Goal: Task Accomplishment & Management: Use online tool/utility

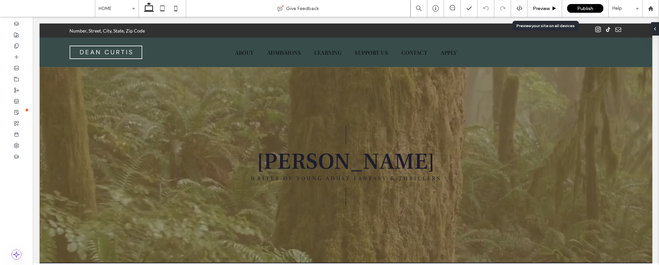
click at [545, 6] on span "Preview" at bounding box center [541, 9] width 17 height 6
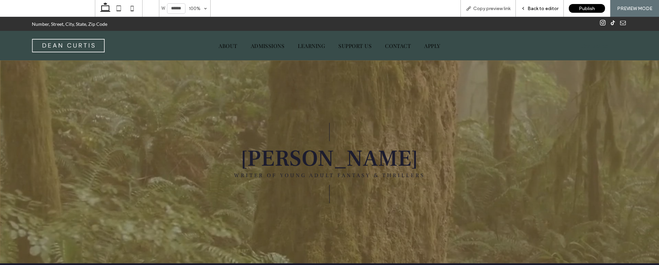
click at [545, 8] on span "Back to editor" at bounding box center [543, 9] width 31 height 6
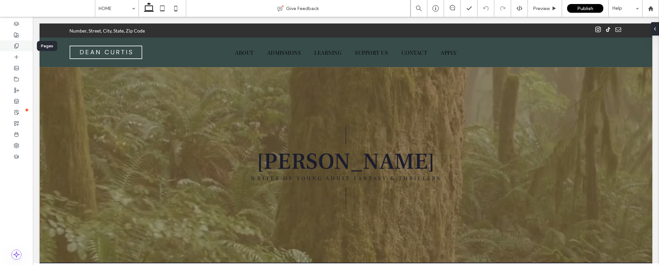
click at [17, 44] on icon at bounding box center [16, 45] width 5 height 5
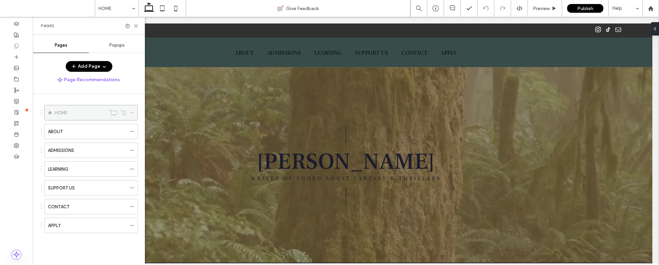
click at [132, 113] on icon at bounding box center [131, 112] width 5 height 5
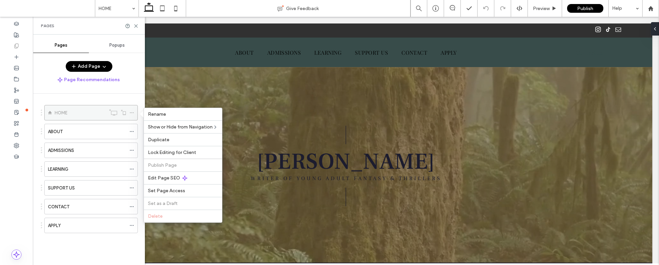
click at [132, 113] on icon at bounding box center [131, 112] width 5 height 5
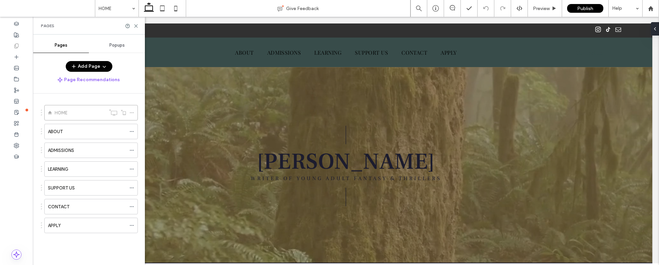
click at [81, 66] on button "Add Page" at bounding box center [89, 66] width 47 height 11
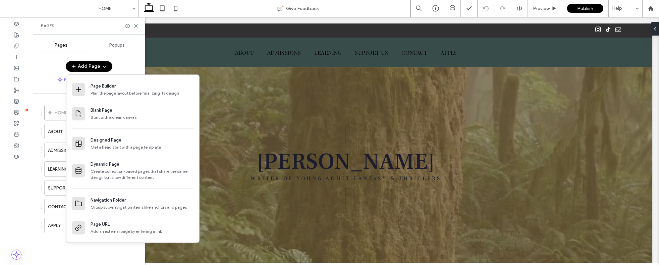
drag, startPoint x: 46, startPoint y: 247, endPoint x: 44, endPoint y: 253, distance: 6.8
click at [46, 247] on div "HOME ABOUT ADMISSIONS LEARNING SUPPORT US CONTACT APPLY" at bounding box center [89, 176] width 97 height 148
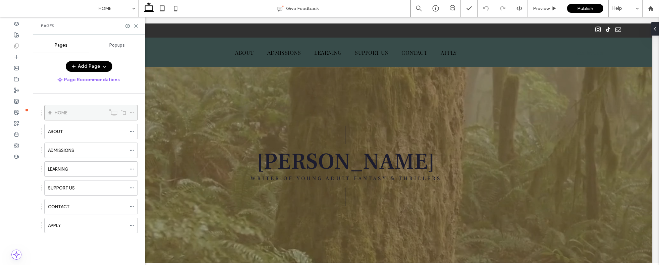
click at [131, 110] on span at bounding box center [131, 113] width 5 height 10
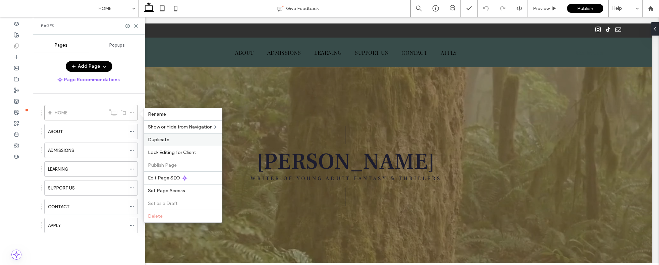
click at [164, 140] on span "Duplicate" at bounding box center [158, 140] width 21 height 6
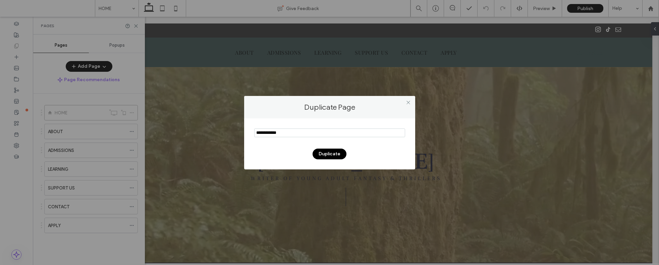
click at [326, 131] on input "notEmpty" at bounding box center [329, 132] width 151 height 9
type input "*"
type input "**********"
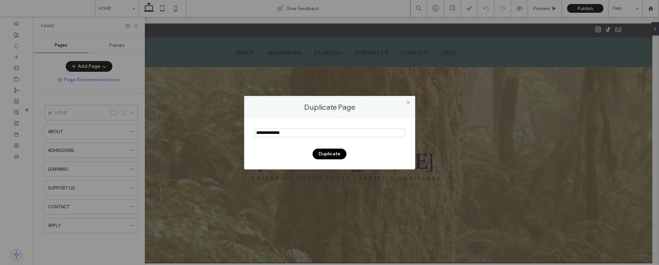
click at [337, 151] on button "Duplicate" at bounding box center [330, 154] width 34 height 11
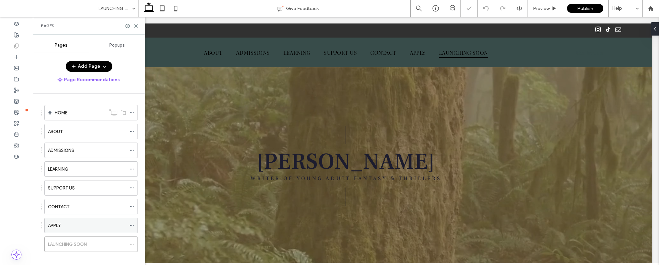
click at [132, 225] on use at bounding box center [132, 225] width 4 height 1
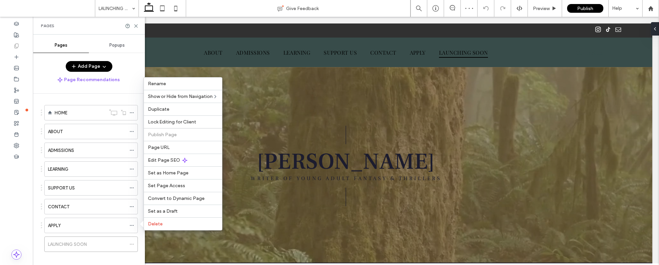
click at [38, 210] on div "HOME ABOUT ADMISSIONS LEARNING SUPPORT US CONTACT APPLY LAUNCHING SOON" at bounding box center [89, 178] width 112 height 168
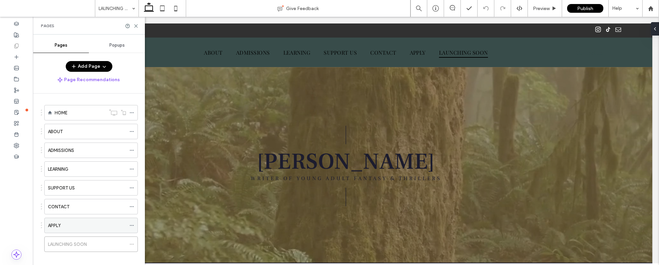
click at [130, 226] on icon at bounding box center [131, 225] width 5 height 5
click at [73, 188] on label "SUPPORT US" at bounding box center [61, 188] width 27 height 12
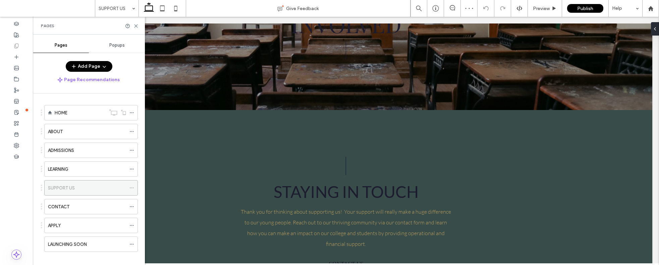
scroll to position [43, 0]
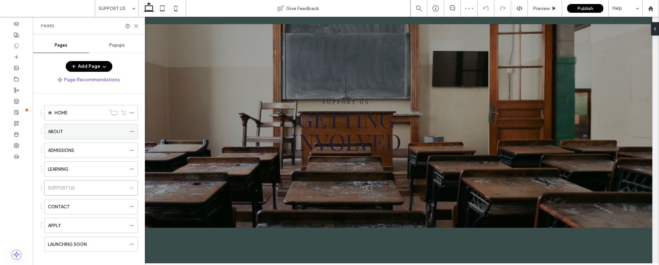
click at [134, 132] on icon at bounding box center [131, 131] width 5 height 5
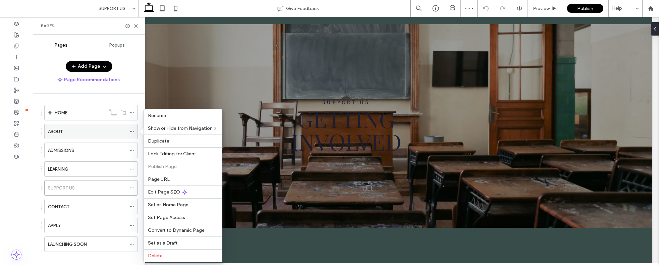
click at [107, 131] on div "ABOUT" at bounding box center [87, 131] width 78 height 7
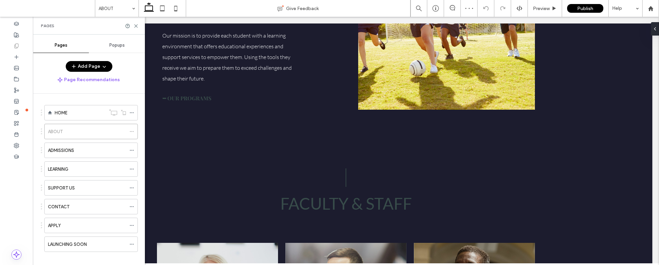
scroll to position [514, 0]
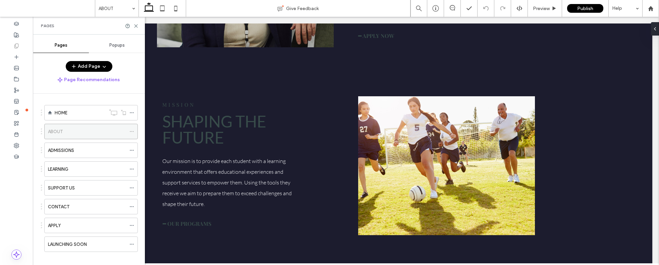
click at [134, 132] on icon at bounding box center [131, 131] width 5 height 5
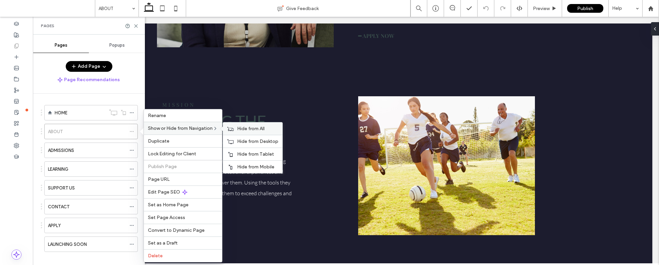
click at [273, 130] on label "Hide from All" at bounding box center [257, 129] width 41 height 6
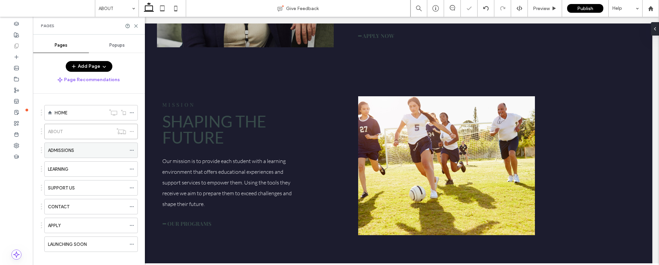
click at [133, 150] on use at bounding box center [132, 150] width 4 height 1
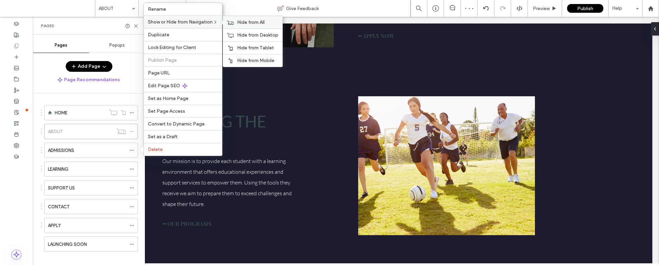
click at [253, 23] on span "Hide from All" at bounding box center [251, 22] width 28 height 6
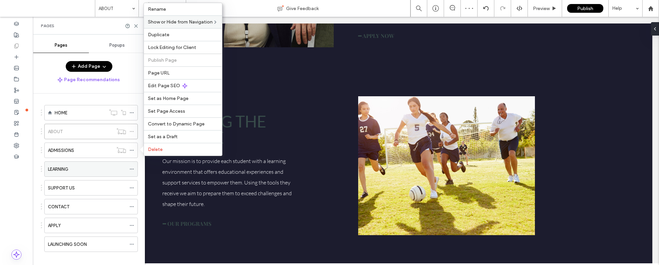
click at [130, 167] on icon at bounding box center [131, 169] width 5 height 5
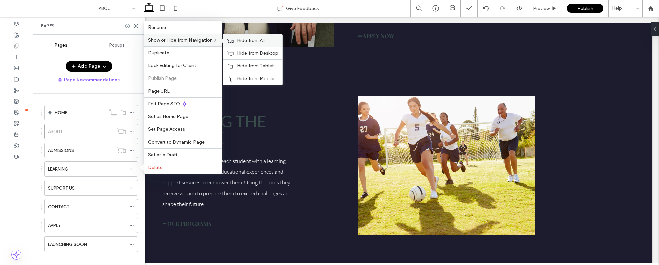
click at [242, 41] on span "Hide from All" at bounding box center [251, 41] width 28 height 6
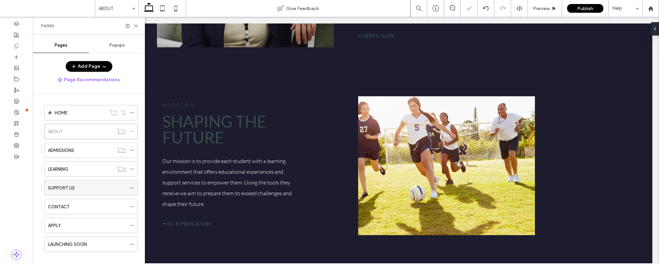
click at [129, 186] on icon at bounding box center [131, 187] width 5 height 5
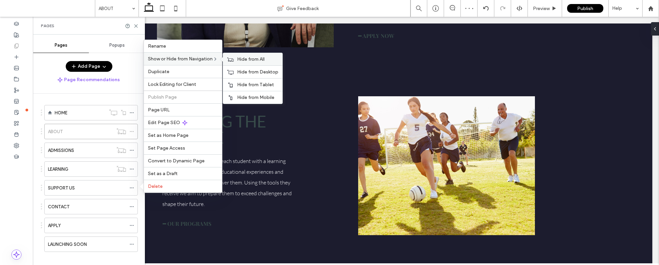
click at [253, 57] on span "Hide from All" at bounding box center [251, 59] width 28 height 6
click at [264, 60] on label "Show on All" at bounding box center [256, 59] width 39 height 6
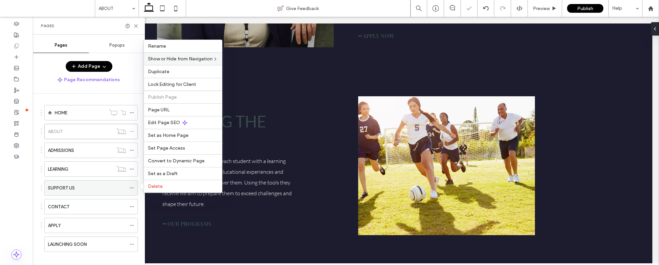
click at [127, 191] on div "SUPPORT US" at bounding box center [91, 187] width 94 height 15
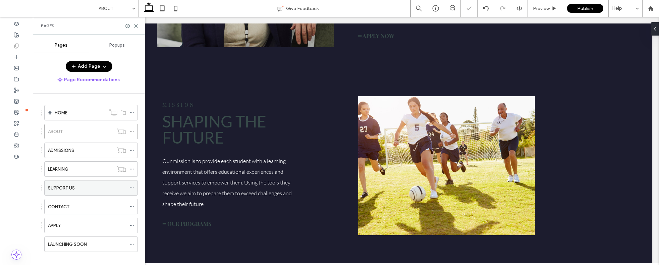
click at [129, 189] on div "SUPPORT US" at bounding box center [91, 187] width 94 height 15
click at [129, 189] on icon at bounding box center [131, 187] width 5 height 5
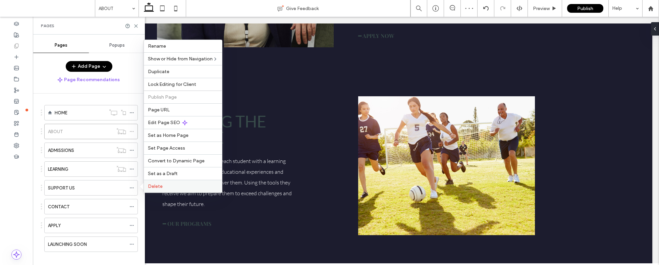
click at [160, 190] on div "Delete" at bounding box center [183, 186] width 78 height 13
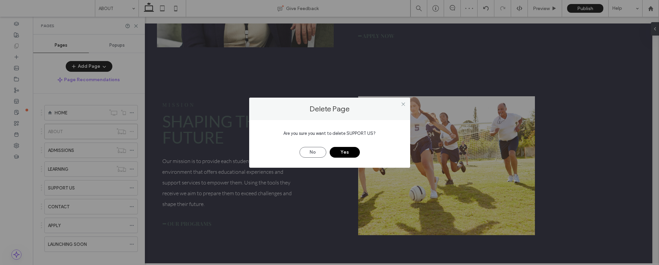
click at [344, 152] on button "Yes" at bounding box center [345, 152] width 30 height 11
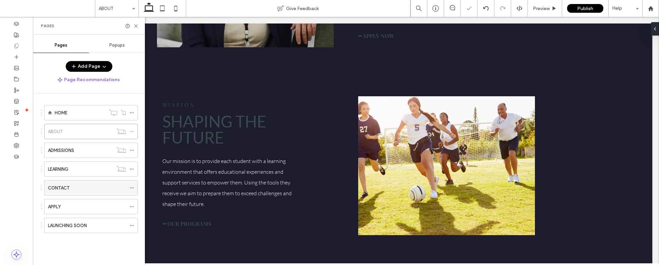
click at [123, 192] on div "CONTACT" at bounding box center [87, 187] width 78 height 15
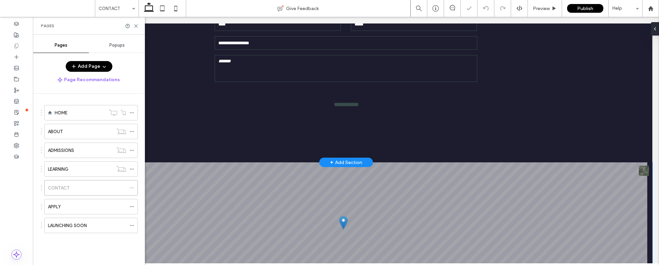
scroll to position [155, 0]
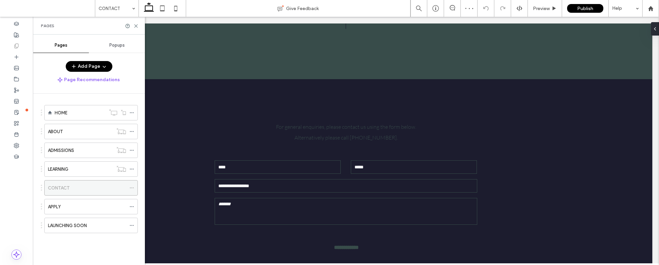
click at [130, 186] on icon at bounding box center [131, 187] width 5 height 5
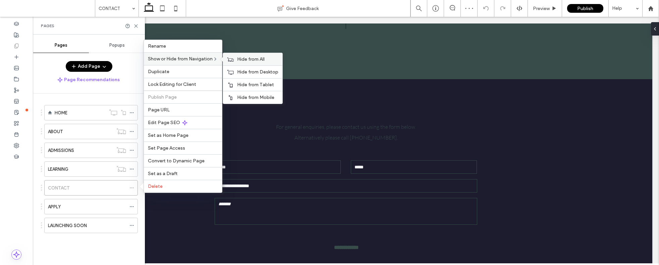
click at [247, 57] on span "Hide from All" at bounding box center [251, 59] width 28 height 6
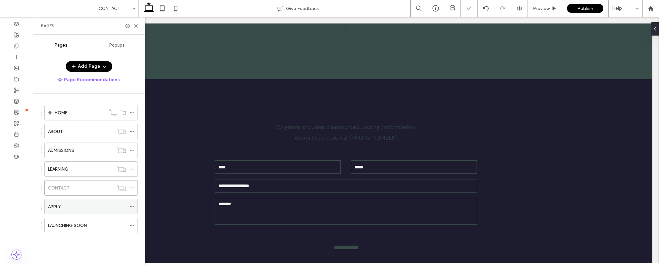
click at [129, 206] on icon at bounding box center [131, 206] width 5 height 5
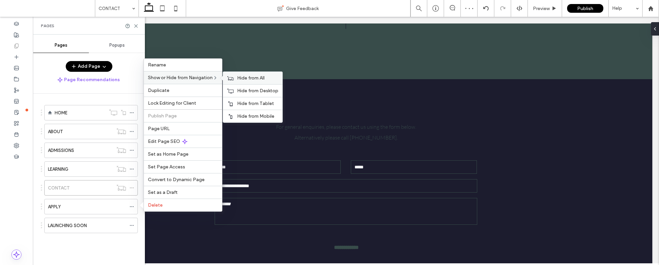
click at [244, 76] on span "Hide from All" at bounding box center [251, 78] width 28 height 6
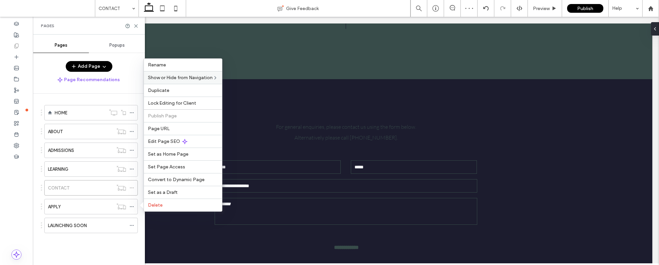
click at [97, 242] on div "HOME ABOUT ADMISSIONS LEARNING CONTACT APPLY LAUNCHING SOON" at bounding box center [89, 176] width 97 height 148
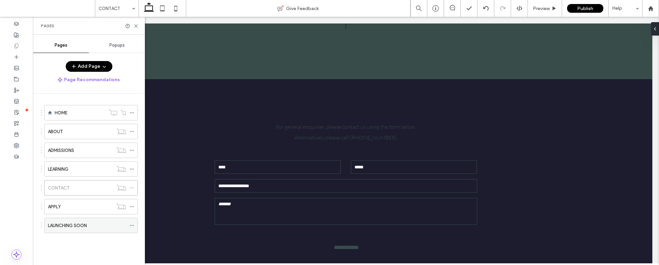
click at [133, 225] on use at bounding box center [132, 225] width 4 height 1
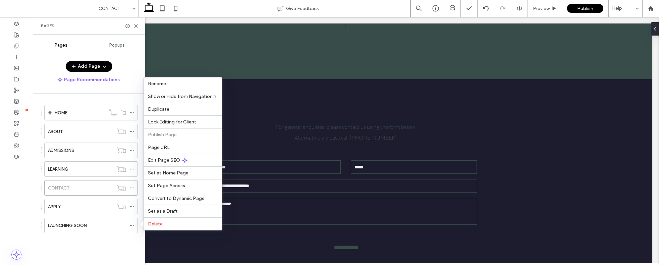
click at [104, 251] on div "HOME ABOUT ADMISSIONS LEARNING CONTACT APPLY LAUNCHING SOON" at bounding box center [93, 178] width 104 height 168
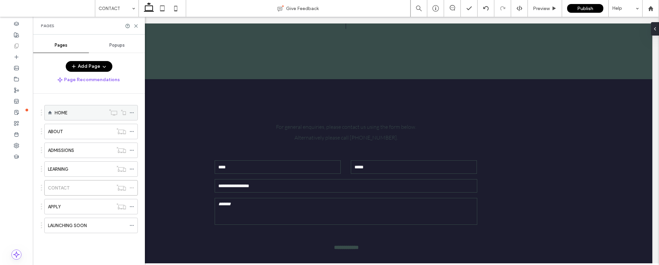
click at [133, 111] on icon at bounding box center [131, 112] width 5 height 5
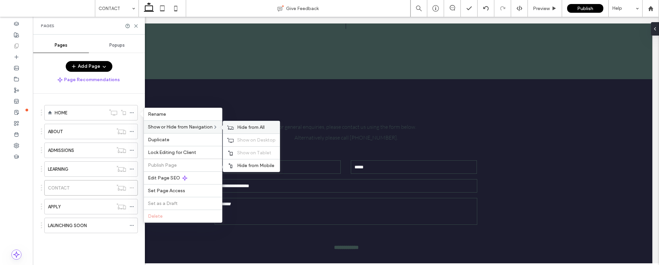
click at [246, 130] on span "Hide from All" at bounding box center [251, 127] width 28 height 6
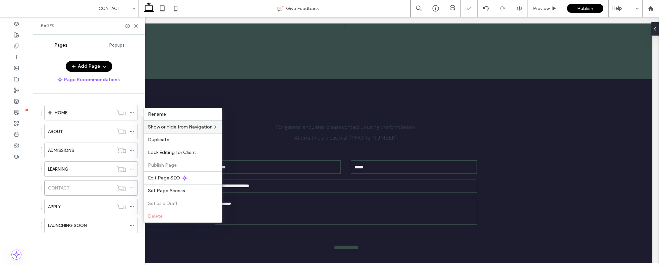
click at [68, 249] on div "HOME ABOUT ADMISSIONS LEARNING CONTACT APPLY LAUNCHING SOON" at bounding box center [89, 176] width 97 height 148
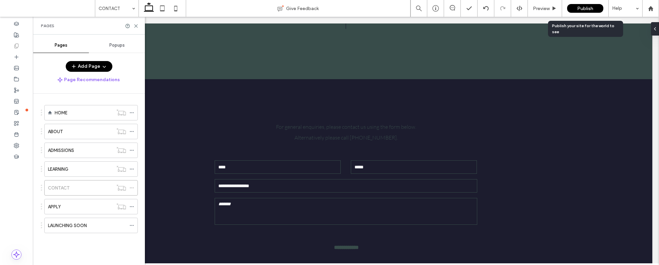
click at [592, 7] on span "Publish" at bounding box center [585, 9] width 16 height 6
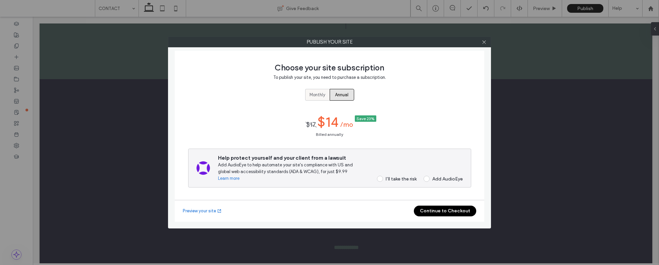
click at [318, 98] on span "Monthly" at bounding box center [318, 95] width 16 height 7
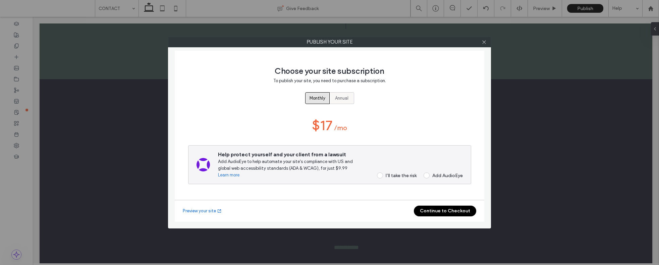
click at [332, 99] on label "Annual" at bounding box center [342, 98] width 24 height 12
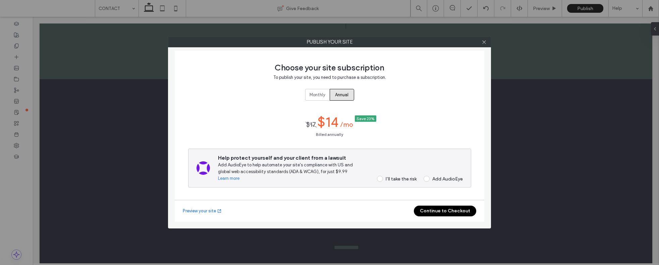
click at [428, 181] on span at bounding box center [427, 179] width 6 height 6
click at [410, 180] on div "I’ll take the risk" at bounding box center [401, 179] width 31 height 6
click at [435, 213] on button "Continue to Checkout" at bounding box center [445, 211] width 62 height 11
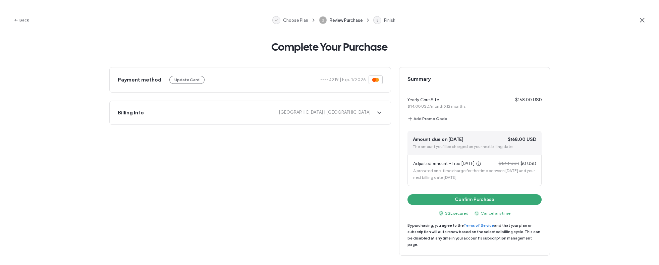
click at [337, 113] on span "[GEOGRAPHIC_DATA] | [GEOGRAPHIC_DATA]" at bounding box center [259, 112] width 221 height 7
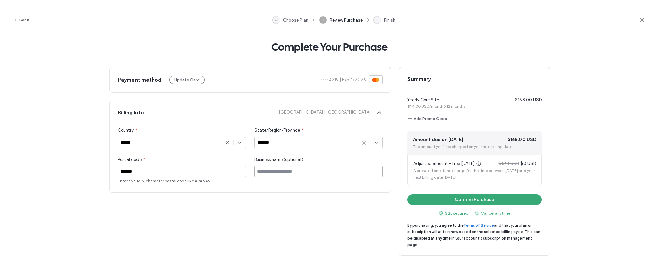
click at [301, 174] on input at bounding box center [318, 172] width 128 height 12
click at [306, 183] on div "Business name (optional)" at bounding box center [318, 170] width 128 height 28
click at [478, 202] on button "Confirm Purchase" at bounding box center [475, 199] width 134 height 11
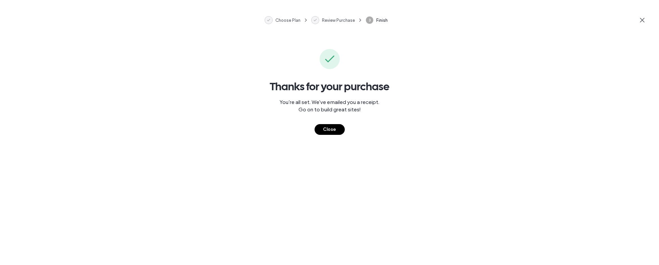
click at [327, 134] on button "Close" at bounding box center [330, 129] width 30 height 11
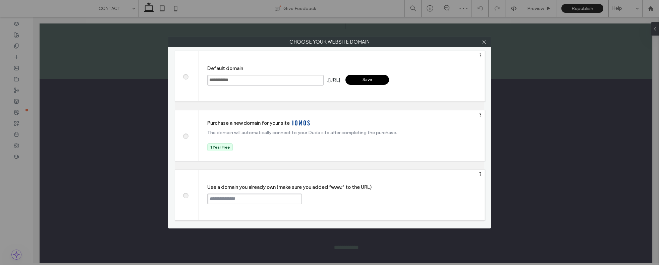
click at [220, 191] on div "Use a domain you already own (make sure you added “www.” to the URL) Continue" at bounding box center [342, 195] width 286 height 50
click at [189, 197] on label at bounding box center [185, 194] width 12 height 5
click at [238, 201] on input "text" at bounding box center [254, 199] width 95 height 11
click at [208, 199] on input "**********" at bounding box center [254, 199] width 95 height 11
type input "**********"
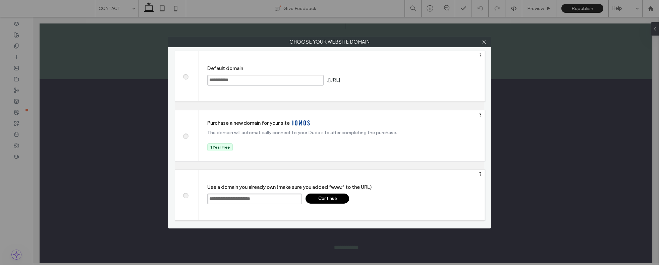
click at [335, 195] on div "Continue" at bounding box center [328, 199] width 44 height 10
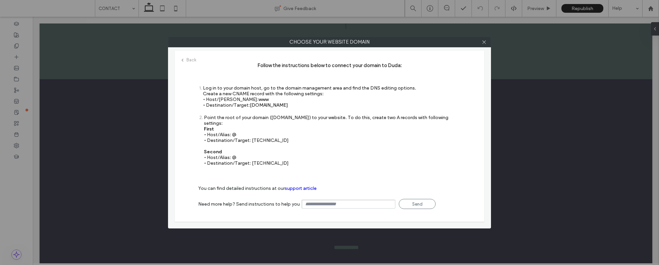
drag, startPoint x: 298, startPoint y: 105, endPoint x: 250, endPoint y: 107, distance: 48.0
click at [250, 107] on span "[DOMAIN_NAME]" at bounding box center [269, 105] width 38 height 6
copy span "[DOMAIN_NAME]"
drag, startPoint x: 251, startPoint y: 134, endPoint x: 284, endPoint y: 135, distance: 33.5
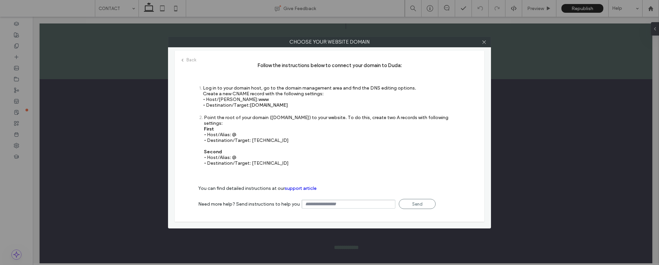
click at [284, 135] on div "Point the root of your domain ([DOMAIN_NAME]) to your website. To do this, crea…" at bounding box center [332, 140] width 257 height 51
copy div "[TECHNICAL_ID]"
drag, startPoint x: 251, startPoint y: 158, endPoint x: 300, endPoint y: 159, distance: 48.3
click at [300, 159] on div "Point the root of your domain ([DOMAIN_NAME]) to your website. To do this, crea…" at bounding box center [332, 140] width 257 height 51
copy div "[TECHNICAL_ID]"
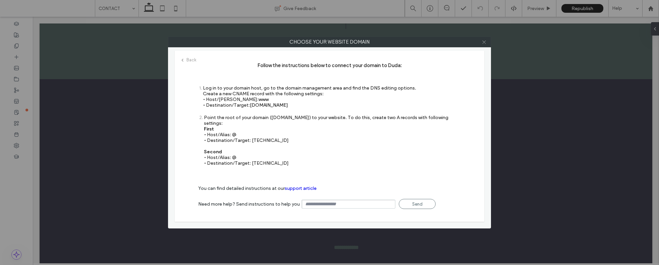
click at [484, 44] on icon at bounding box center [484, 42] width 5 height 5
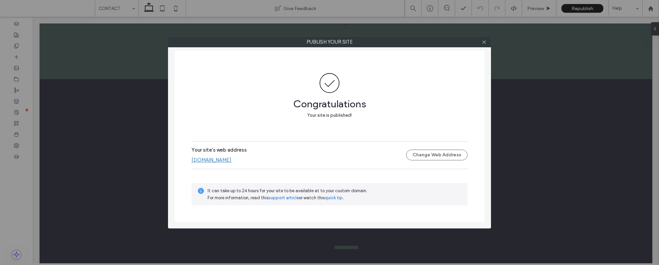
click at [215, 161] on link "[DOMAIN_NAME]" at bounding box center [212, 160] width 40 height 6
click at [482, 41] on icon at bounding box center [484, 42] width 5 height 5
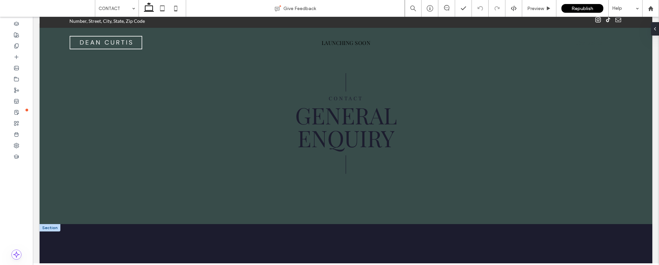
scroll to position [0, 0]
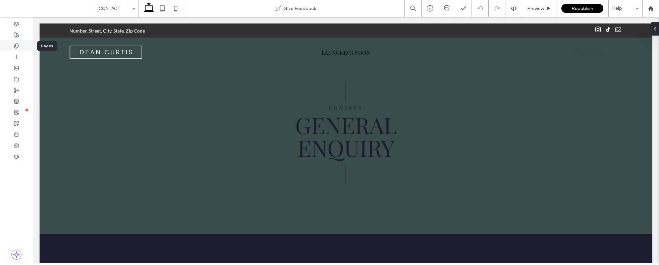
click at [14, 47] on icon at bounding box center [16, 45] width 5 height 5
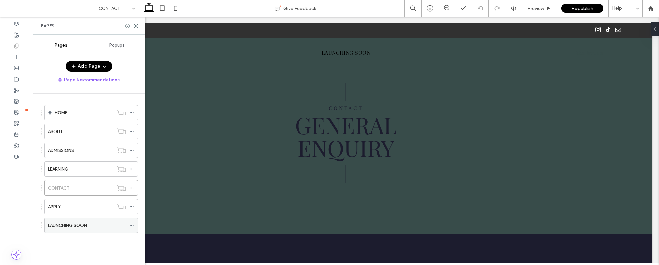
click at [80, 223] on label "LAUNCHING SOON" at bounding box center [67, 226] width 39 height 12
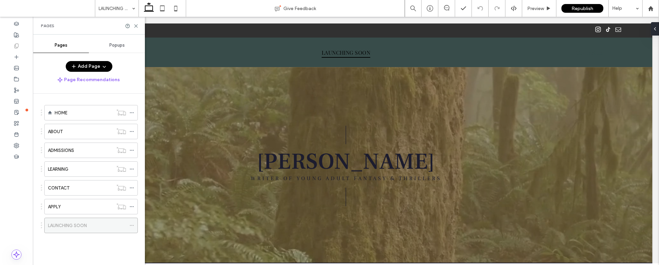
click at [130, 225] on use at bounding box center [132, 225] width 4 height 1
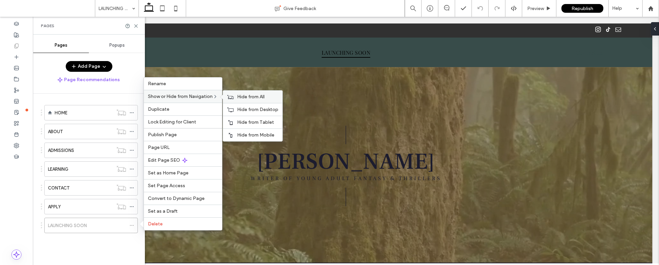
click at [247, 95] on span "Hide from All" at bounding box center [251, 97] width 28 height 6
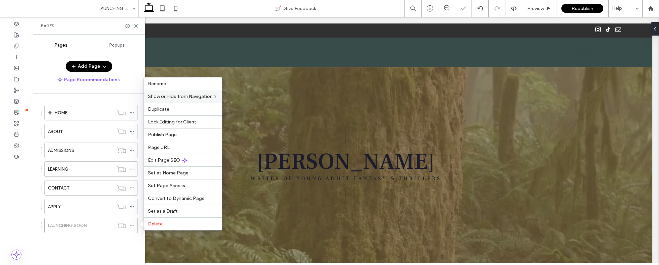
click at [63, 238] on div "HOME ABOUT ADMISSIONS LEARNING CONTACT APPLY LAUNCHING SOON" at bounding box center [87, 172] width 102 height 140
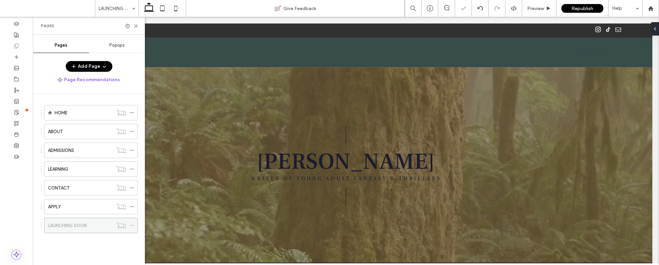
click at [64, 224] on label "LAUNCHING SOON" at bounding box center [67, 226] width 39 height 12
click at [131, 113] on icon at bounding box center [131, 112] width 5 height 5
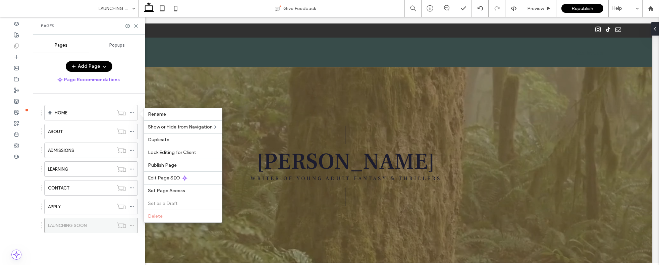
click at [130, 226] on icon at bounding box center [131, 225] width 5 height 5
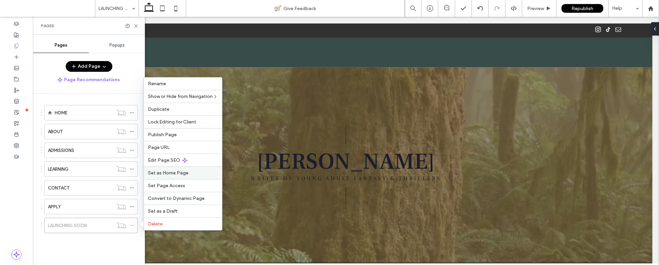
click at [174, 171] on span "Set as Home Page" at bounding box center [168, 173] width 41 height 6
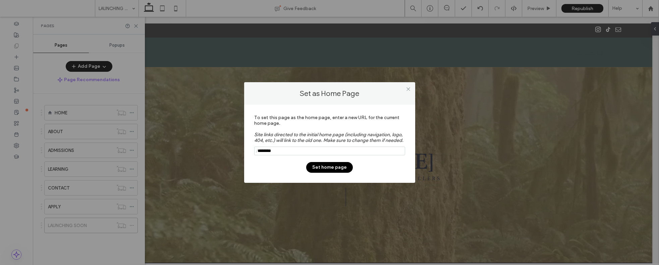
click at [330, 171] on button "Set home page" at bounding box center [329, 167] width 47 height 11
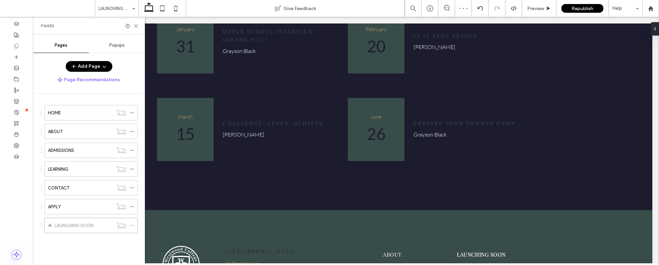
scroll to position [1079, 0]
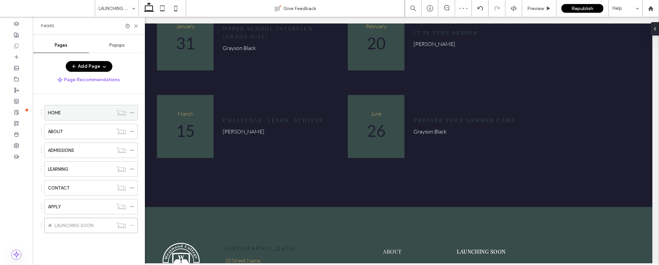
click at [86, 116] on div "HOME" at bounding box center [80, 112] width 65 height 15
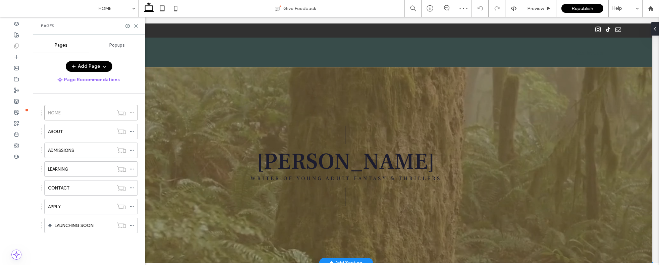
scroll to position [328, 0]
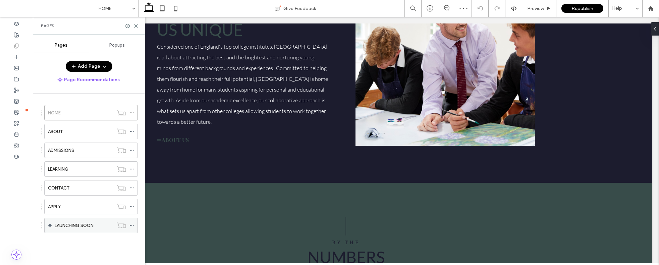
click at [134, 227] on icon at bounding box center [131, 225] width 5 height 5
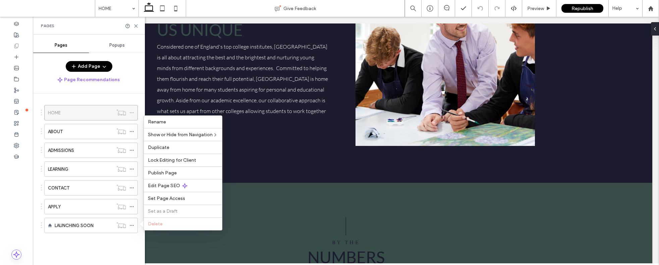
click at [129, 112] on icon at bounding box center [131, 112] width 5 height 5
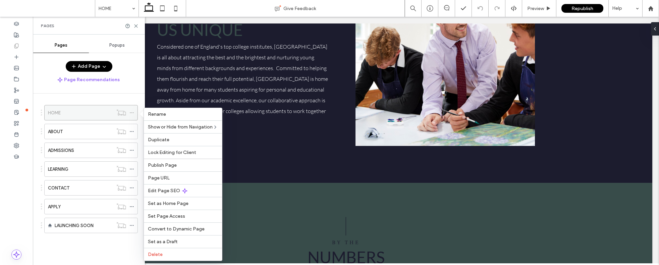
click at [129, 112] on icon at bounding box center [131, 112] width 5 height 5
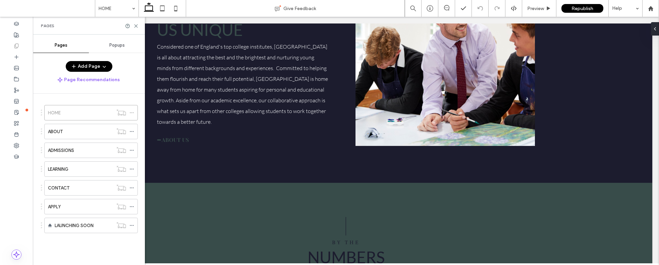
click at [128, 95] on div "HOME ABOUT ADMISSIONS LEARNING CONTACT APPLY LAUNCHING SOON" at bounding box center [93, 178] width 104 height 168
click at [95, 232] on div "LAUNCHING SOON" at bounding box center [84, 225] width 58 height 15
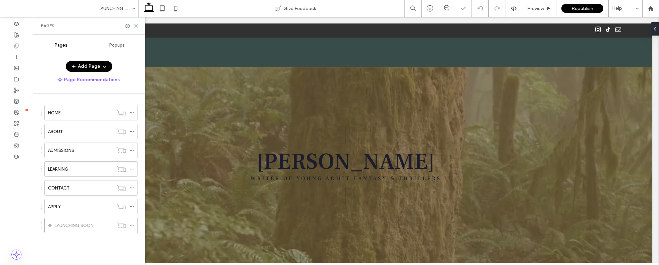
drag, startPoint x: 138, startPoint y: 26, endPoint x: 104, endPoint y: 28, distance: 33.6
click at [138, 26] on icon at bounding box center [135, 25] width 5 height 5
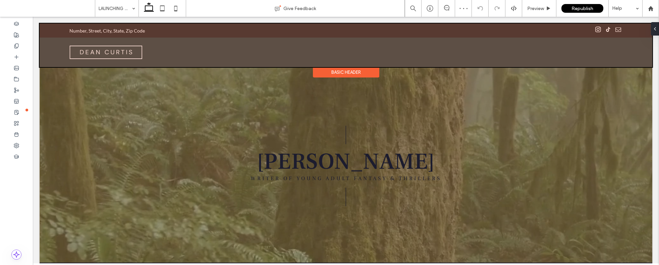
click at [350, 70] on div "Basic Header" at bounding box center [346, 72] width 66 height 10
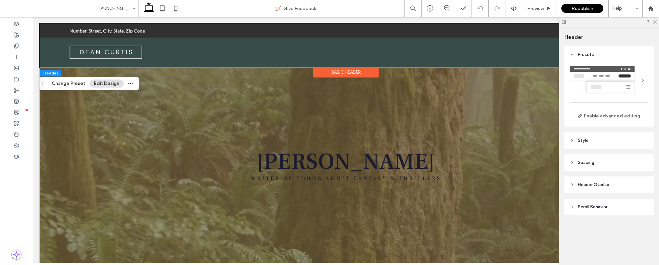
click at [652, 22] on icon at bounding box center [654, 21] width 4 height 4
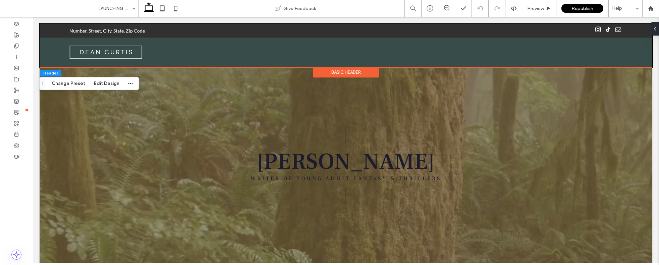
click at [363, 76] on div "Basic Header" at bounding box center [346, 72] width 66 height 10
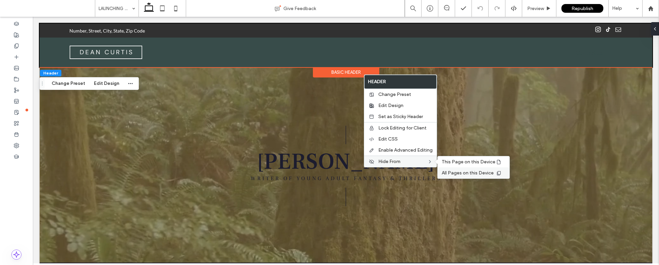
click at [448, 173] on span "All Pages on this Device" at bounding box center [468, 173] width 52 height 6
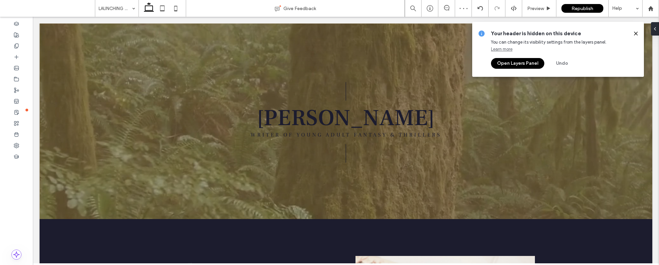
click at [635, 35] on icon at bounding box center [635, 33] width 5 height 5
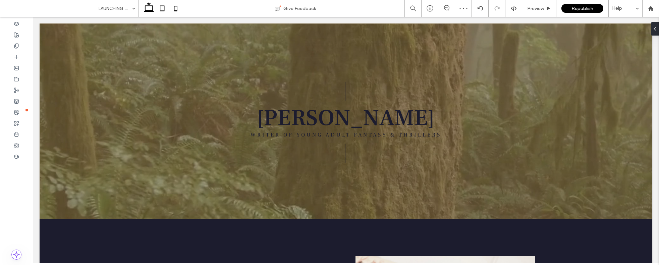
click at [176, 11] on use at bounding box center [175, 8] width 3 height 5
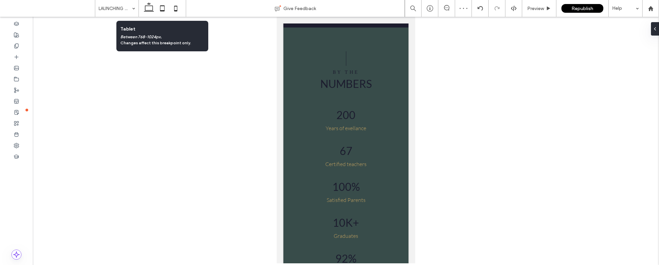
click at [166, 10] on icon at bounding box center [162, 8] width 13 height 13
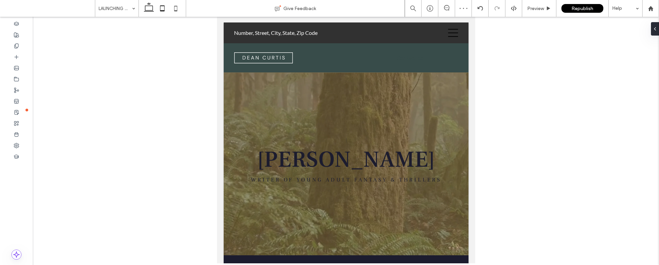
scroll to position [0, 0]
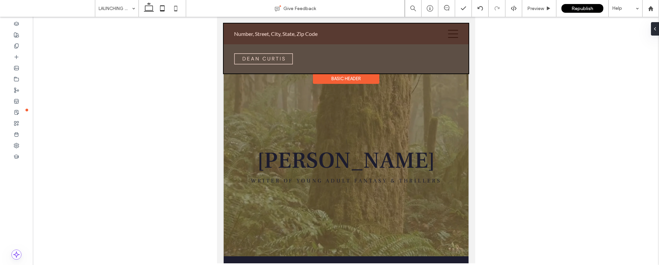
click at [357, 77] on div "Basic Header" at bounding box center [346, 78] width 66 height 10
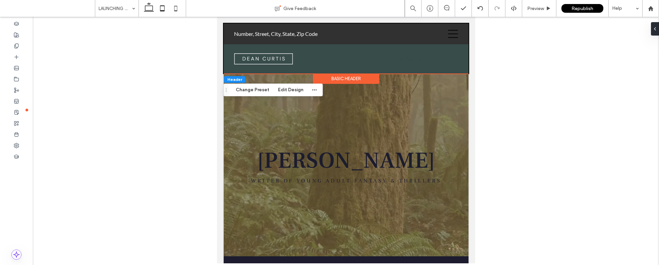
click at [361, 79] on div "Basic Header" at bounding box center [346, 78] width 66 height 10
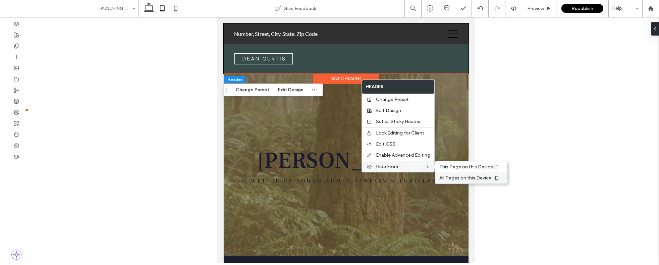
click at [445, 175] on span "All Pages on this Device" at bounding box center [465, 178] width 52 height 6
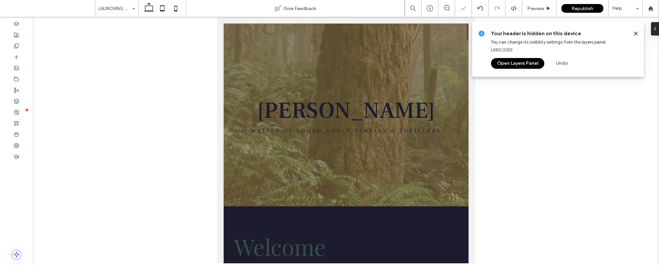
click at [181, 8] on icon at bounding box center [175, 8] width 13 height 13
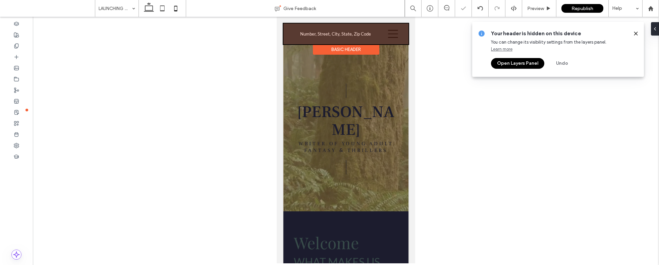
click at [361, 49] on div "Basic Header" at bounding box center [346, 49] width 66 height 10
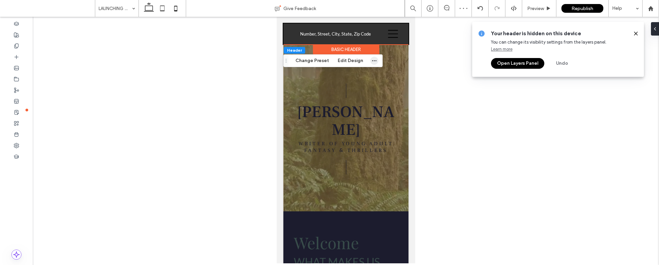
click at [373, 61] on icon "button" at bounding box center [374, 60] width 5 height 5
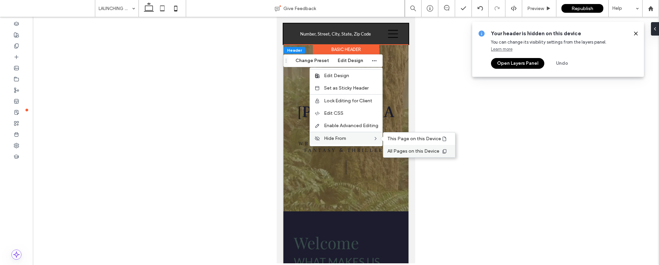
click at [398, 148] on span "All Pages on this Device" at bounding box center [413, 151] width 52 height 6
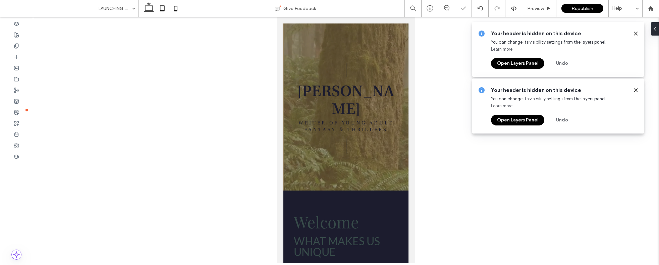
click at [167, 10] on icon at bounding box center [162, 8] width 13 height 13
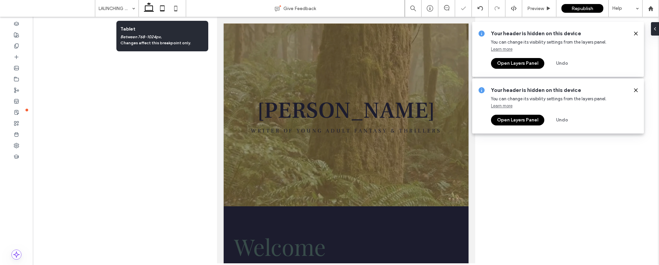
click at [148, 9] on icon at bounding box center [148, 8] width 13 height 13
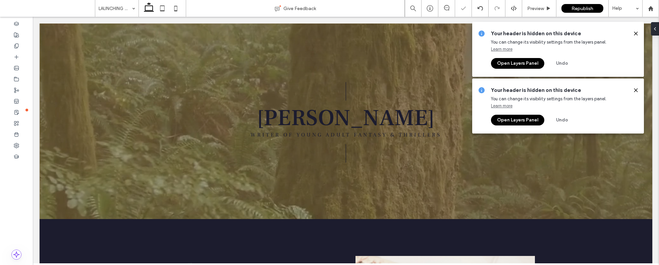
click at [638, 33] on icon at bounding box center [635, 33] width 5 height 5
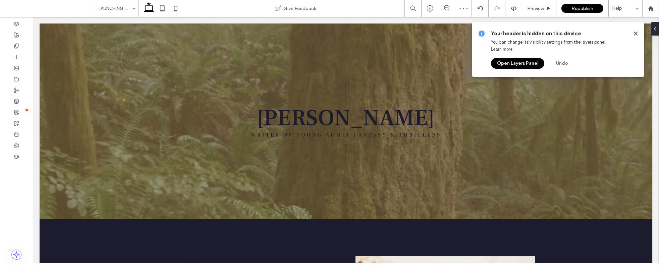
click at [636, 36] on icon at bounding box center [635, 33] width 5 height 5
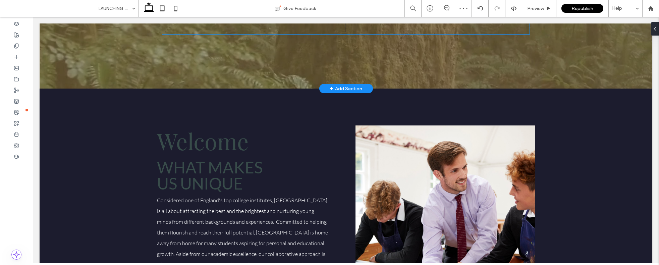
scroll to position [134, 0]
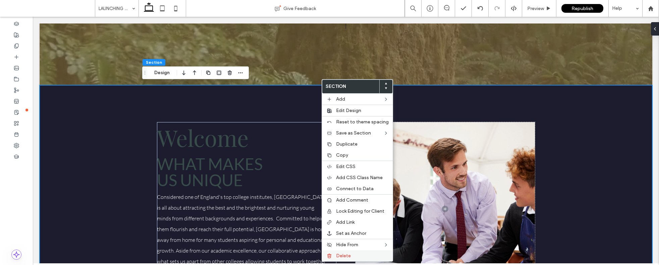
click at [356, 255] on label "Delete" at bounding box center [362, 256] width 53 height 6
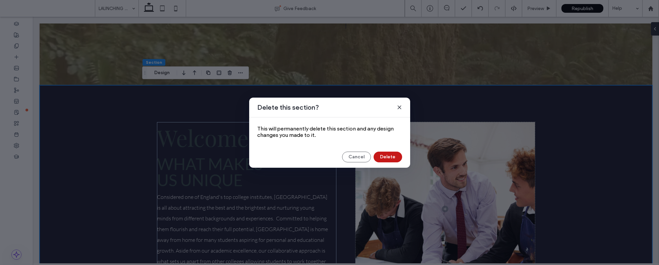
click at [386, 159] on button "Delete" at bounding box center [388, 157] width 29 height 11
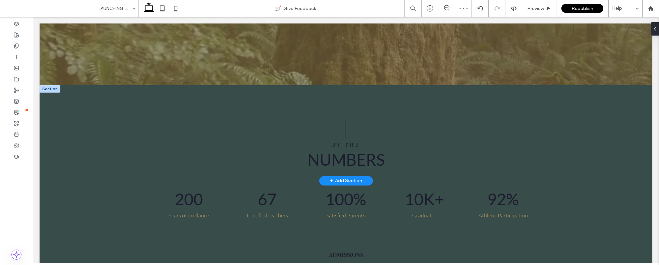
click at [54, 86] on div at bounding box center [50, 88] width 21 height 7
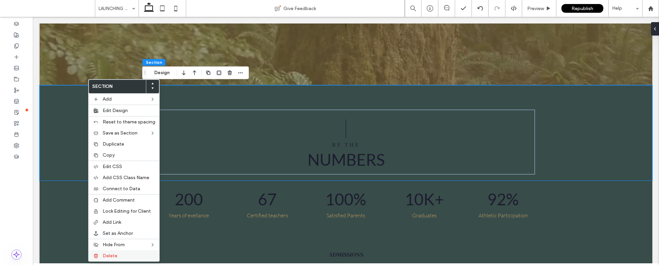
click at [106, 256] on span "Delete" at bounding box center [110, 256] width 15 height 6
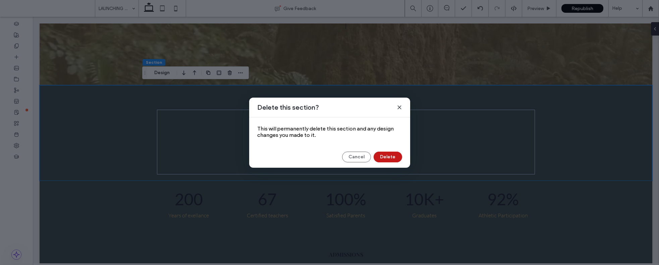
click at [391, 160] on button "Delete" at bounding box center [388, 157] width 29 height 11
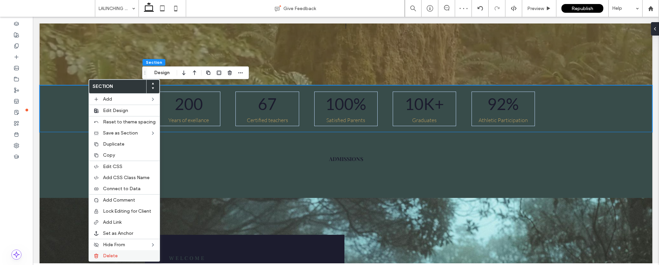
click at [122, 256] on label "Delete" at bounding box center [129, 256] width 53 height 6
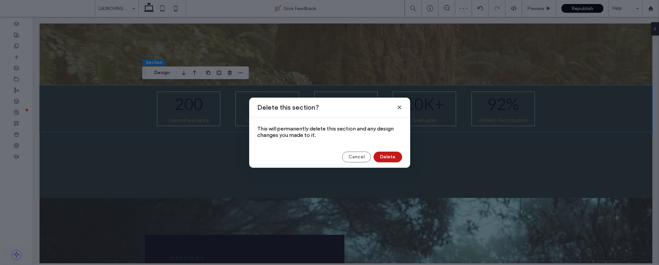
drag, startPoint x: 380, startPoint y: 159, endPoint x: 347, endPoint y: 142, distance: 36.9
click at [380, 159] on button "Delete" at bounding box center [388, 157] width 29 height 11
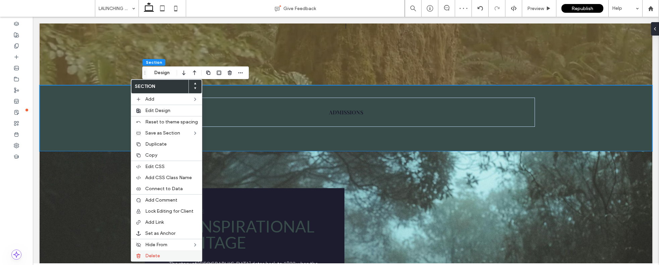
click at [150, 255] on span "Delete" at bounding box center [152, 256] width 15 height 6
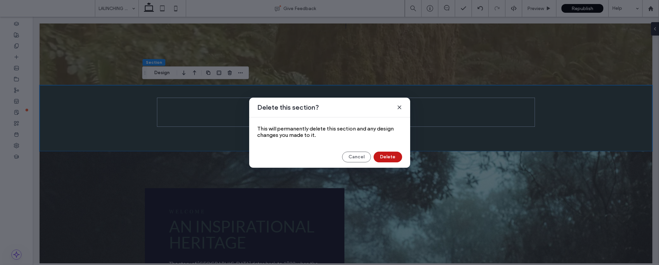
drag, startPoint x: 359, startPoint y: 140, endPoint x: 392, endPoint y: 157, distance: 36.9
click at [392, 157] on button "Delete" at bounding box center [388, 157] width 29 height 11
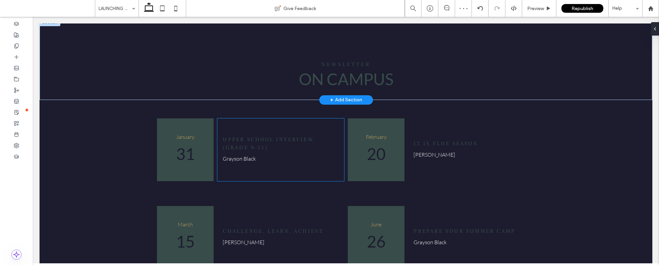
scroll to position [431, 0]
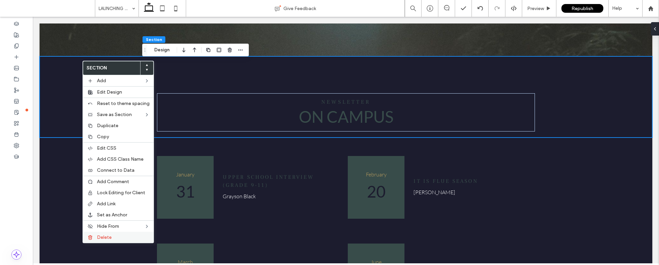
click at [104, 237] on span "Delete" at bounding box center [104, 237] width 15 height 6
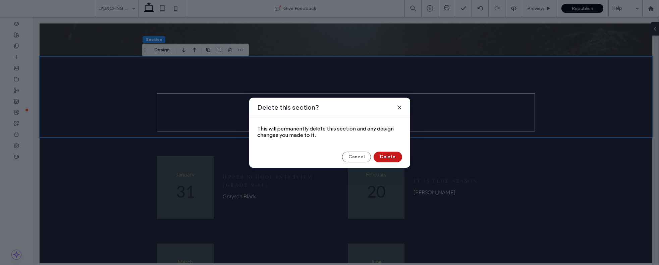
click at [383, 159] on button "Delete" at bounding box center [388, 157] width 29 height 11
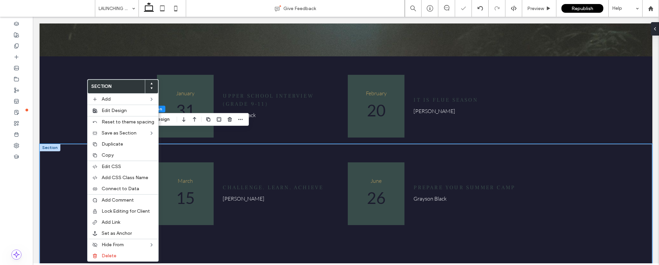
type input "*"
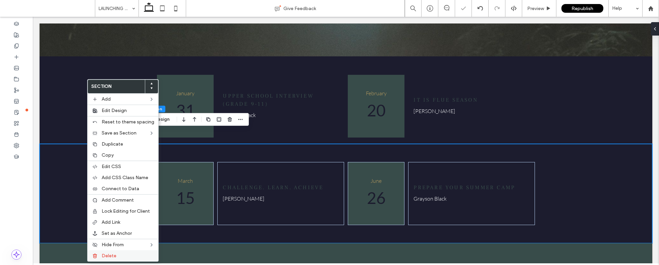
click at [116, 255] on label "Delete" at bounding box center [128, 256] width 53 height 6
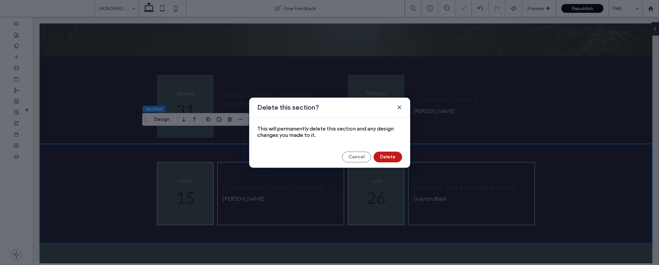
click at [384, 154] on button "Delete" at bounding box center [388, 157] width 29 height 11
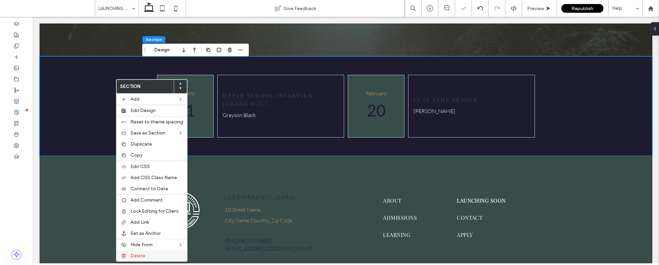
click at [136, 254] on span "Delete" at bounding box center [137, 256] width 15 height 6
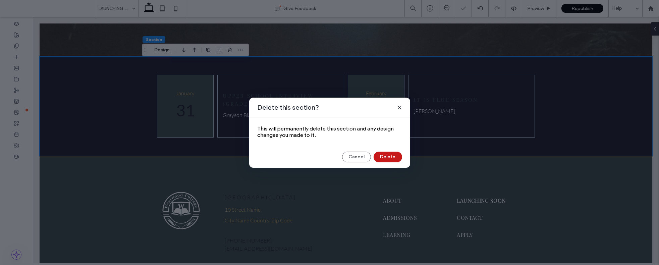
click at [387, 158] on button "Delete" at bounding box center [388, 157] width 29 height 11
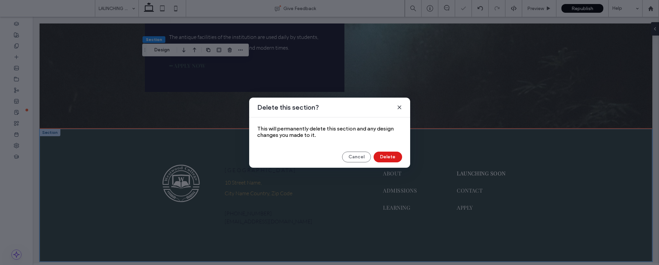
scroll to position [345, 0]
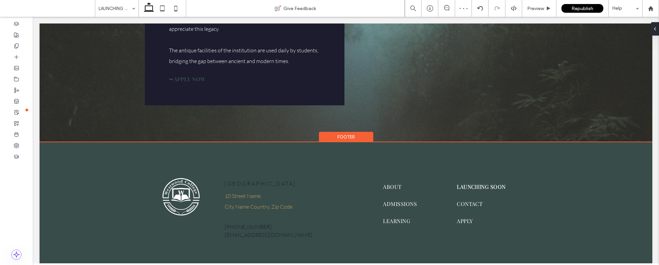
click at [338, 132] on div "Footer" at bounding box center [346, 137] width 54 height 10
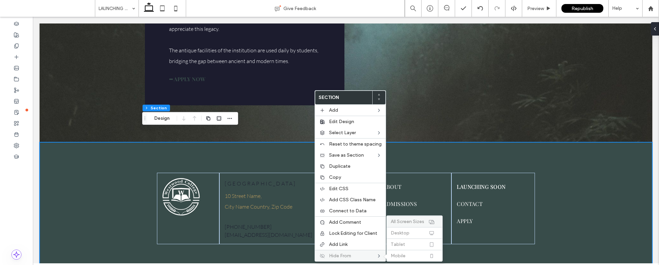
click at [408, 220] on span "All Screen Sizes" at bounding box center [408, 222] width 34 height 6
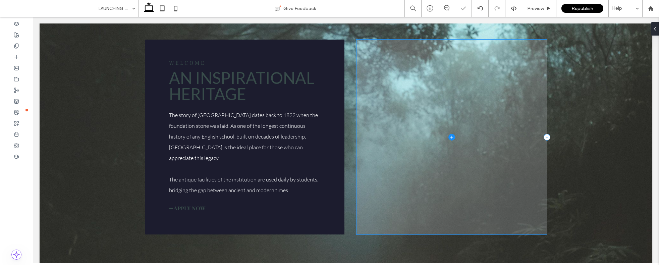
scroll to position [0, 0]
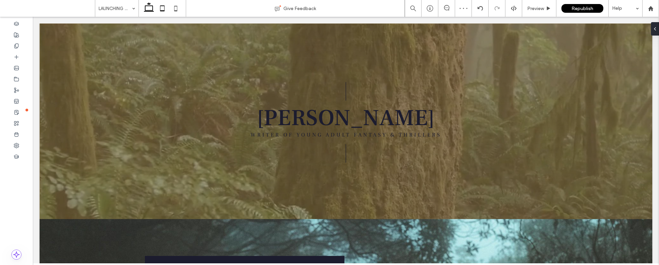
click at [163, 11] on icon at bounding box center [162, 8] width 13 height 13
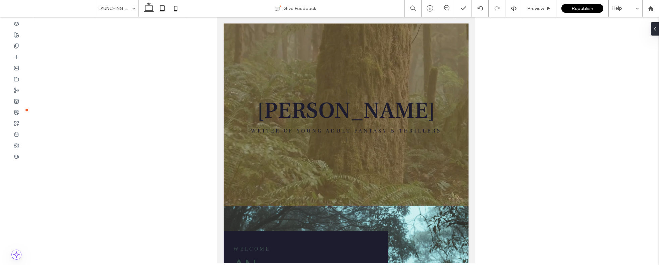
click at [180, 10] on icon at bounding box center [175, 8] width 13 height 13
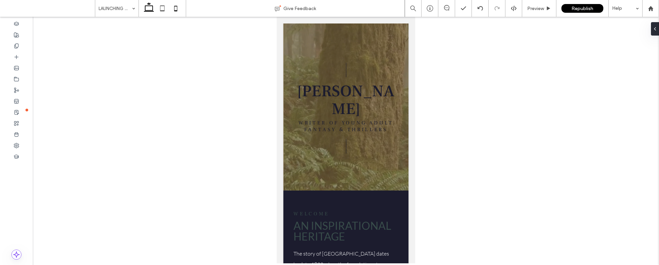
click at [151, 8] on icon at bounding box center [148, 8] width 13 height 13
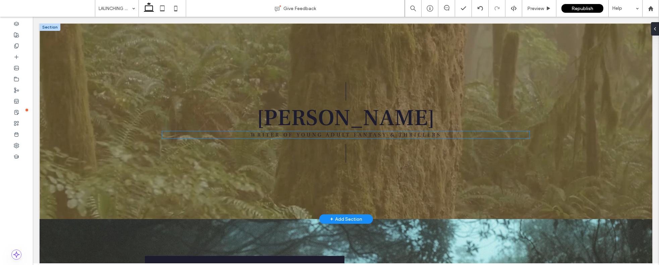
click at [298, 135] on span "WRITER OF YOUNG ADULT FANTASY" at bounding box center [319, 134] width 137 height 7
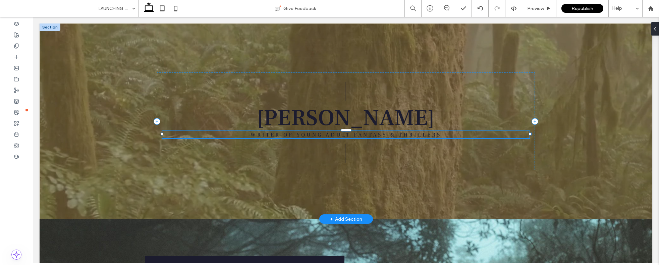
click at [298, 135] on div "WRITER OF YOUNG ADULT FANTASY & THRILLERS" at bounding box center [345, 134] width 367 height 7
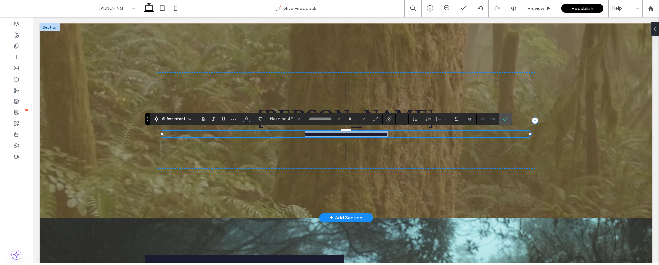
type input "**********"
click at [510, 120] on label "Confirm" at bounding box center [506, 119] width 10 height 12
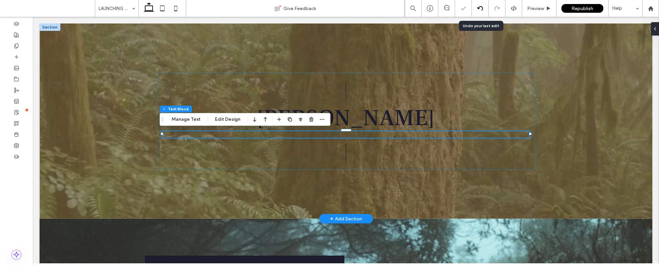
click at [481, 8] on icon at bounding box center [480, 8] width 5 height 5
click at [376, 138] on div "| [PERSON_NAME] WRITER OF YOUNG ADULT FANTASY & THRILLERS |" at bounding box center [346, 121] width 378 height 98
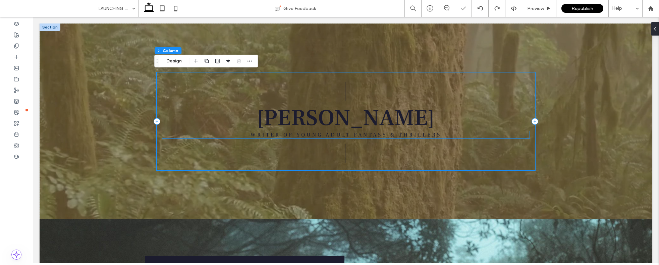
click at [376, 137] on span "WRITER OF YOUNG ADULT FANTASY" at bounding box center [319, 134] width 137 height 7
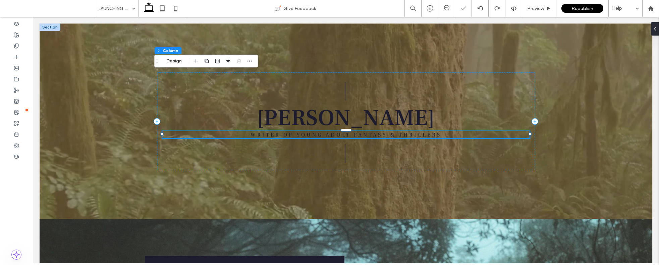
click at [376, 137] on span "WRITER OF YOUNG ADULT FANTASY" at bounding box center [319, 134] width 137 height 7
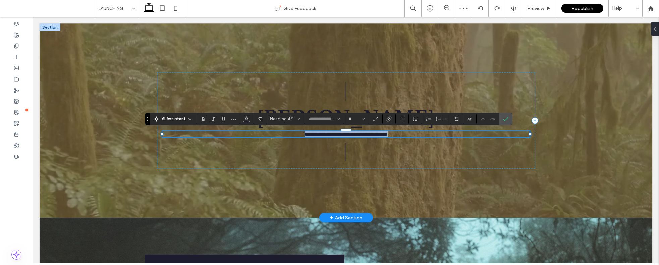
type input "**********"
click at [509, 120] on label "Confirm" at bounding box center [506, 119] width 10 height 12
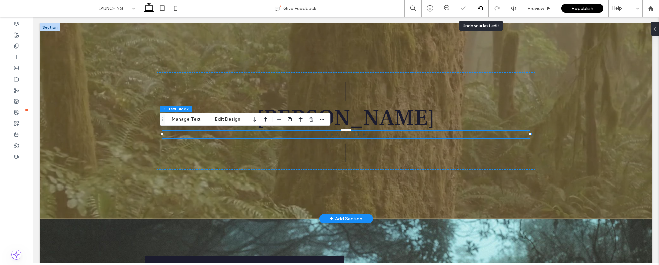
click at [475, 8] on div at bounding box center [480, 8] width 16 height 5
click at [430, 133] on span "THRILLERS" at bounding box center [420, 134] width 43 height 7
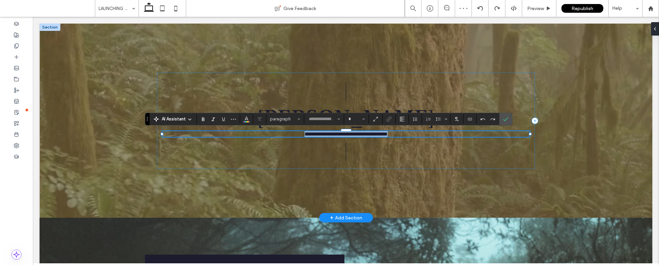
type input "**"
click at [505, 121] on icon "Confirm" at bounding box center [505, 118] width 5 height 5
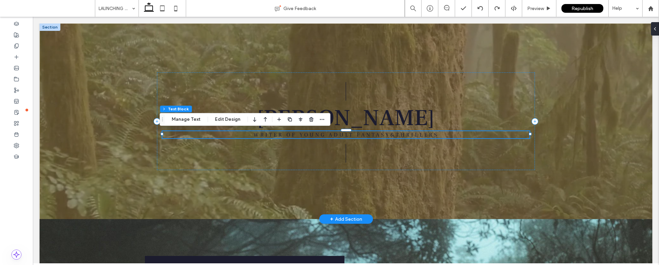
click at [396, 135] on span "THRILLERS" at bounding box center [417, 134] width 43 height 7
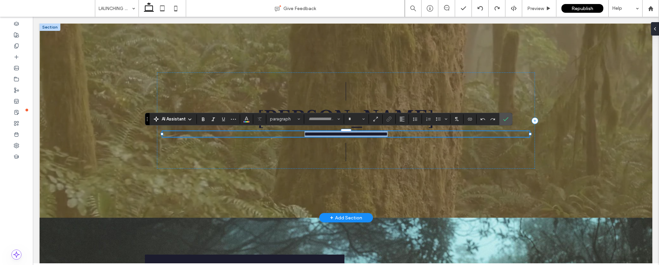
type input "**"
click at [388, 135] on span "*********" at bounding box center [377, 133] width 20 height 5
type input "**********"
click at [388, 132] on span "*********" at bounding box center [377, 133] width 20 height 5
click at [359, 133] on span "**********" at bounding box center [377, 133] width 149 height 5
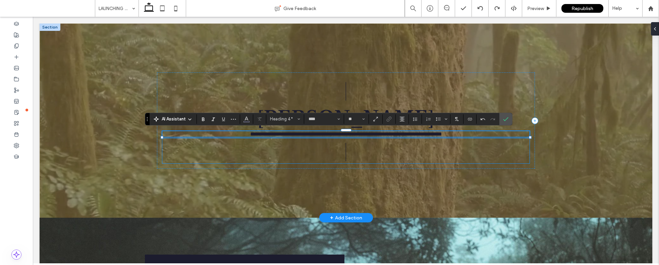
type input "**********"
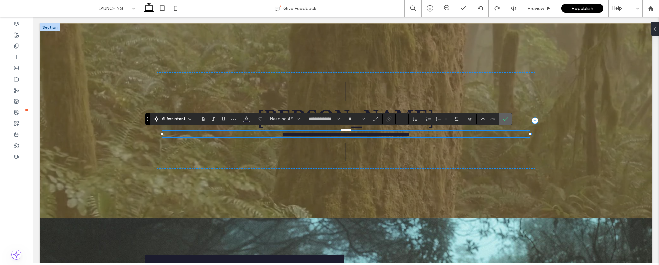
click at [505, 121] on label "Confirm" at bounding box center [506, 119] width 10 height 12
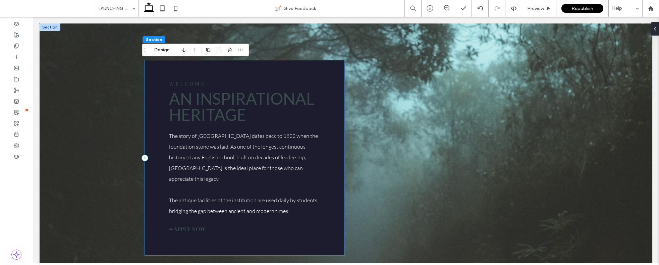
scroll to position [216, 0]
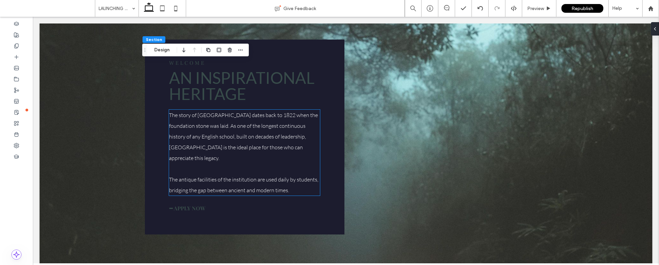
click at [233, 134] on span "The story of [GEOGRAPHIC_DATA] dates back to 1822 when the foundation stone was…" at bounding box center [243, 137] width 149 height 50
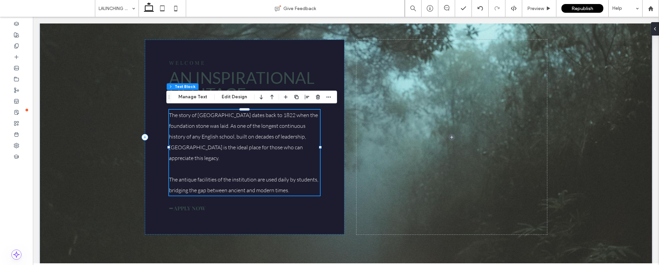
click at [233, 134] on span "The story of [GEOGRAPHIC_DATA] dates back to 1822 when the foundation stone was…" at bounding box center [243, 137] width 149 height 50
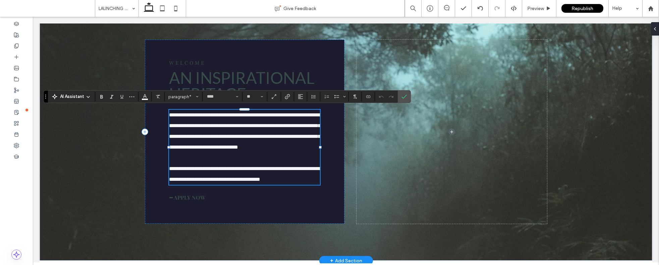
click at [294, 179] on p "**********" at bounding box center [244, 173] width 151 height 21
drag, startPoint x: 294, startPoint y: 179, endPoint x: 172, endPoint y: 116, distance: 137.6
click at [172, 115] on div "**********" at bounding box center [244, 147] width 151 height 75
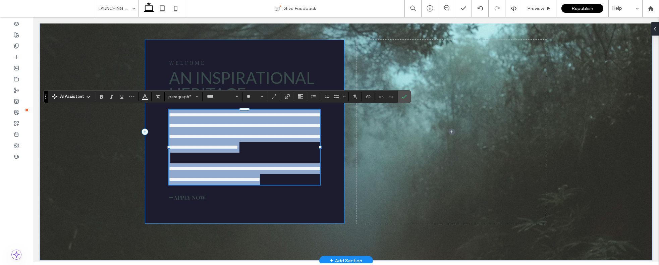
drag, startPoint x: 167, startPoint y: 113, endPoint x: 289, endPoint y: 185, distance: 141.5
click at [289, 185] on div "**********" at bounding box center [245, 132] width 200 height 184
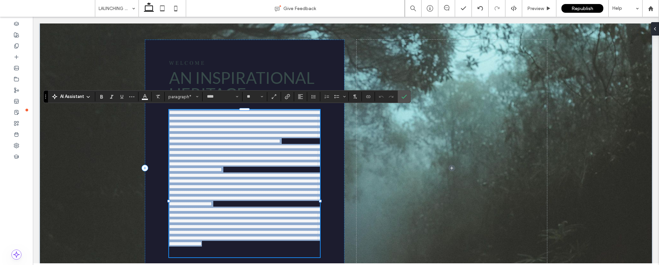
type input "**********"
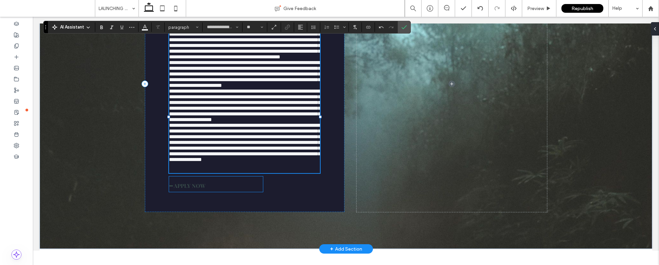
click at [216, 192] on link "━ APPLY NOW" at bounding box center [216, 183] width 94 height 15
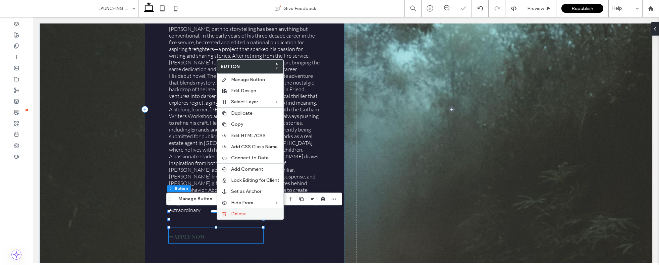
click at [236, 215] on span "Delete" at bounding box center [238, 214] width 15 height 6
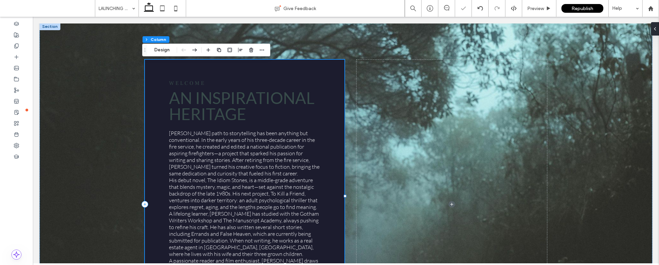
scroll to position [195, 0]
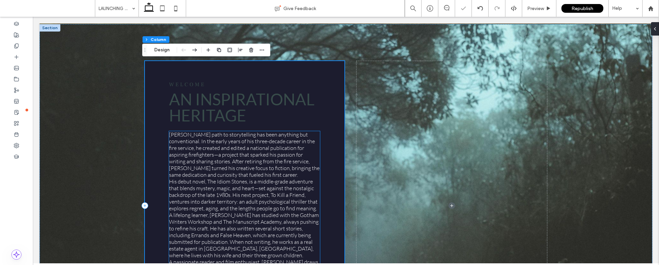
click at [268, 200] on span "His debut novel, The Idiom Stones, is a middle-grade adventure that blends myst…" at bounding box center [243, 195] width 149 height 34
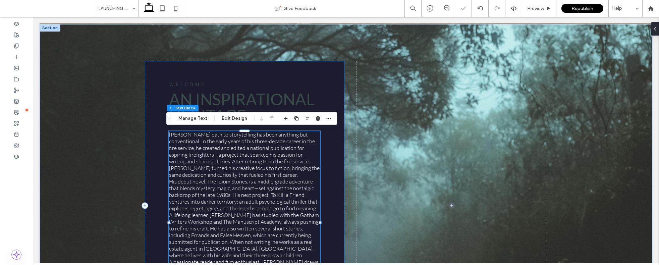
click at [265, 172] on p "Dean Curtis’s path to storytelling has been anything but conventional. In the e…" at bounding box center [244, 154] width 151 height 47
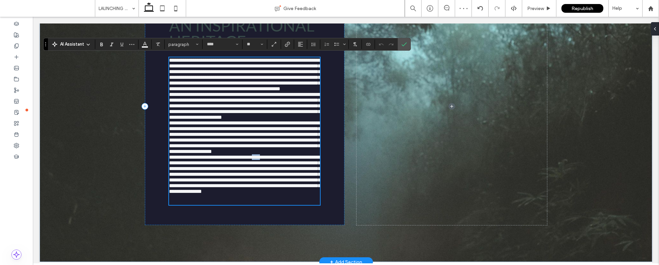
scroll to position [264, 0]
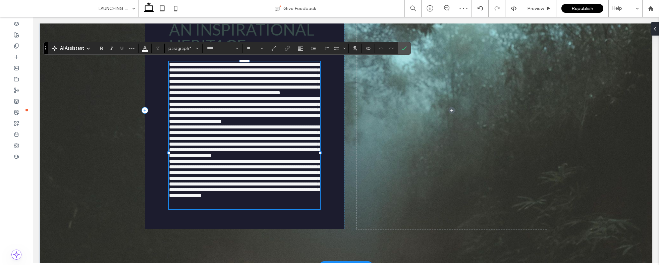
click at [265, 104] on span "**********" at bounding box center [245, 110] width 152 height 28
click at [266, 96] on p "**********" at bounding box center [244, 78] width 151 height 34
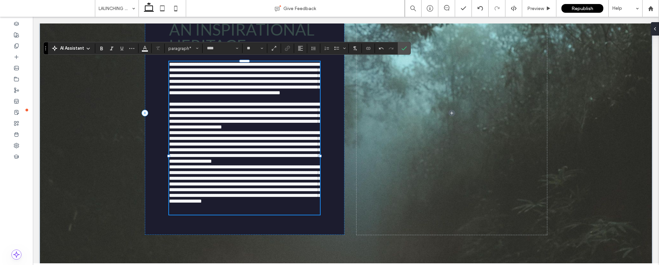
click at [212, 187] on span "**********" at bounding box center [245, 183] width 152 height 39
click at [204, 164] on p "**********" at bounding box center [244, 147] width 151 height 34
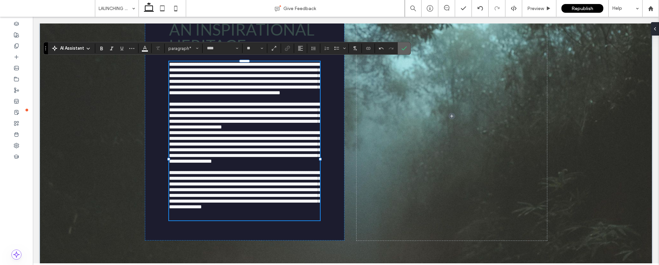
click at [404, 48] on icon "Confirm" at bounding box center [403, 48] width 5 height 5
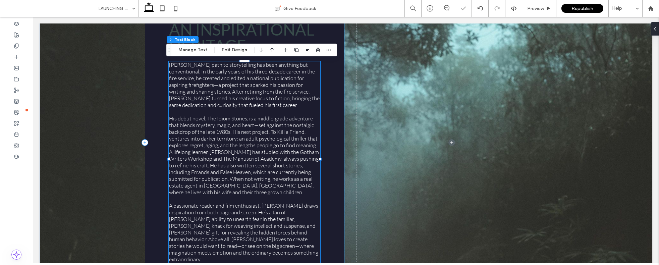
click at [328, 130] on div "Welcome AN INSPIRATIONAL HERITAGE Dean Curtis’s path to storytelling has been a…" at bounding box center [245, 142] width 200 height 303
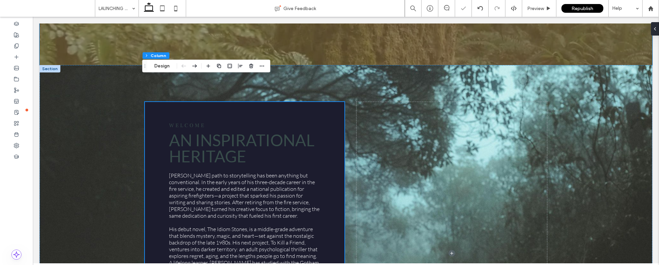
scroll to position [177, 0]
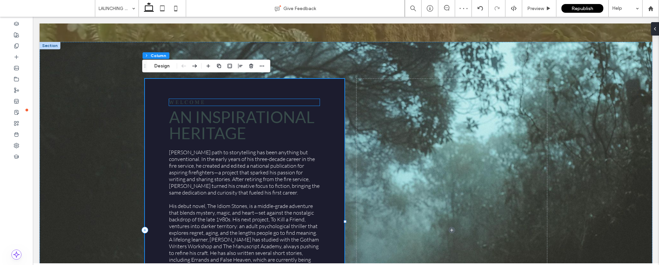
click at [196, 101] on span "Welcome" at bounding box center [187, 102] width 37 height 7
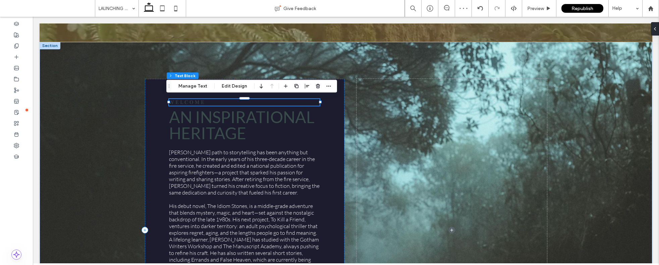
click at [196, 101] on span "Welcome" at bounding box center [187, 102] width 37 height 7
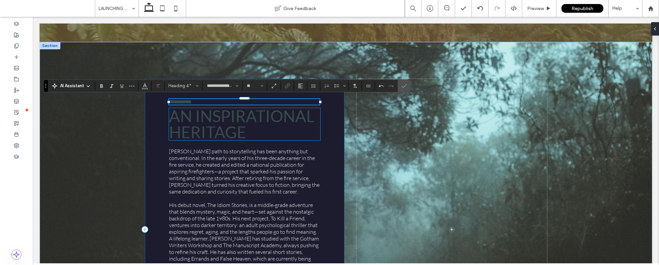
click at [188, 116] on span "AN INSPIRATIONAL HERITAGE" at bounding box center [242, 123] width 146 height 35
click at [188, 116] on div "AN INSPIRATIONAL HERITAGE" at bounding box center [245, 125] width 152 height 32
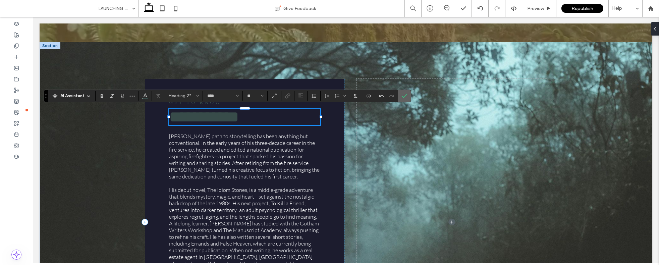
click at [407, 98] on icon "Confirm" at bounding box center [404, 95] width 5 height 5
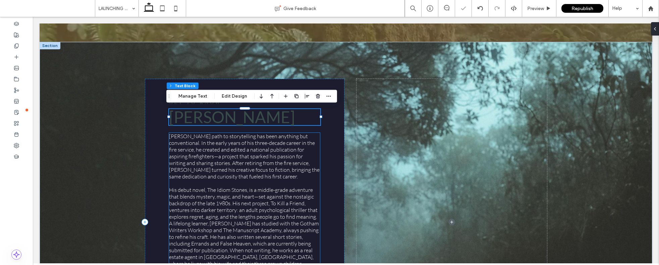
click at [313, 158] on p "Dean Curtis’s path to storytelling has been anything but conventional. In the e…" at bounding box center [244, 156] width 151 height 47
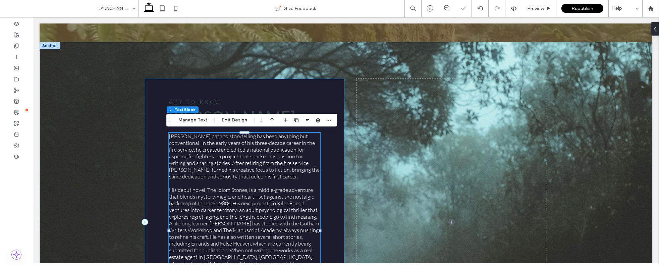
click at [322, 157] on div "GET TO KNOW DEAN CURTIS Dean Curtis’s path to storytelling has been anything bu…" at bounding box center [245, 222] width 200 height 286
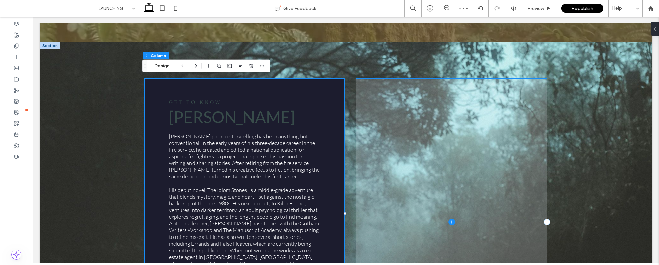
click at [426, 160] on span at bounding box center [452, 222] width 190 height 286
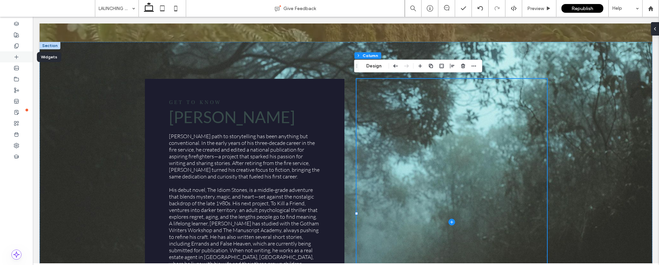
click at [22, 56] on div at bounding box center [16, 56] width 33 height 11
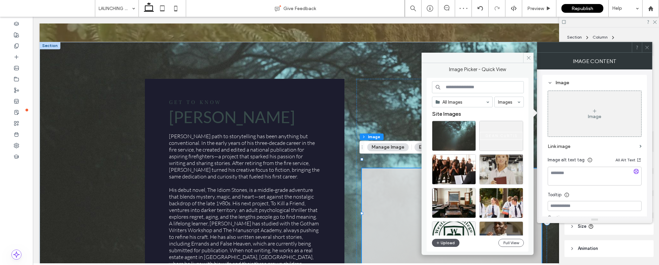
click at [447, 244] on button "Upload" at bounding box center [446, 243] width 28 height 8
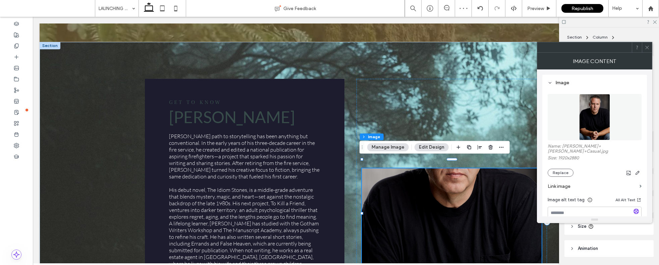
click at [647, 48] on icon at bounding box center [647, 47] width 5 height 5
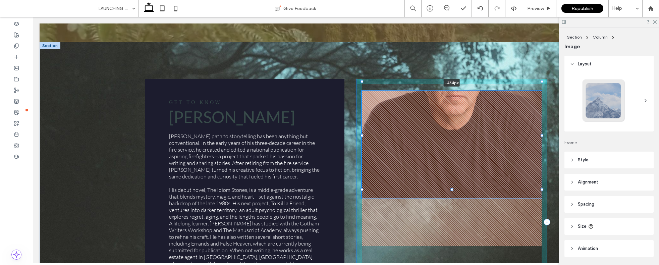
drag, startPoint x: 451, startPoint y: 156, endPoint x: 452, endPoint y: 2, distance: 154.6
click at [452, 2] on html "Number, Street, City, State, Zip Code Section Contact us Section Basic Header S…" at bounding box center [346, 121] width 626 height 563
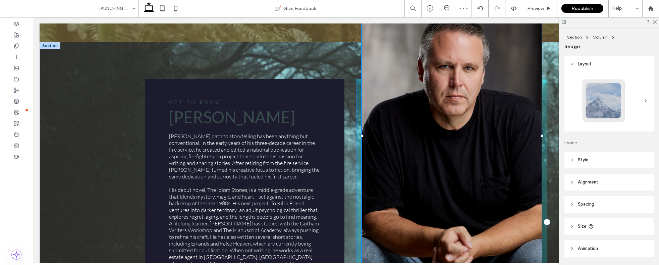
drag, startPoint x: 450, startPoint y: 189, endPoint x: 443, endPoint y: 270, distance: 81.4
click at [443, 265] on html "Number, Street, City, State, Zip Code Section Contact us Section Basic Header S…" at bounding box center [346, 121] width 626 height 563
type input "***"
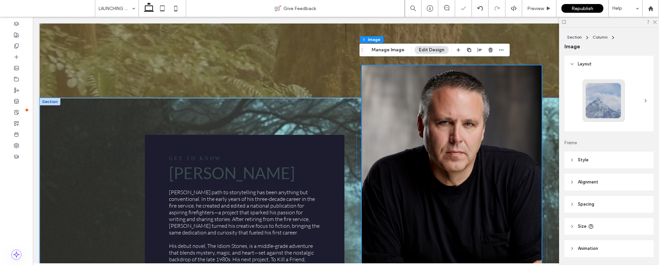
scroll to position [119, 0]
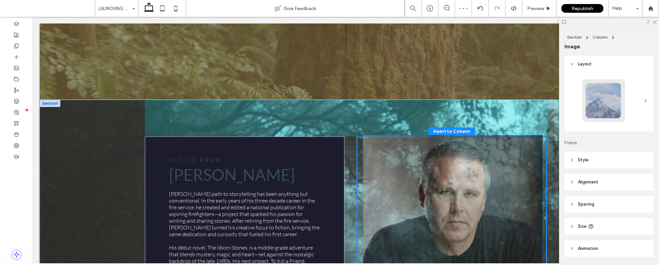
drag, startPoint x: 444, startPoint y: 59, endPoint x: 448, endPoint y: 138, distance: 78.9
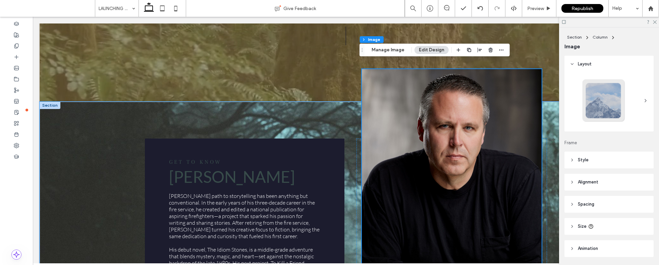
scroll to position [67, 0]
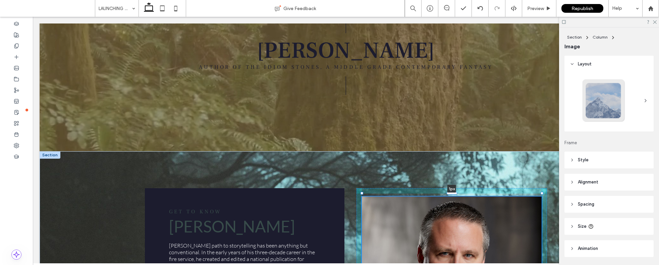
drag, startPoint x: 451, startPoint y: 116, endPoint x: 437, endPoint y: 266, distance: 150.6
click at [437, 265] on html "Number, Street, City, State, Zip Code Section Contact us Section Basic Header S…" at bounding box center [346, 230] width 626 height 563
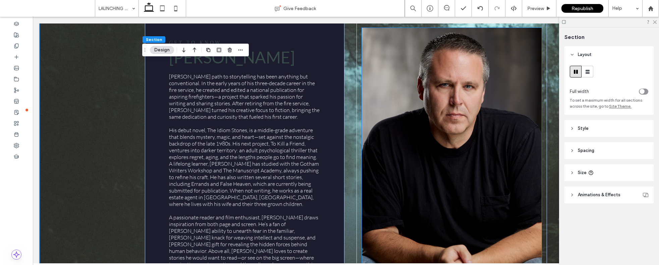
scroll to position [236, 0]
click at [655, 23] on icon at bounding box center [654, 21] width 4 height 4
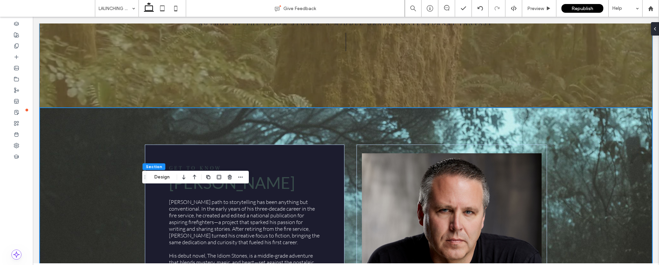
scroll to position [180, 0]
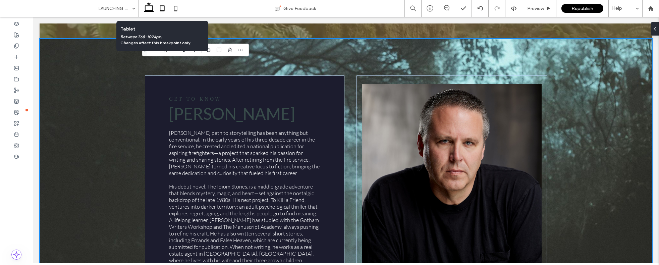
click at [166, 8] on icon at bounding box center [162, 8] width 13 height 13
type input "*"
type input "**"
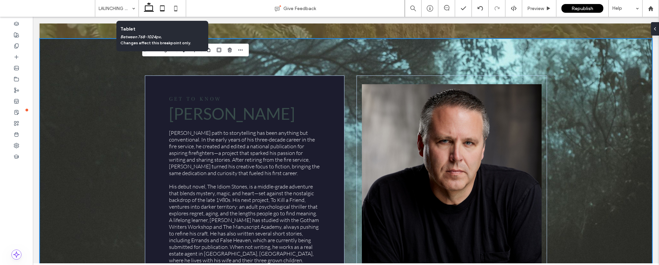
type input "**"
type input "***"
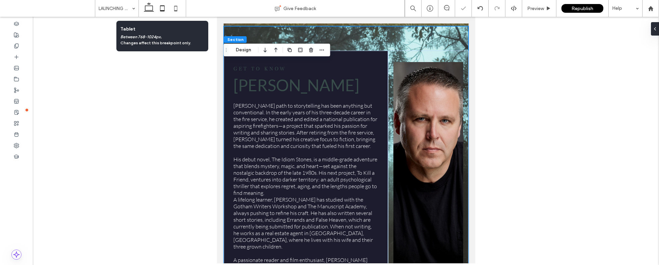
scroll to position [231, 0]
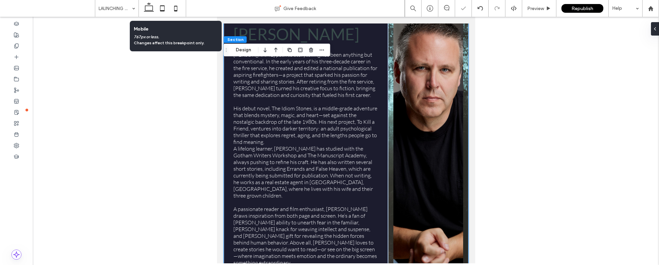
click at [178, 10] on icon at bounding box center [175, 8] width 13 height 13
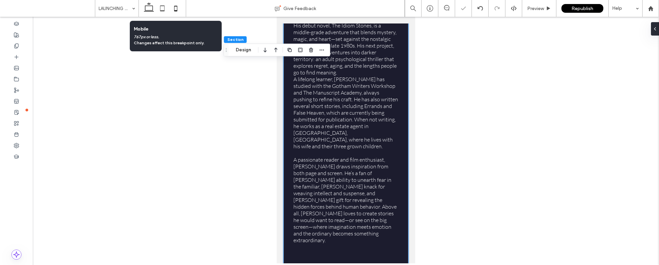
type input "*"
type input "**"
type input "*"
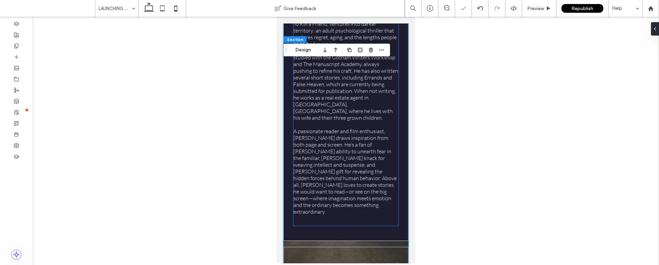
scroll to position [419, 0]
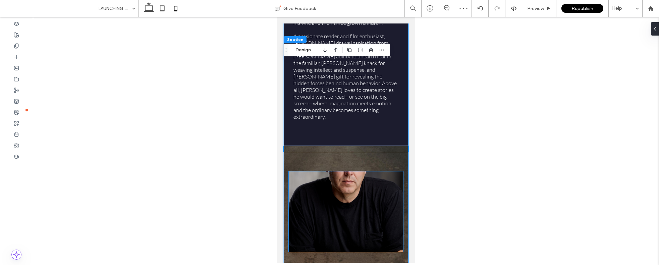
click at [339, 178] on img at bounding box center [346, 211] width 114 height 80
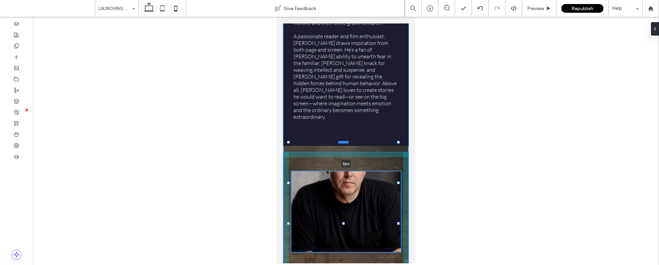
click at [342, 141] on div at bounding box center [343, 142] width 11 height 3
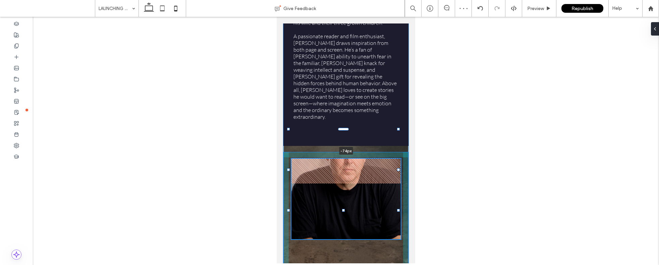
drag, startPoint x: 344, startPoint y: 140, endPoint x: 346, endPoint y: 114, distance: 25.9
click at [346, 114] on div "GET TO KNOW DEAN CURTIS Dean Curtis’s path to storytelling has been anything bu…" at bounding box center [345, 34] width 125 height 513
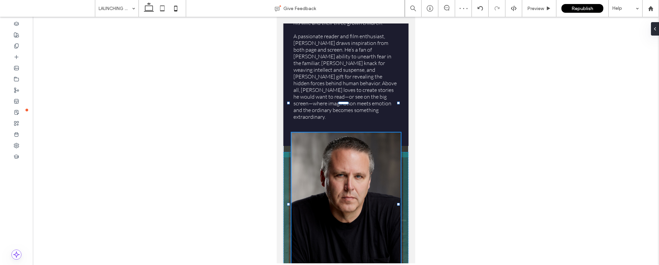
drag, startPoint x: 344, startPoint y: 207, endPoint x: 329, endPoint y: 268, distance: 62.6
type input "***"
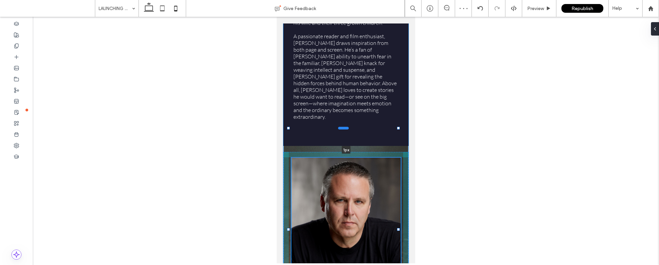
drag, startPoint x: 345, startPoint y: 101, endPoint x: 344, endPoint y: 126, distance: 25.2
click at [344, 127] on div at bounding box center [343, 128] width 11 height 3
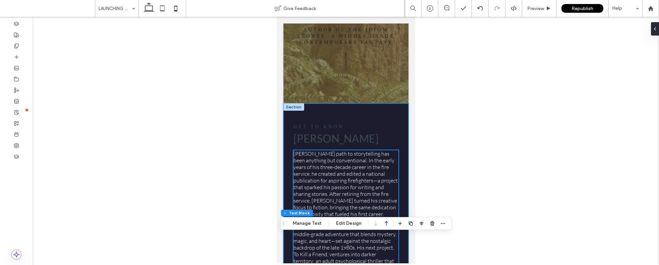
scroll to position [116, 0]
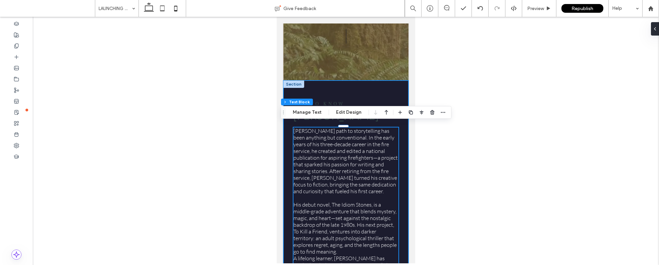
click at [401, 188] on div "GET TO KNOW DEAN CURTIS Dean Curtis’s path to storytelling has been anything bu…" at bounding box center [345, 264] width 125 height 368
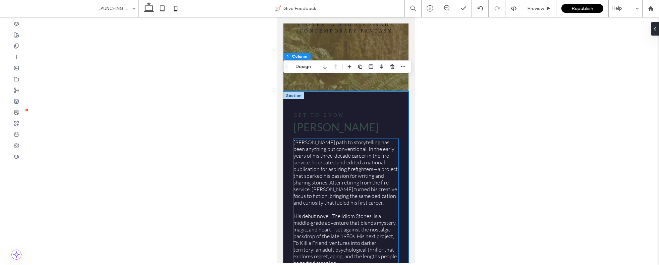
scroll to position [104, 0]
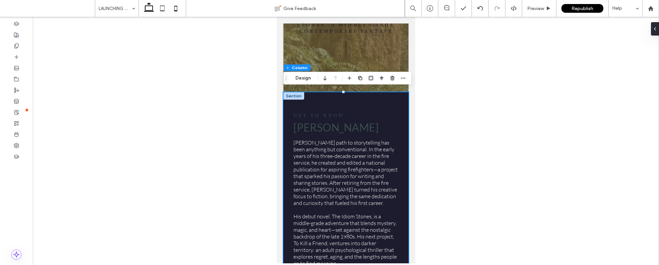
click at [143, 7] on icon at bounding box center [148, 8] width 13 height 13
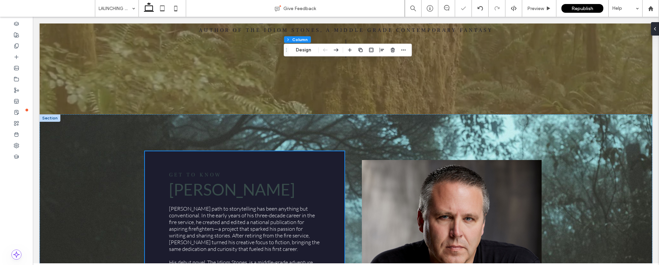
type input "**"
type input "*****"
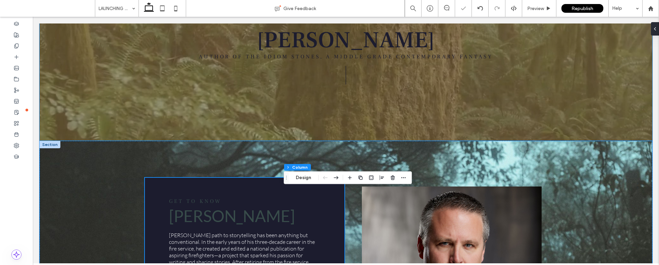
scroll to position [92, 0]
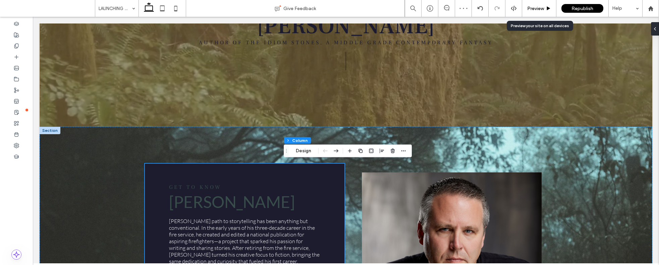
click at [539, 6] on span "Preview" at bounding box center [535, 9] width 17 height 6
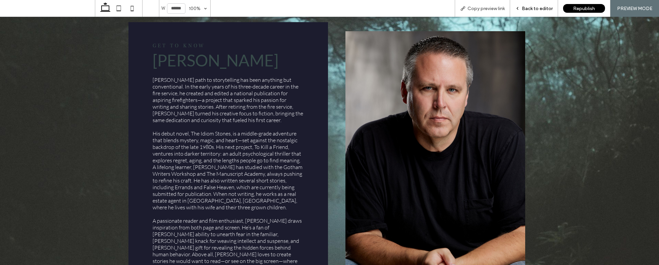
click at [537, 11] on span "Back to editor" at bounding box center [537, 9] width 31 height 6
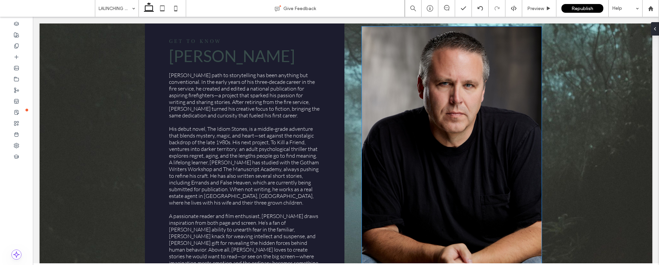
scroll to position [233, 0]
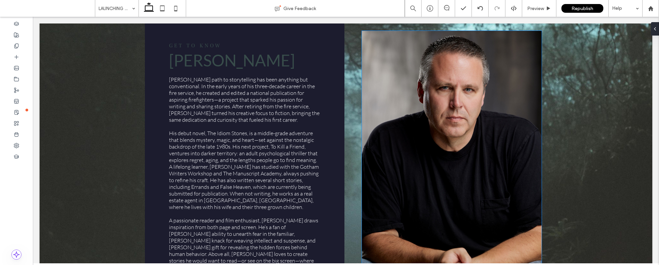
click at [495, 158] on img at bounding box center [451, 166] width 179 height 270
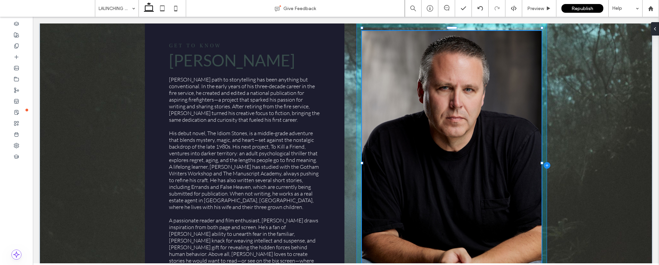
drag, startPoint x: 539, startPoint y: 161, endPoint x: 546, endPoint y: 162, distance: 6.5
click at [546, 162] on div "GET TO KNOW DEAN CURTIS Dean Curtis’s path to storytelling has been anything bu…" at bounding box center [346, 165] width 402 height 360
drag, startPoint x: 360, startPoint y: 162, endPoint x: 338, endPoint y: 161, distance: 21.2
click at [338, 161] on div "GET TO KNOW DEAN CURTIS Dean Curtis’s path to storytelling has been anything bu…" at bounding box center [346, 165] width 402 height 360
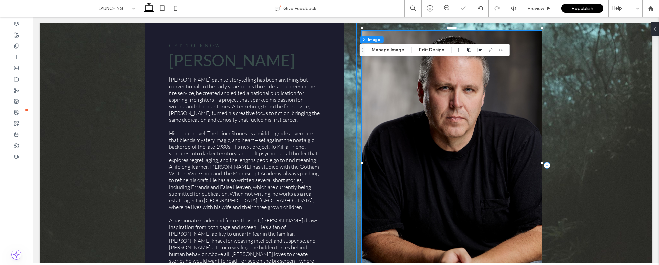
click at [358, 156] on div "112% , 804px" at bounding box center [452, 165] width 190 height 286
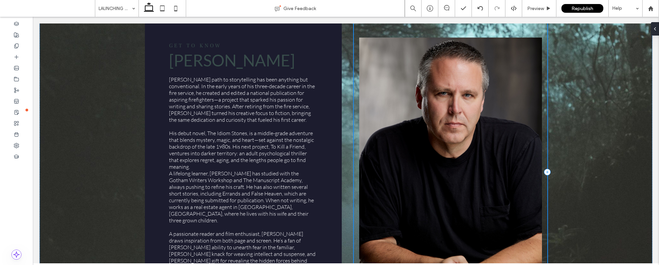
scroll to position [243, 0]
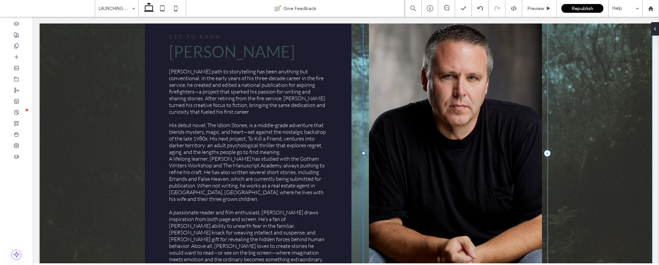
drag, startPoint x: 354, startPoint y: 160, endPoint x: 363, endPoint y: 158, distance: 8.9
click at [364, 13] on div at bounding box center [364, 12] width 0 height 0
type input "**"
type input "*****"
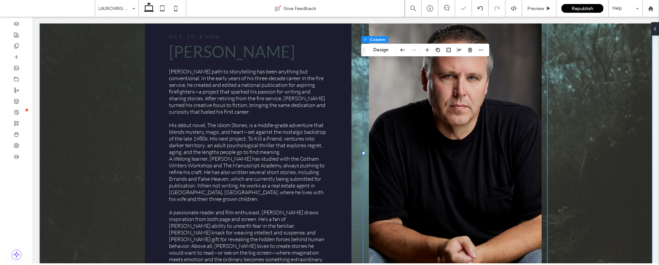
click at [579, 144] on div "GET TO KNOW DEAN CURTIS Dean Curtis’s path to storytelling has been anything bu…" at bounding box center [346, 153] width 613 height 355
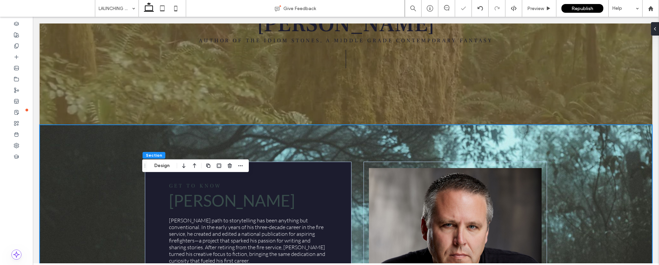
scroll to position [0, 0]
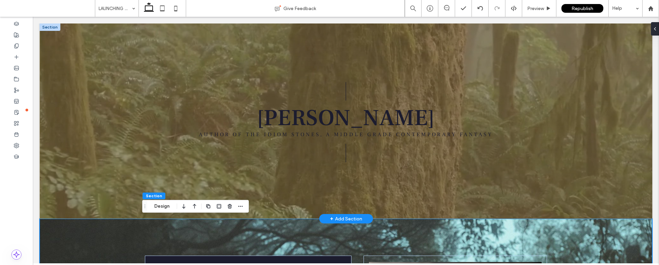
click at [349, 215] on div "+ Add Section" at bounding box center [346, 218] width 32 height 7
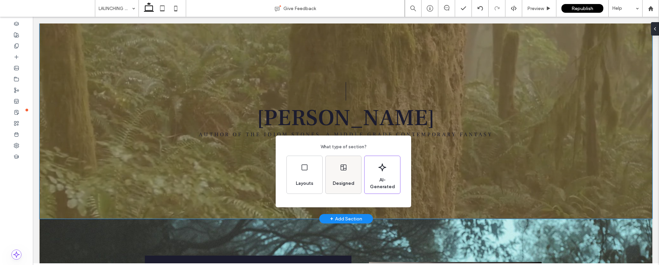
click at [339, 172] on div "Designed" at bounding box center [344, 175] width 36 height 38
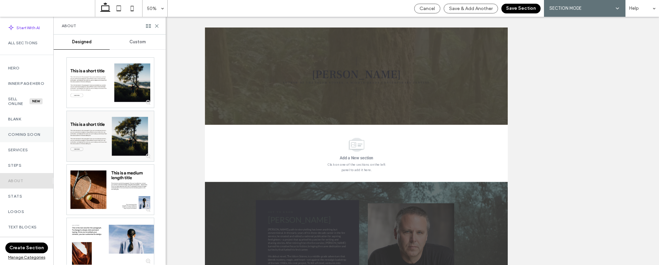
click at [34, 136] on label "Coming Soon" at bounding box center [26, 134] width 37 height 5
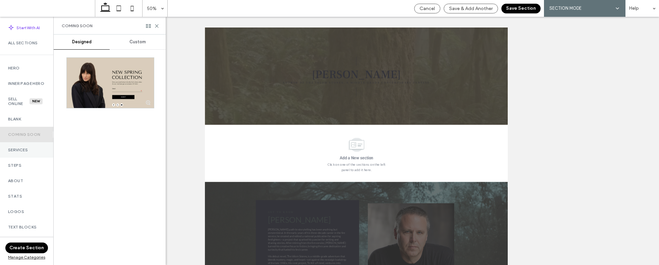
click at [31, 152] on label "Services" at bounding box center [26, 150] width 37 height 5
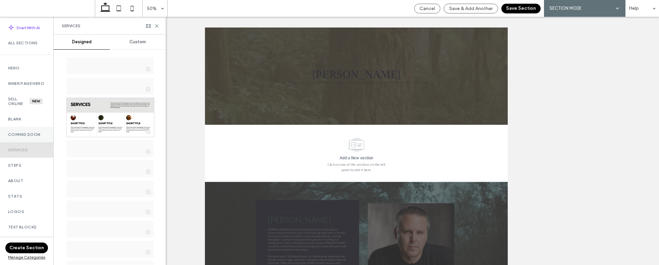
click at [27, 137] on label "Coming Soon" at bounding box center [26, 134] width 37 height 5
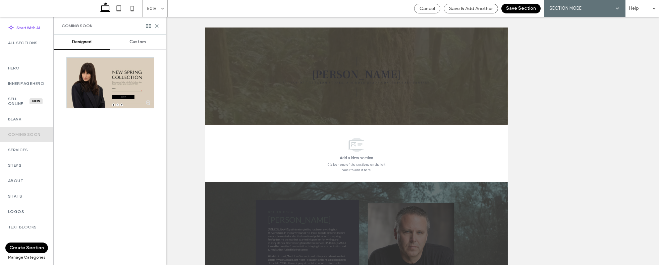
click at [140, 39] on span "Custom" at bounding box center [137, 41] width 16 height 5
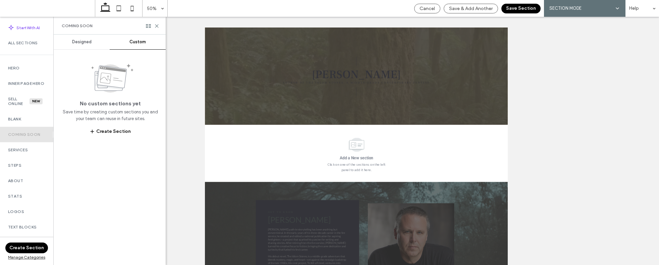
click at [84, 40] on span "Designed" at bounding box center [81, 41] width 19 height 5
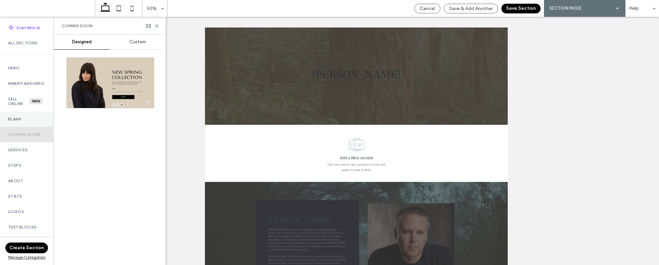
click at [17, 121] on label "Blank" at bounding box center [26, 119] width 37 height 5
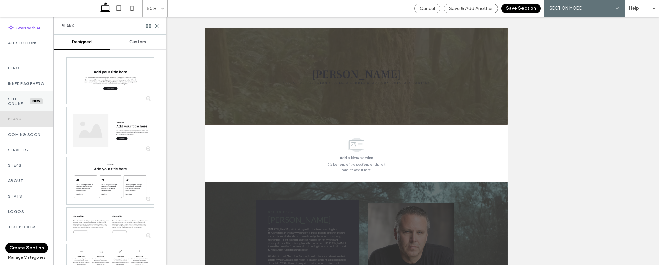
click at [14, 106] on label "Sell Online" at bounding box center [18, 101] width 21 height 9
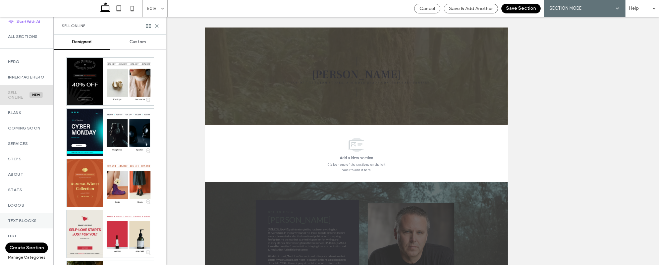
scroll to position [7, 0]
click at [17, 207] on label "Logos" at bounding box center [26, 204] width 37 height 5
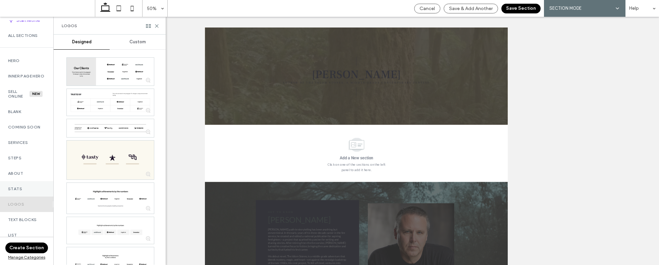
click at [25, 191] on label "Stats" at bounding box center [26, 188] width 37 height 5
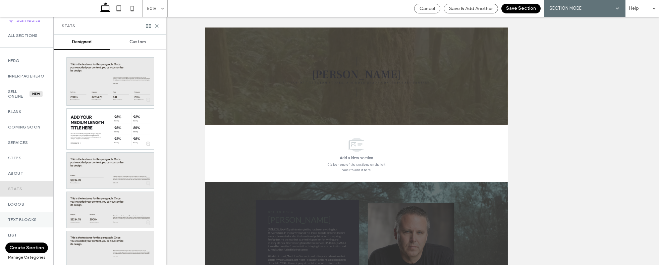
click at [25, 222] on label "Text Blocks" at bounding box center [26, 219] width 37 height 5
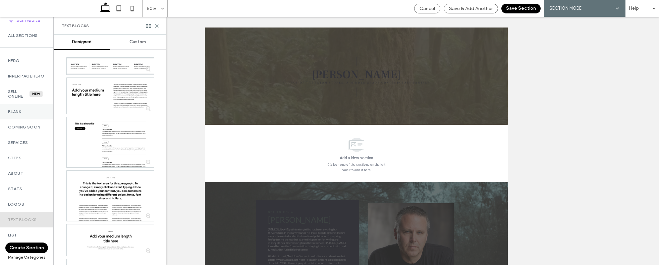
scroll to position [277, 0]
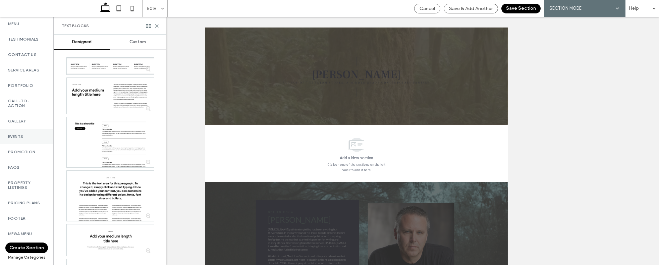
click at [25, 129] on div "Events" at bounding box center [26, 136] width 53 height 15
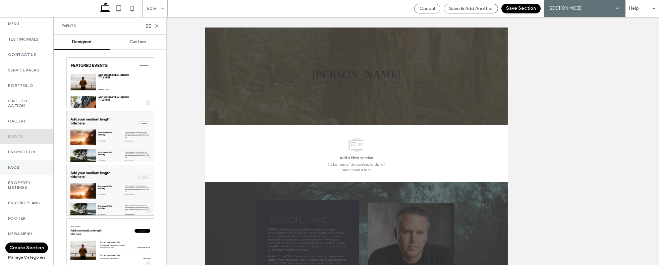
click at [29, 160] on div "FAQs" at bounding box center [26, 167] width 53 height 15
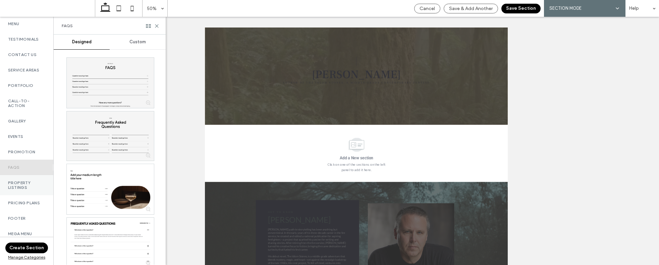
click at [26, 180] on label "Property Listings" at bounding box center [26, 184] width 37 height 9
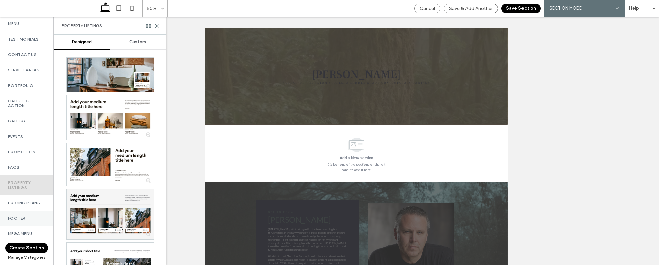
click at [27, 211] on div "Footer" at bounding box center [26, 218] width 53 height 15
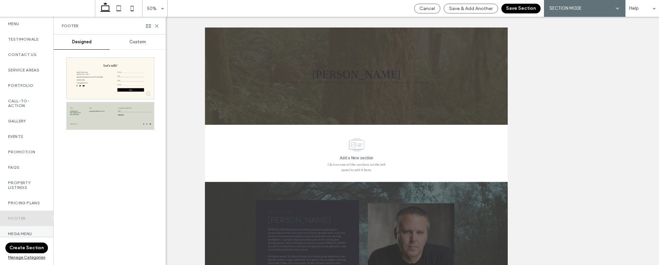
click at [28, 231] on label "Mega menu" at bounding box center [26, 233] width 37 height 5
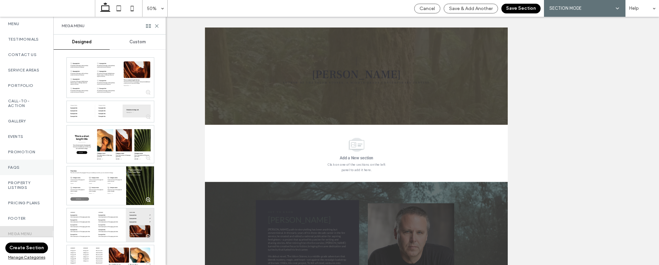
click at [28, 165] on label "FAQs" at bounding box center [26, 167] width 37 height 5
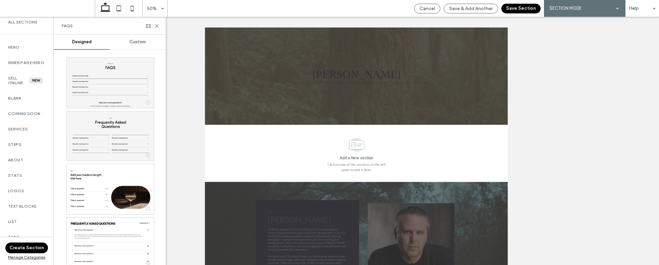
scroll to position [0, 0]
click at [25, 118] on div "Blank" at bounding box center [26, 118] width 53 height 15
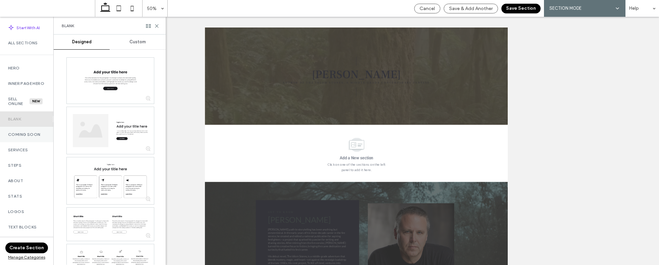
click at [25, 137] on label "Coming Soon" at bounding box center [26, 134] width 37 height 5
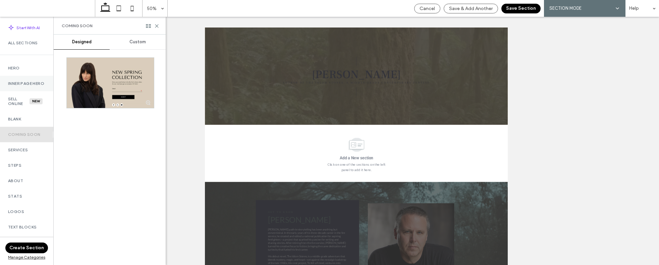
click at [20, 82] on label "Inner Page Hero" at bounding box center [26, 83] width 37 height 5
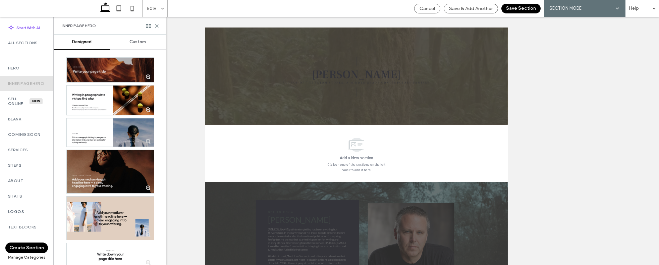
click at [106, 68] on div at bounding box center [110, 70] width 87 height 24
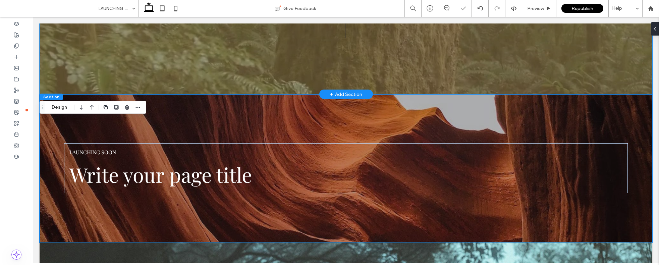
scroll to position [129, 0]
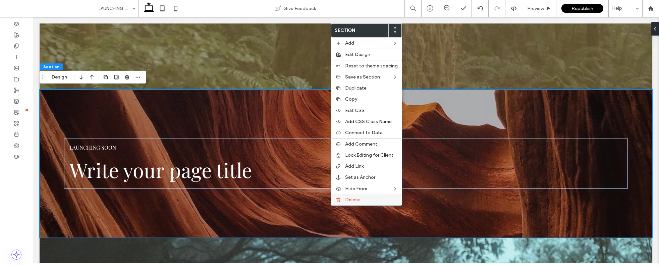
click at [351, 198] on span "Delete" at bounding box center [352, 200] width 15 height 6
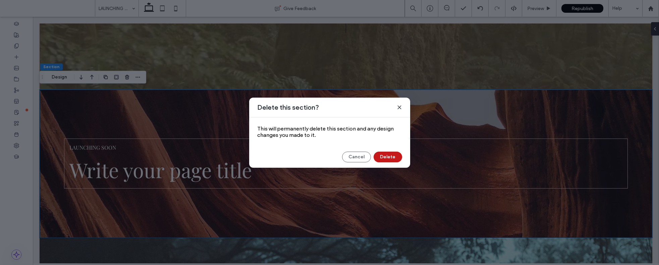
drag, startPoint x: 394, startPoint y: 157, endPoint x: 361, endPoint y: 141, distance: 36.9
click at [394, 157] on button "Delete" at bounding box center [388, 157] width 29 height 11
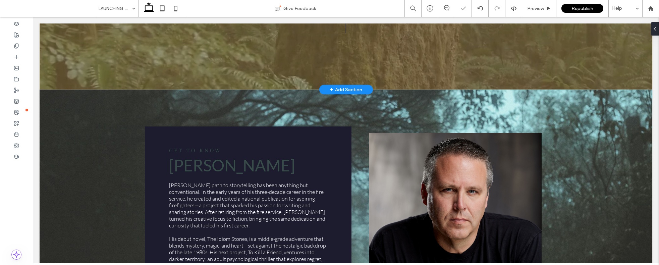
click at [350, 86] on div "+ Add Section" at bounding box center [346, 89] width 32 height 7
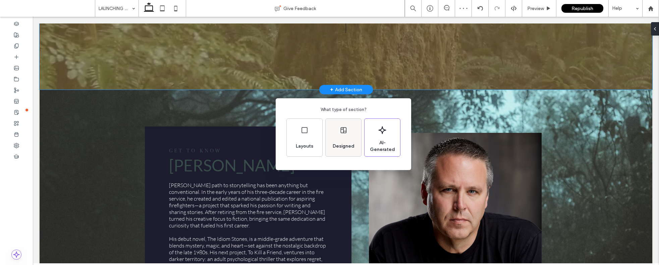
click at [351, 140] on div "Designed" at bounding box center [343, 146] width 27 height 15
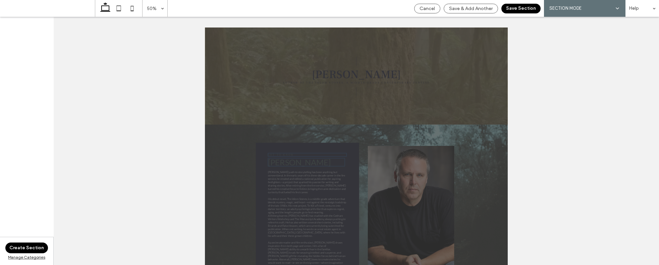
scroll to position [0, 0]
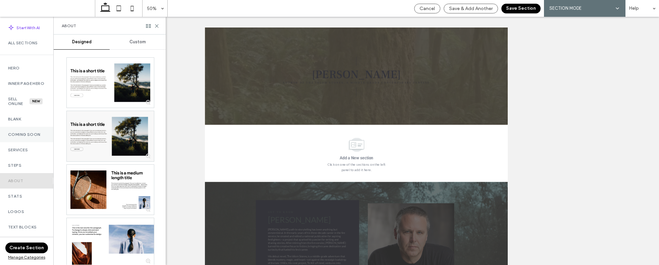
click at [30, 137] on label "Coming Soon" at bounding box center [26, 134] width 37 height 5
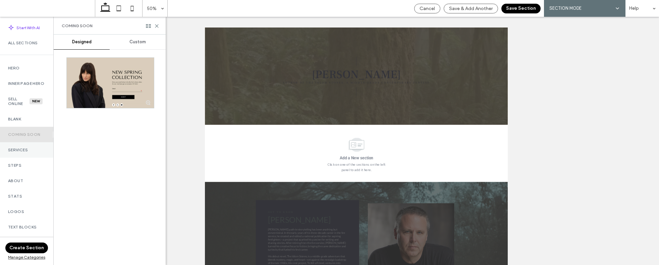
click at [22, 158] on div "Services" at bounding box center [26, 149] width 53 height 15
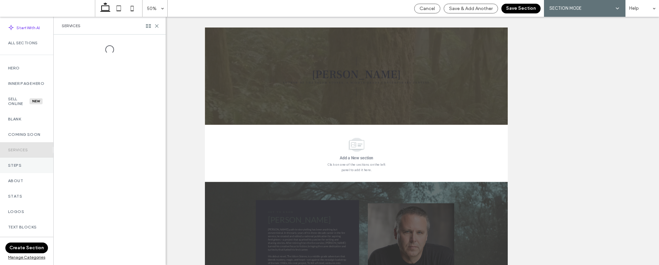
click at [22, 167] on label "Steps" at bounding box center [26, 165] width 37 height 5
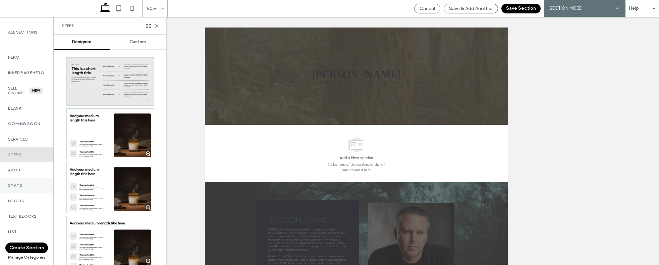
scroll to position [11, 0]
click at [15, 185] on div "Stats" at bounding box center [26, 184] width 53 height 15
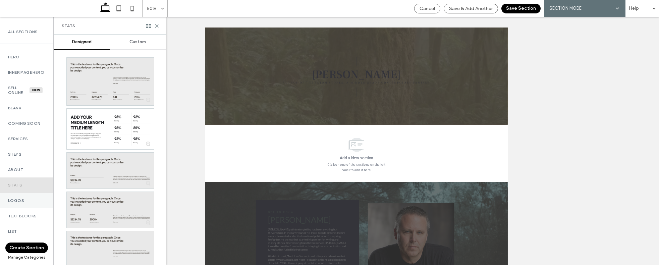
click at [22, 203] on label "Logos" at bounding box center [26, 200] width 37 height 5
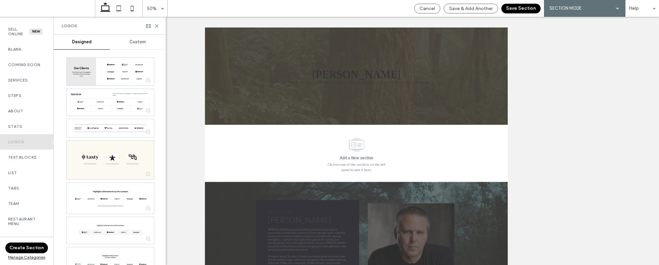
scroll to position [206, 0]
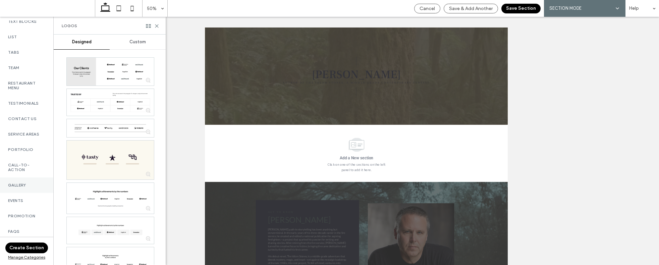
click at [15, 186] on div "Gallery" at bounding box center [26, 184] width 53 height 15
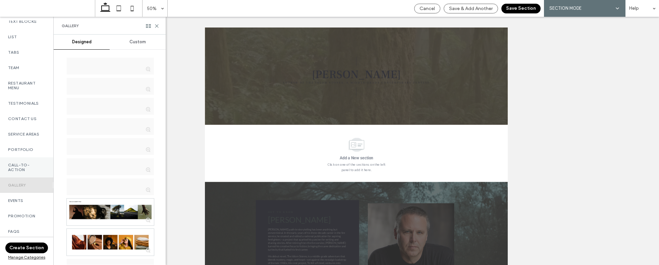
click at [26, 170] on label "Call-To-Action" at bounding box center [26, 167] width 37 height 9
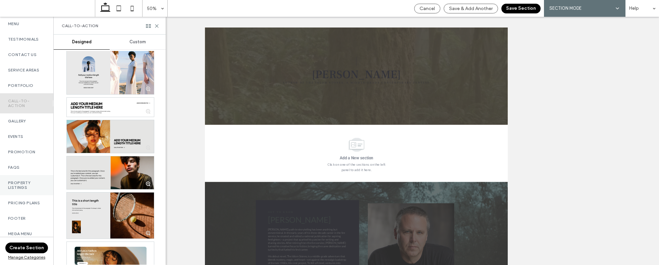
scroll to position [277, 0]
click at [27, 181] on label "Property Listings" at bounding box center [26, 184] width 37 height 9
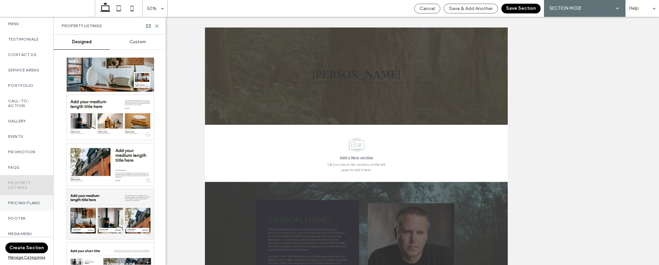
click at [27, 201] on label "Pricing Plans" at bounding box center [26, 203] width 37 height 5
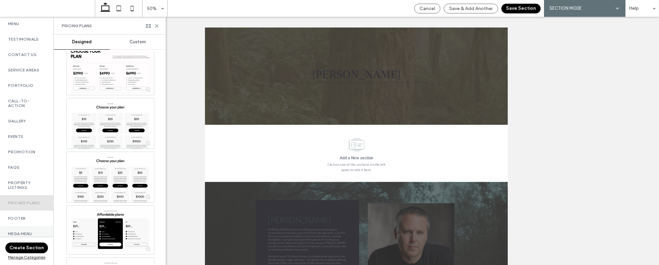
click at [19, 231] on label "Mega menu" at bounding box center [26, 233] width 37 height 5
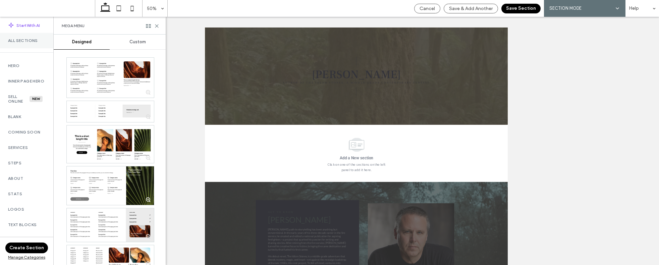
scroll to position [0, 0]
click at [17, 64] on div "Hero" at bounding box center [26, 67] width 53 height 15
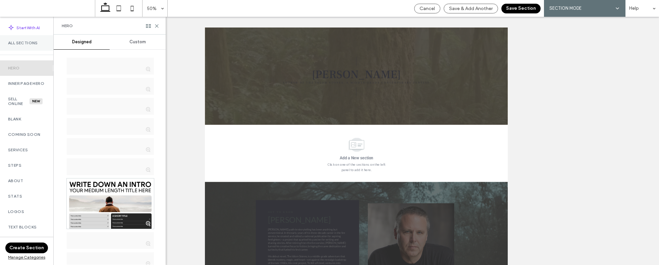
click at [16, 46] on div "All Sections" at bounding box center [26, 42] width 53 height 15
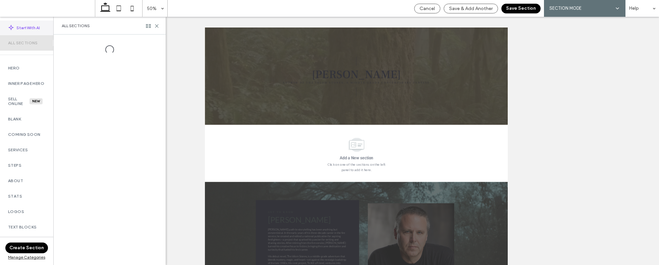
click at [19, 28] on span "Start With AI" at bounding box center [27, 28] width 23 height 6
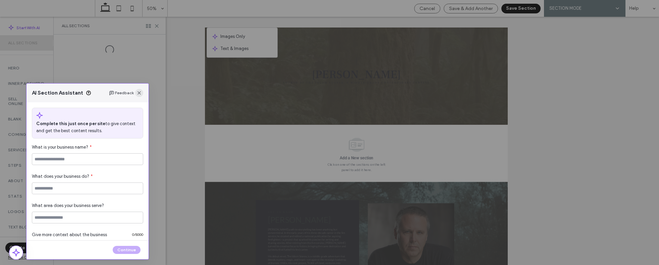
click at [138, 93] on icon "button" at bounding box center [139, 92] width 5 height 5
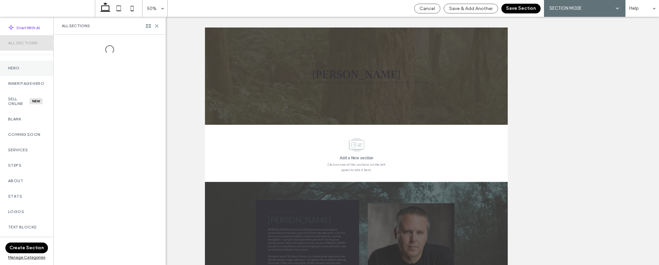
click at [33, 68] on label "Hero" at bounding box center [26, 68] width 37 height 5
click at [9, 67] on label "Hero" at bounding box center [26, 68] width 37 height 5
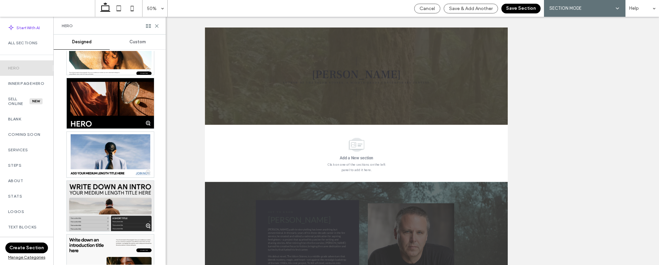
scroll to position [188, 0]
click at [125, 205] on div at bounding box center [110, 205] width 87 height 50
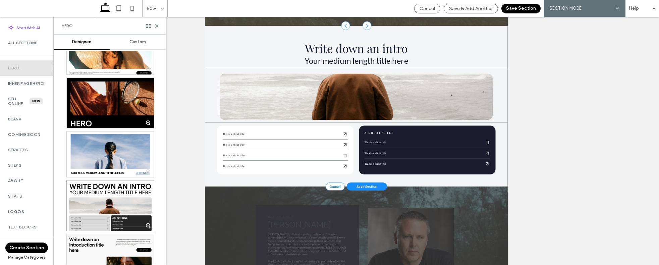
scroll to position [120, 0]
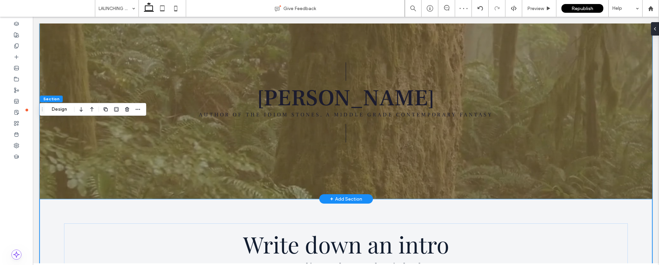
scroll to position [0, 0]
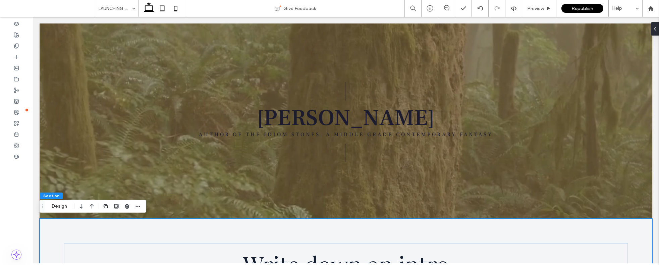
drag, startPoint x: 175, startPoint y: 5, endPoint x: 177, endPoint y: 9, distance: 4.7
click at [175, 6] on icon at bounding box center [175, 8] width 13 height 13
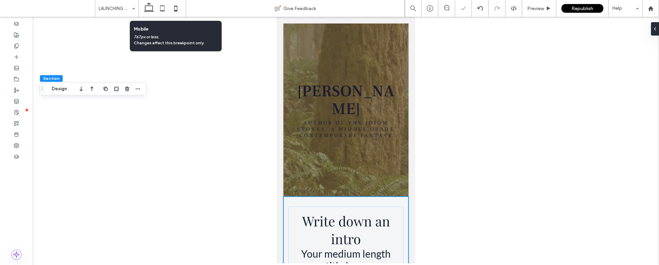
type input "*"
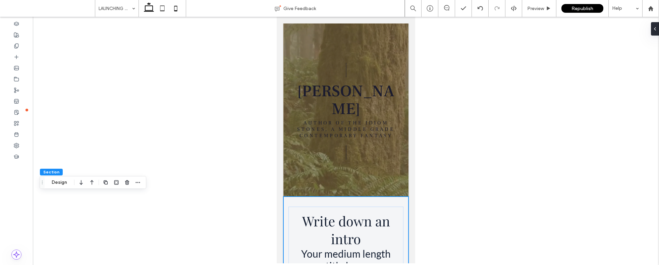
drag, startPoint x: 150, startPoint y: 12, endPoint x: 153, endPoint y: 13, distance: 3.8
click at [150, 12] on icon at bounding box center [148, 8] width 13 height 13
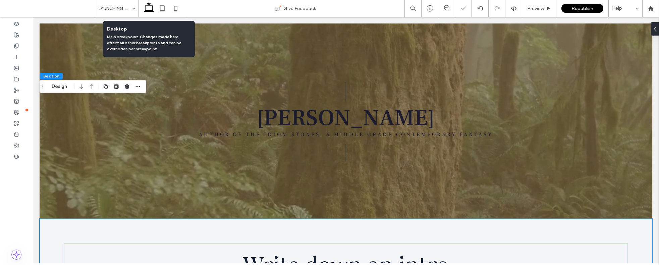
type input "*"
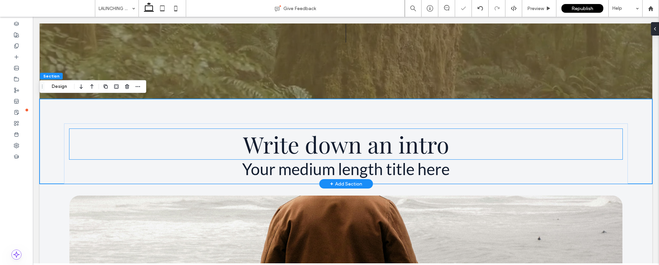
click at [308, 150] on span "Write down an intro" at bounding box center [346, 144] width 206 height 31
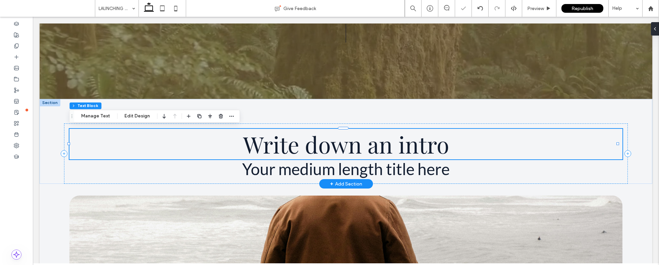
click at [308, 150] on span "Write down an intro" at bounding box center [346, 144] width 206 height 31
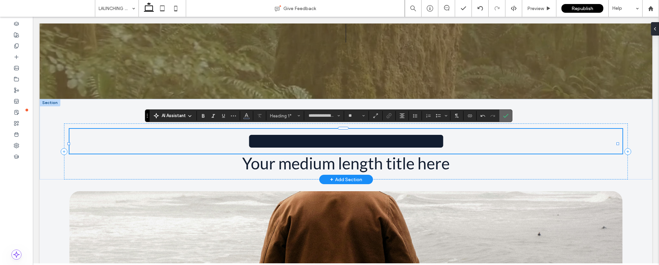
click at [508, 114] on use "Confirm" at bounding box center [505, 116] width 5 height 4
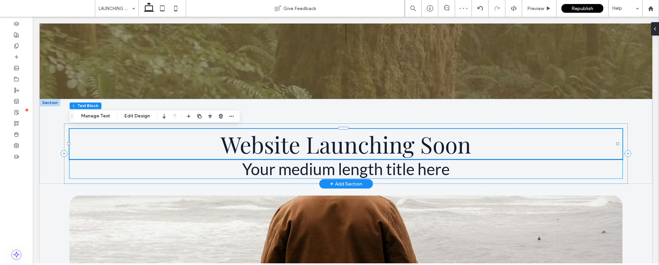
click at [436, 174] on span "Your medium length title here" at bounding box center [346, 168] width 208 height 19
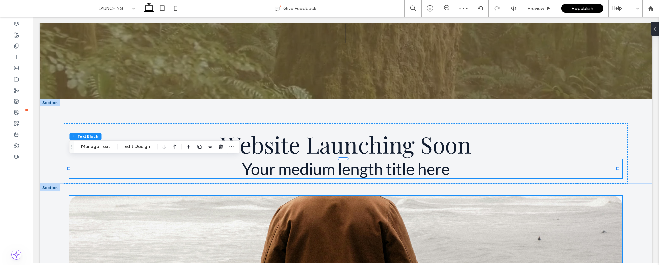
click at [405, 227] on img at bounding box center [345, 242] width 553 height 93
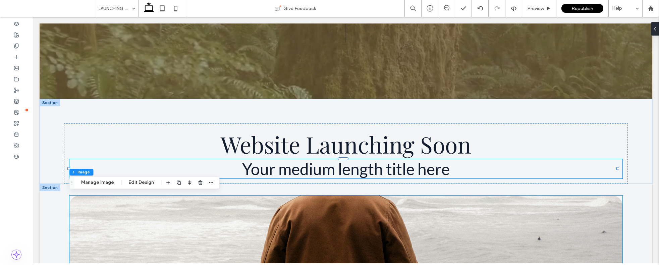
type input "**"
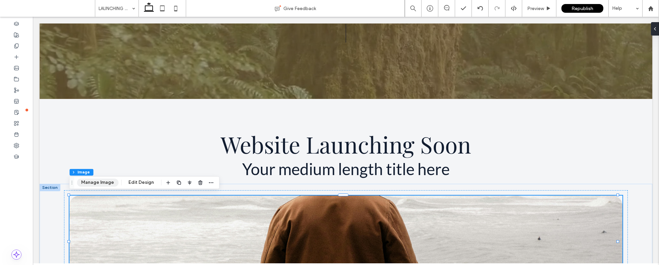
click at [97, 182] on button "Manage Image" at bounding box center [98, 182] width 42 height 8
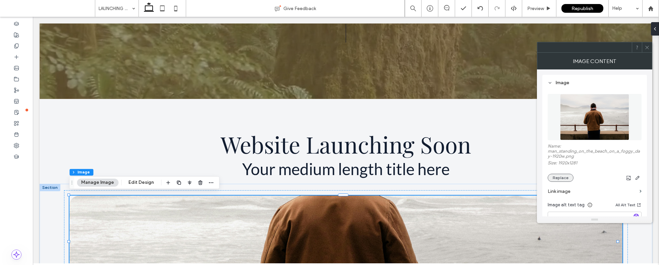
click at [557, 177] on button "Replace" at bounding box center [561, 178] width 26 height 8
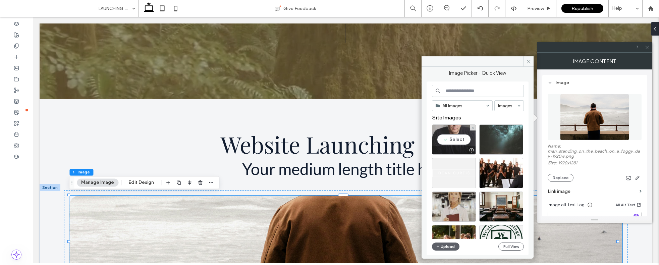
click at [457, 139] on div "Select" at bounding box center [454, 139] width 44 height 30
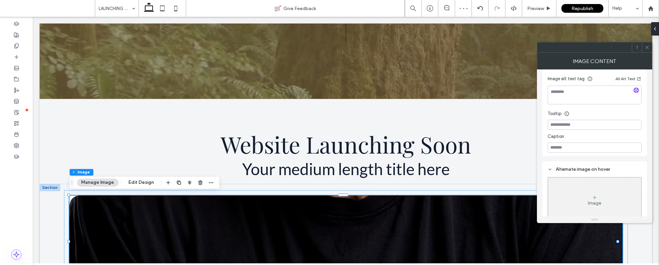
scroll to position [126, 0]
click at [645, 49] on icon at bounding box center [647, 47] width 5 height 5
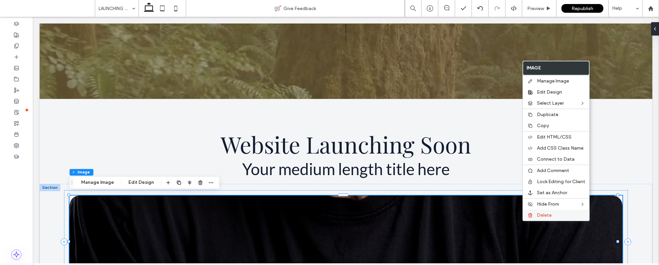
click at [539, 215] on span "Delete" at bounding box center [544, 215] width 15 height 6
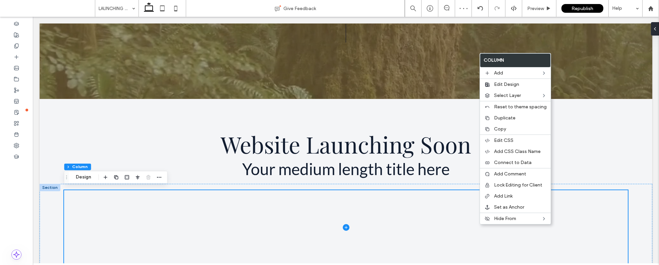
click at [59, 204] on div at bounding box center [346, 224] width 613 height 80
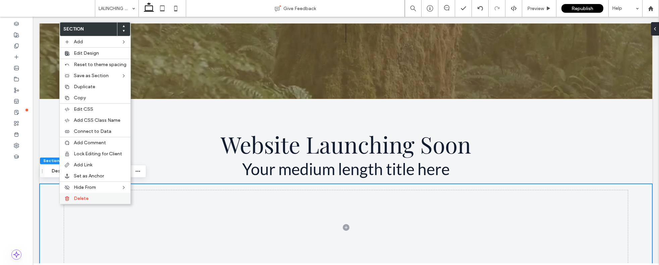
click at [99, 196] on label "Delete" at bounding box center [100, 199] width 53 height 6
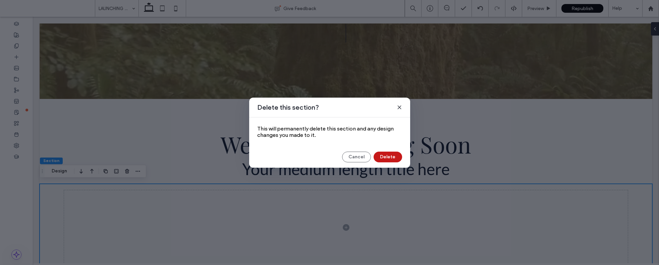
click at [389, 153] on button "Delete" at bounding box center [388, 157] width 29 height 11
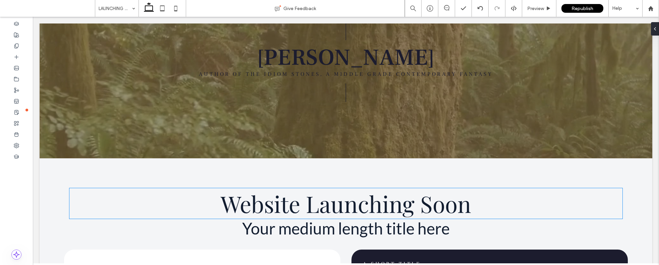
scroll to position [61, 0]
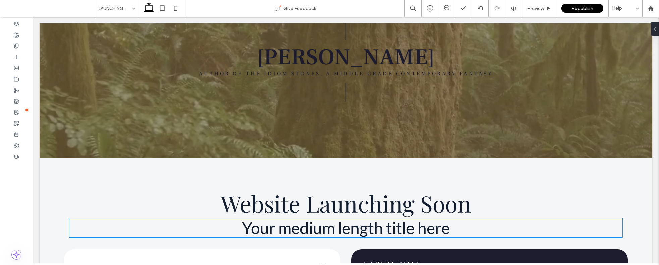
click at [317, 231] on span "Your medium length title here" at bounding box center [346, 227] width 208 height 19
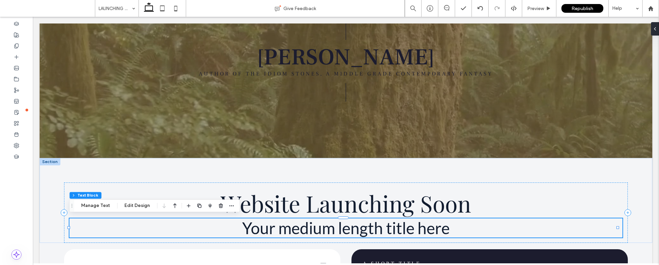
click at [317, 231] on span "Your medium length title here" at bounding box center [346, 227] width 208 height 19
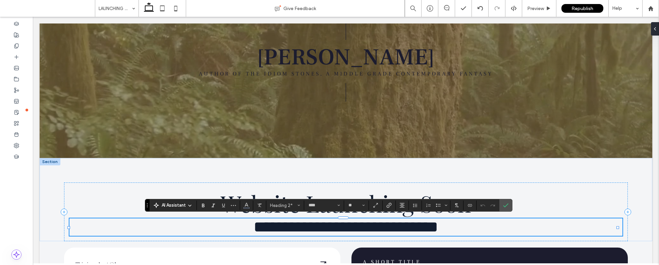
type input "**********"
type input "**"
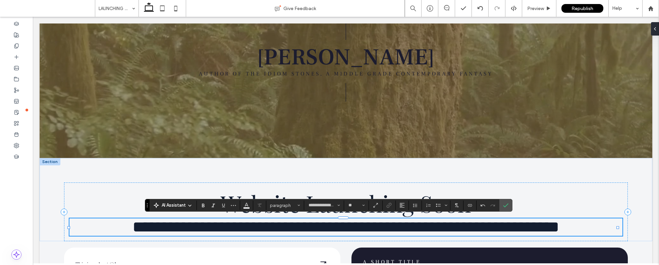
type input "****"
type input "**"
click at [319, 230] on span "**********" at bounding box center [345, 227] width 427 height 16
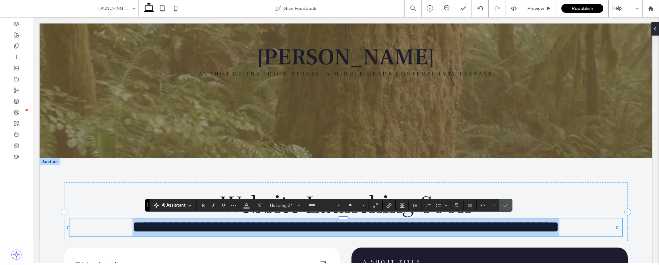
click at [319, 230] on span "**********" at bounding box center [345, 227] width 427 height 16
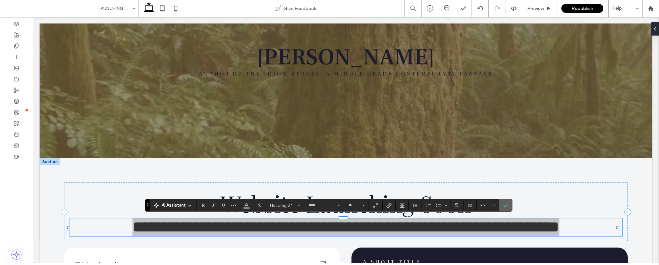
drag, startPoint x: 505, startPoint y: 203, endPoint x: 472, endPoint y: 187, distance: 36.7
click at [505, 203] on icon "Confirm" at bounding box center [505, 205] width 5 height 5
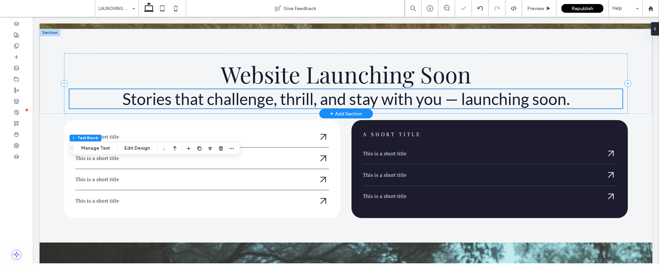
scroll to position [191, 0]
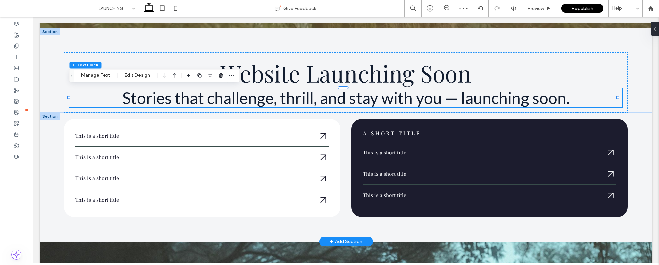
click at [52, 116] on div at bounding box center [50, 116] width 21 height 7
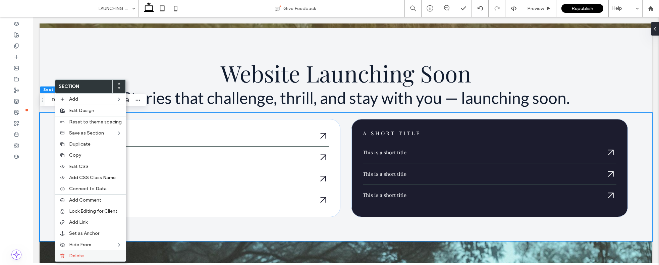
click at [68, 255] on div "Delete" at bounding box center [90, 255] width 71 height 11
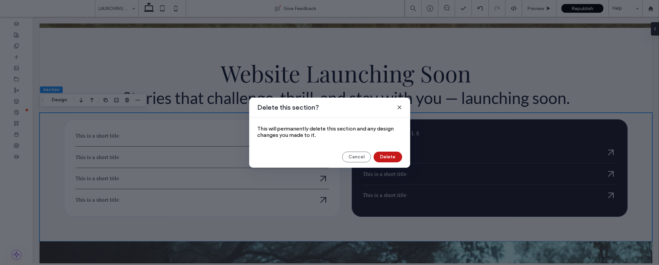
click at [382, 156] on button "Delete" at bounding box center [388, 157] width 29 height 11
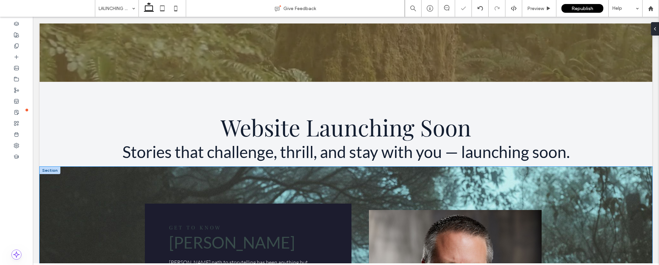
scroll to position [134, 0]
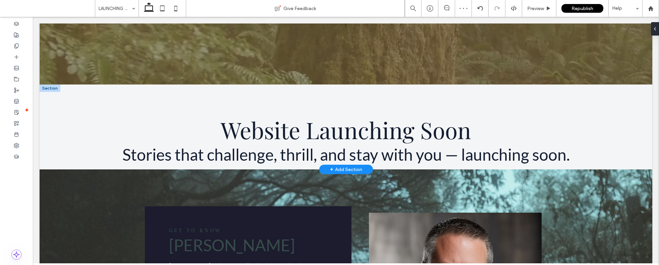
click at [50, 89] on div at bounding box center [50, 88] width 21 height 7
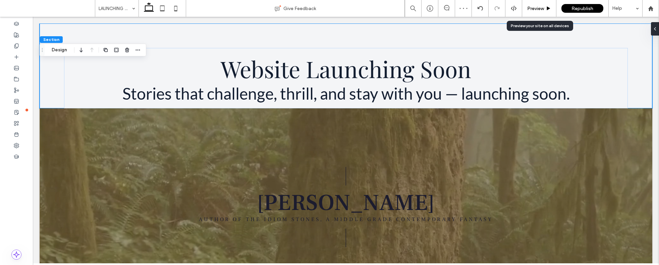
click at [539, 4] on div "Preview" at bounding box center [539, 8] width 34 height 17
click at [533, 14] on div "Preview" at bounding box center [539, 8] width 34 height 17
click at [534, 8] on span "Preview" at bounding box center [535, 9] width 17 height 6
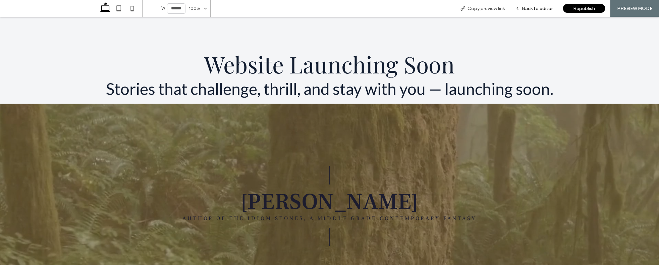
click at [546, 8] on span "Back to editor" at bounding box center [537, 9] width 31 height 6
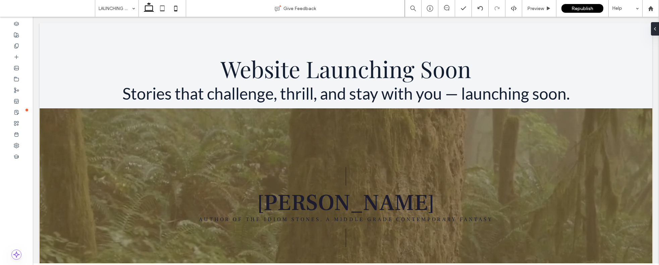
click at [180, 7] on icon at bounding box center [175, 8] width 13 height 13
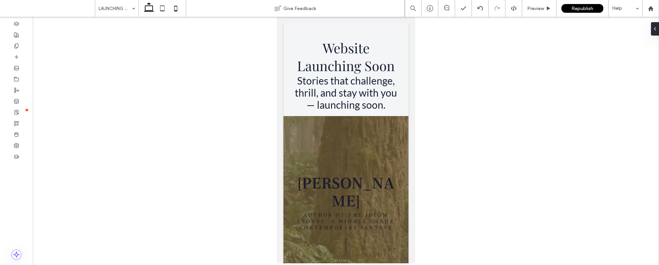
click at [148, 10] on icon at bounding box center [148, 8] width 13 height 13
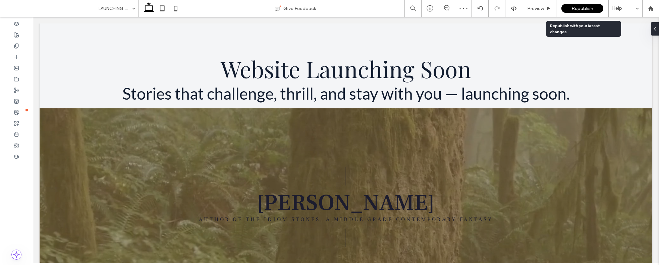
click at [597, 10] on div "Republish" at bounding box center [582, 8] width 42 height 9
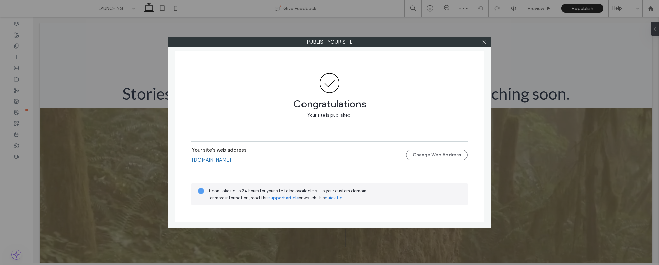
click at [231, 163] on link "[DOMAIN_NAME]" at bounding box center [212, 160] width 40 height 6
click at [483, 41] on icon at bounding box center [484, 42] width 5 height 5
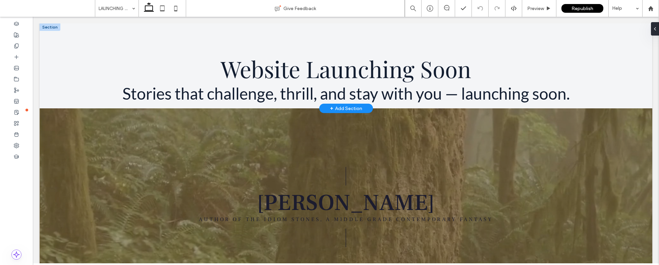
click at [360, 107] on div "+ Add Section" at bounding box center [346, 108] width 54 height 9
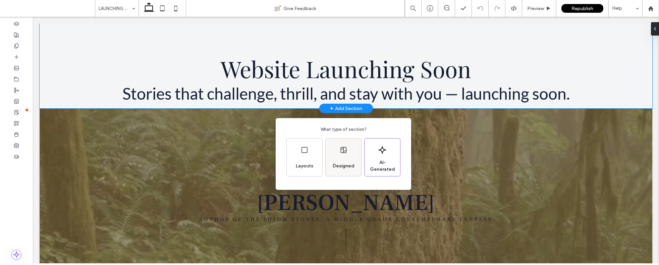
click at [344, 154] on icon at bounding box center [343, 150] width 8 height 8
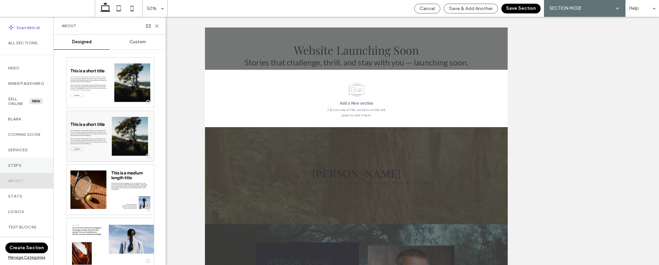
click at [22, 168] on label "Steps" at bounding box center [26, 165] width 37 height 5
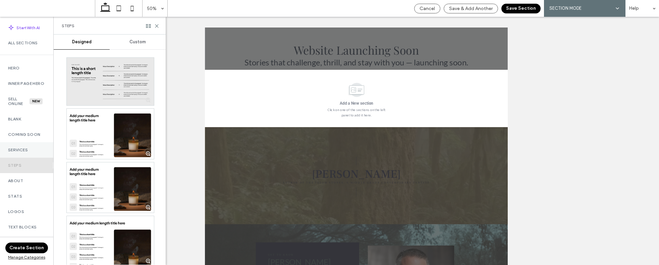
click at [22, 152] on label "Services" at bounding box center [26, 150] width 37 height 5
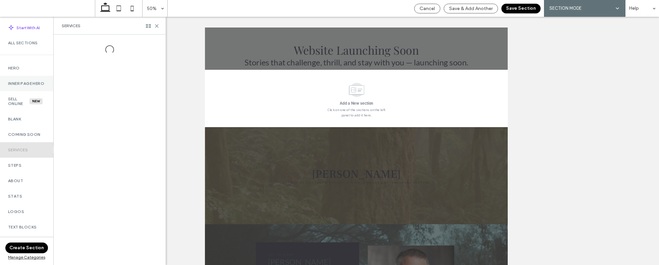
click at [22, 86] on label "Inner Page Hero" at bounding box center [26, 83] width 37 height 5
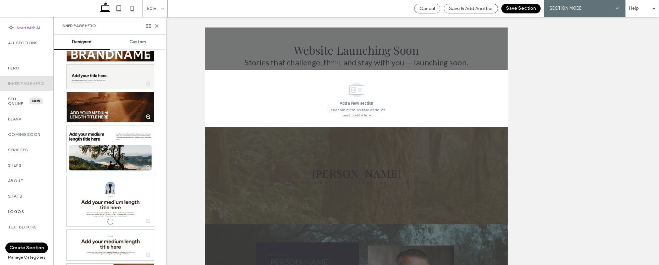
scroll to position [604, 0]
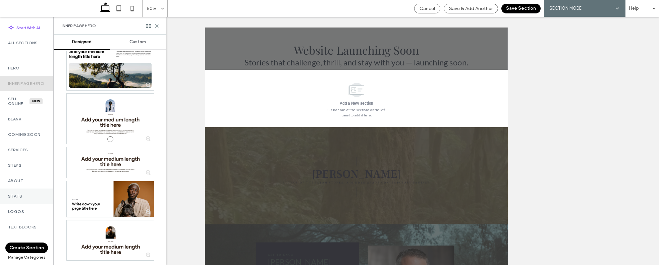
click at [19, 199] on label "Stats" at bounding box center [26, 196] width 37 height 5
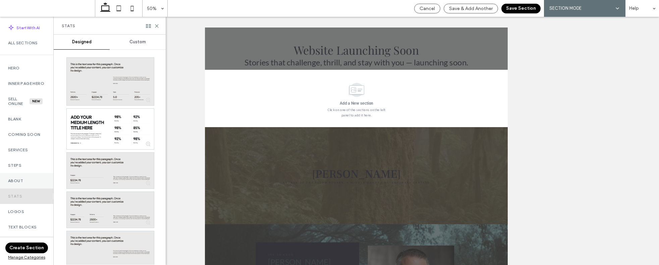
click at [20, 183] on label "About" at bounding box center [26, 180] width 37 height 5
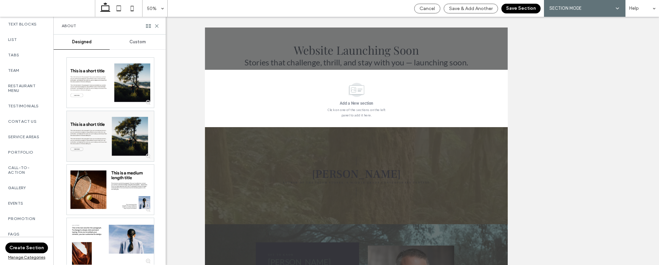
scroll to position [245, 0]
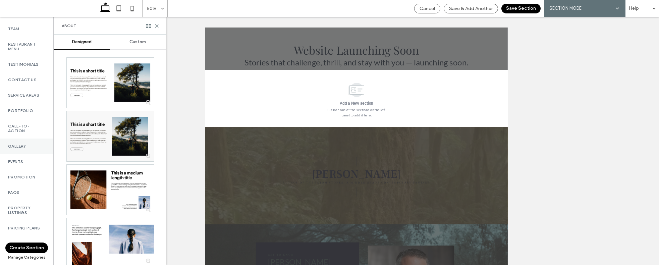
click at [18, 149] on label "Gallery" at bounding box center [26, 146] width 37 height 5
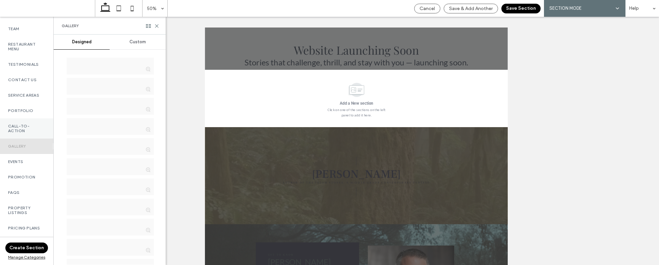
click at [18, 139] on div "Call-To-Action" at bounding box center [26, 128] width 53 height 20
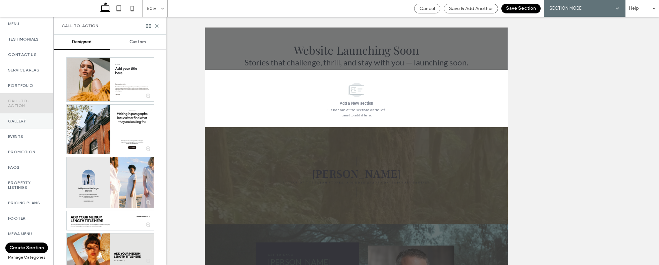
scroll to position [277, 0]
click at [28, 184] on label "Property Listings" at bounding box center [26, 184] width 37 height 9
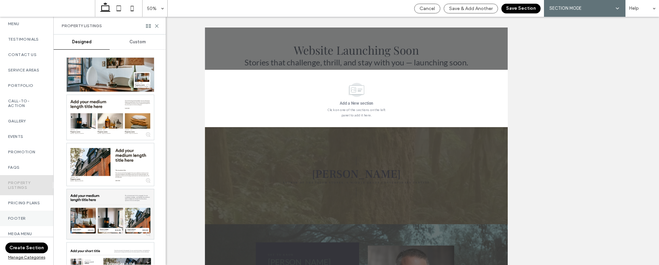
click at [31, 216] on label "Footer" at bounding box center [26, 218] width 37 height 5
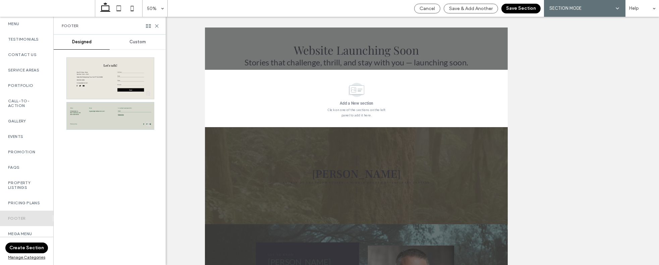
click at [100, 84] on div at bounding box center [110, 78] width 87 height 41
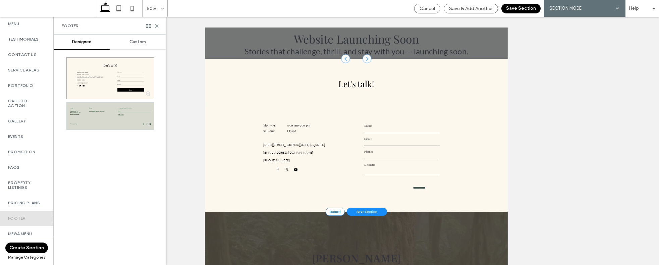
scroll to position [31, 0]
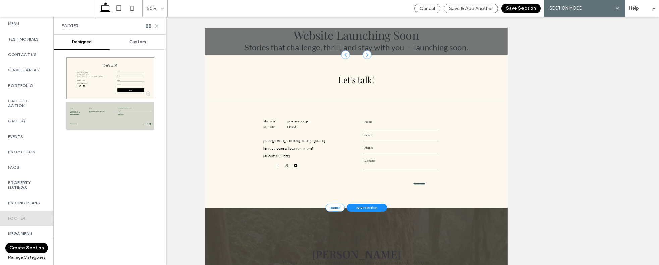
click at [158, 26] on icon at bounding box center [156, 25] width 5 height 5
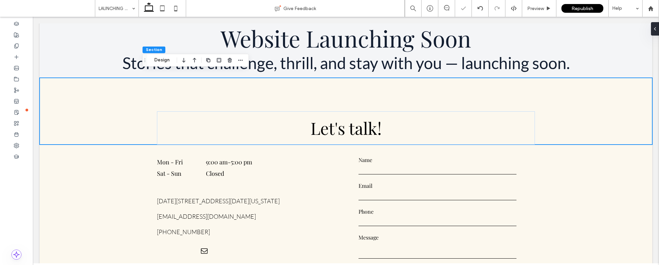
scroll to position [37, 0]
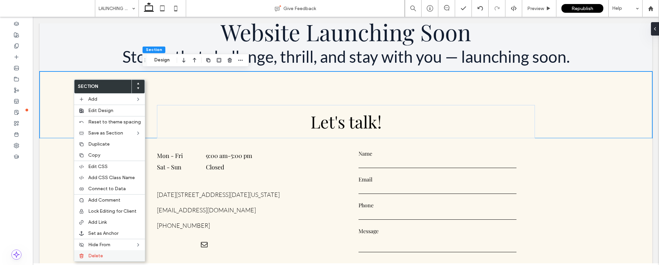
click at [107, 258] on label "Delete" at bounding box center [114, 256] width 53 height 6
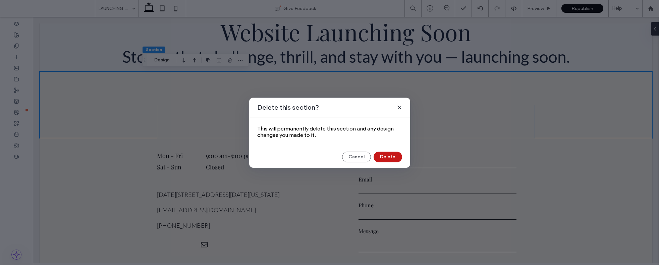
click at [389, 158] on button "Delete" at bounding box center [388, 157] width 29 height 11
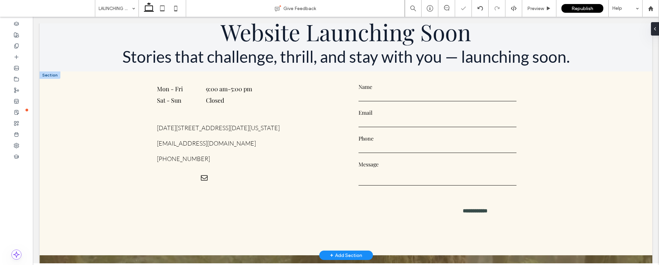
click at [55, 74] on div at bounding box center [50, 74] width 21 height 7
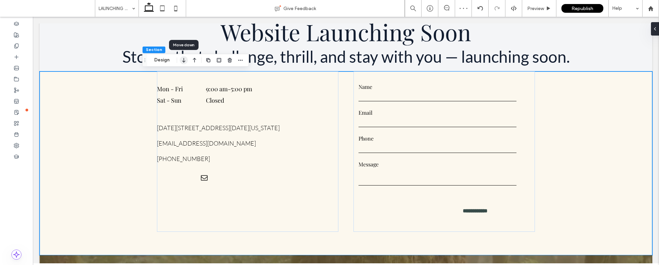
click at [185, 61] on icon "button" at bounding box center [184, 60] width 8 height 12
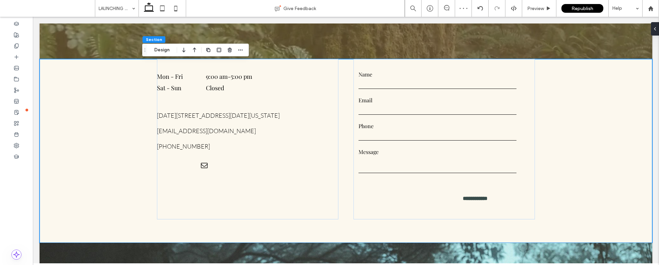
scroll to position [254, 0]
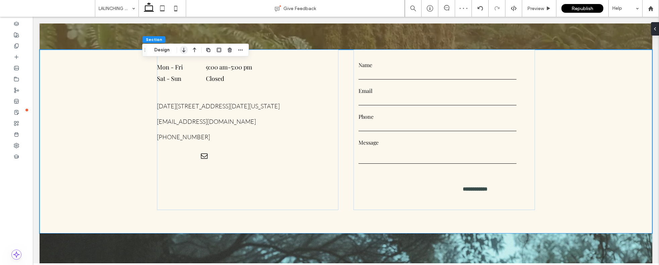
click at [187, 49] on icon "button" at bounding box center [184, 50] width 8 height 12
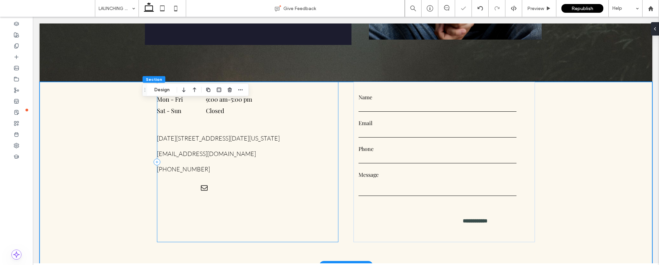
scroll to position [582, 0]
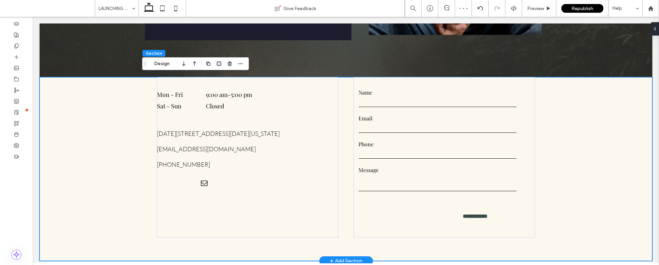
click at [108, 135] on div "**********" at bounding box center [346, 169] width 613 height 184
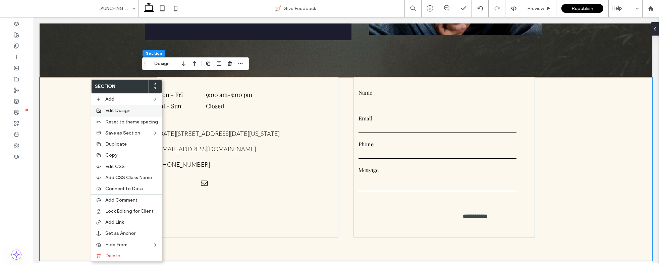
click at [118, 109] on span "Edit Design" at bounding box center [117, 111] width 25 height 6
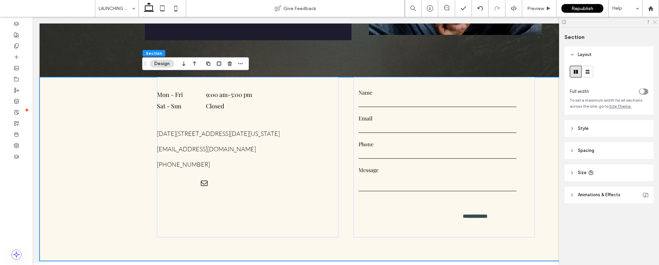
click at [655, 23] on icon at bounding box center [654, 21] width 4 height 4
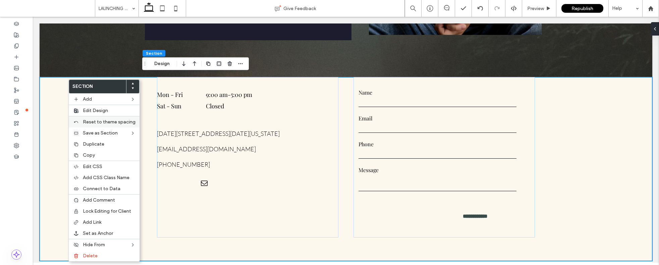
click at [104, 124] on span "Reset to theme spacing" at bounding box center [109, 122] width 53 height 6
type input "*"
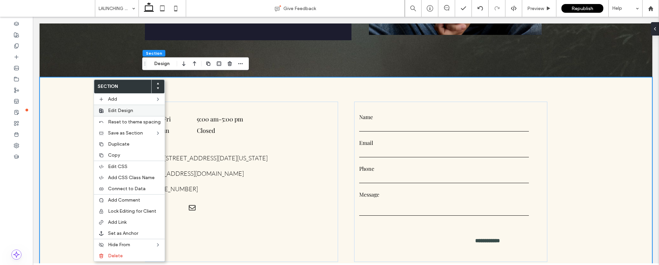
click at [125, 108] on span "Edit Design" at bounding box center [120, 111] width 25 height 6
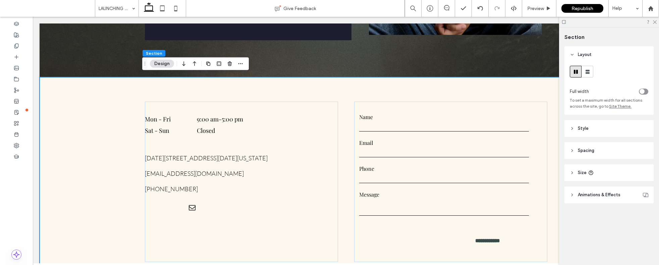
click at [581, 131] on span "Style" at bounding box center [583, 128] width 11 height 7
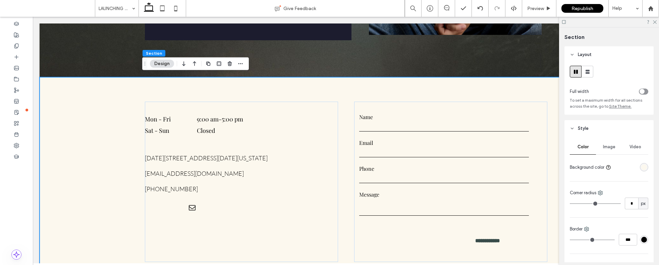
click at [640, 168] on div "rgba(252, 248, 238, 1)" at bounding box center [644, 167] width 8 height 8
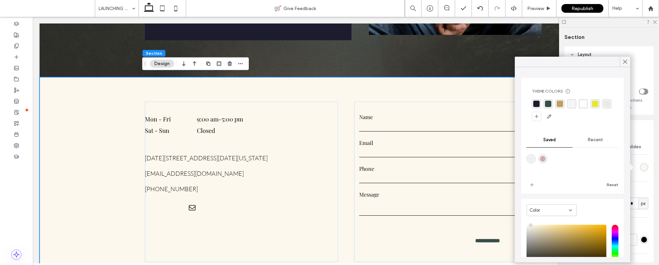
click at [552, 105] on div "rgba(56, 76, 74, 1)" at bounding box center [548, 103] width 9 height 9
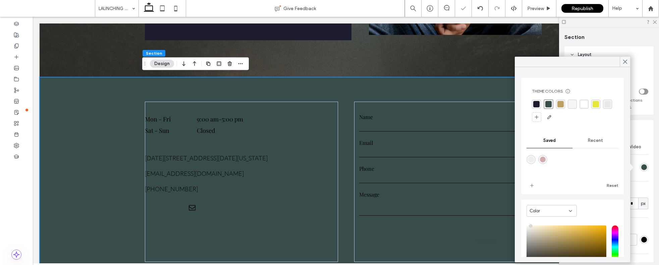
click at [537, 104] on div "rgba(28, 28, 46, 1)" at bounding box center [536, 104] width 6 height 6
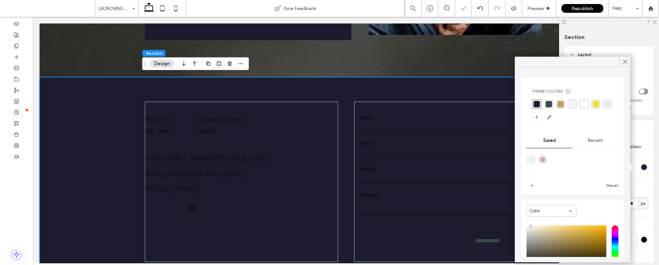
click at [546, 104] on div "rgba(56, 76, 74, 1)" at bounding box center [549, 104] width 6 height 6
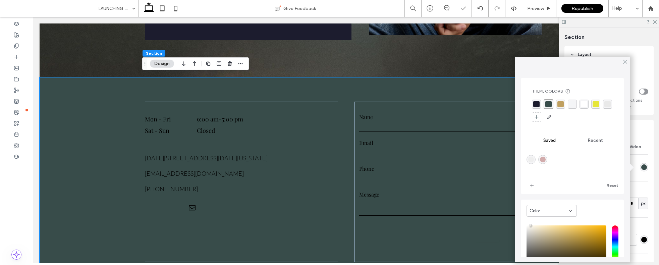
click at [625, 62] on icon at bounding box center [625, 62] width 6 height 6
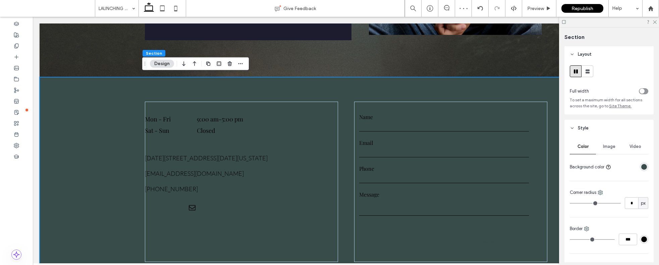
scroll to position [0, 0]
click at [572, 128] on icon at bounding box center [572, 128] width 5 height 5
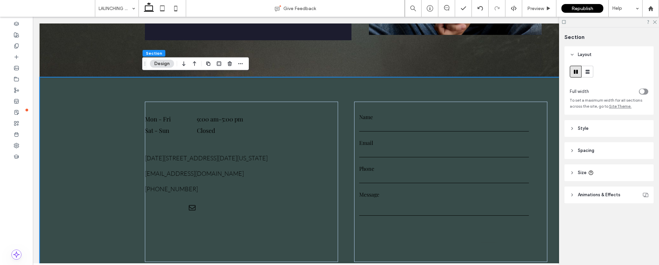
click at [573, 128] on use at bounding box center [572, 128] width 1 height 2
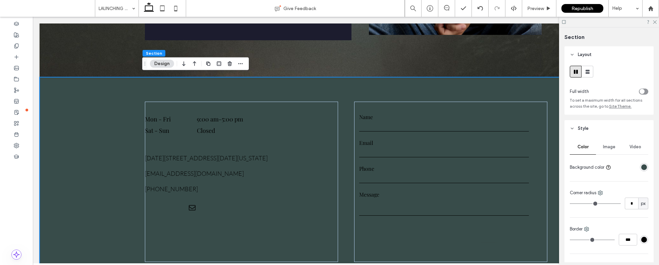
click at [643, 93] on div "toggle" at bounding box center [643, 92] width 9 height 6
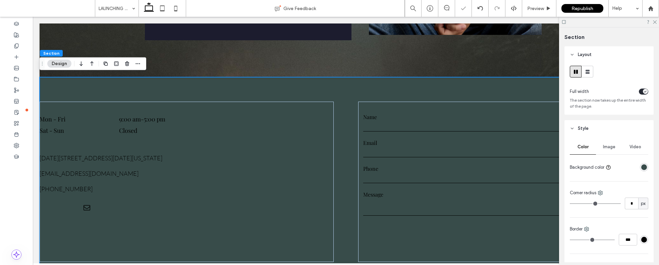
click at [643, 93] on div "toggle" at bounding box center [645, 91] width 5 height 5
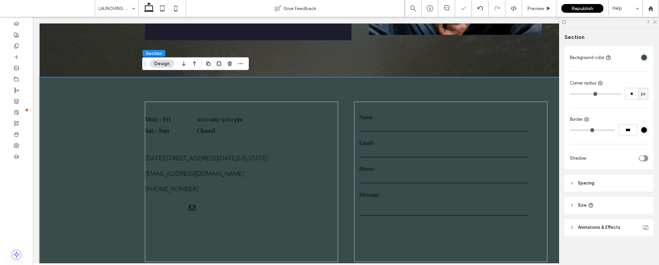
scroll to position [110, 0]
click at [507, 177] on input "tel" at bounding box center [444, 178] width 170 height 10
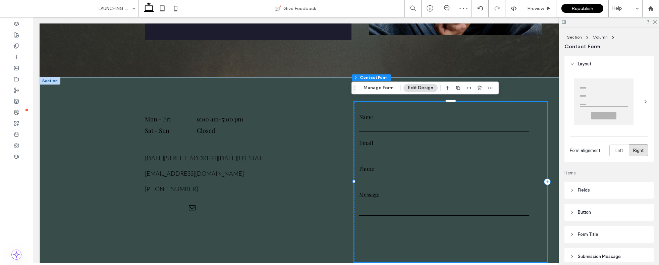
type input "*"
type input "***"
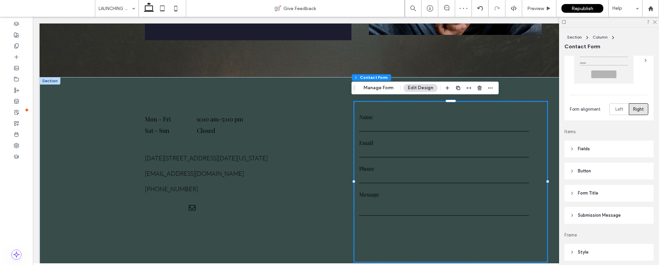
scroll to position [138, 0]
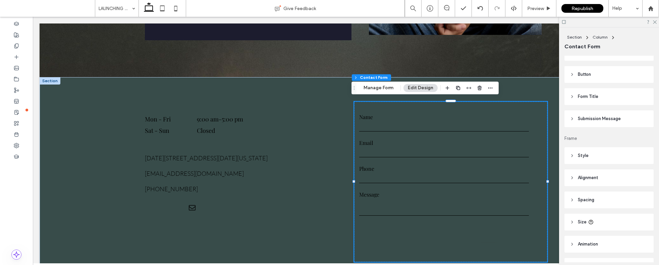
click at [583, 152] on span "Style" at bounding box center [583, 155] width 11 height 7
click at [578, 102] on header "Form Title" at bounding box center [608, 96] width 89 height 17
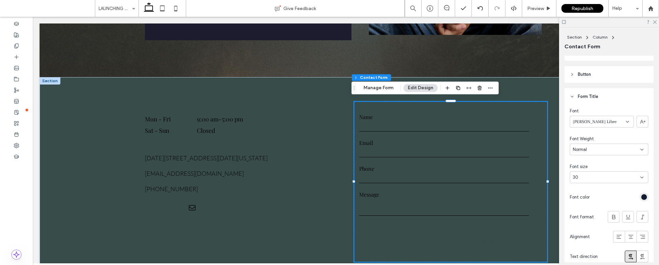
click at [643, 200] on div at bounding box center [644, 197] width 8 height 8
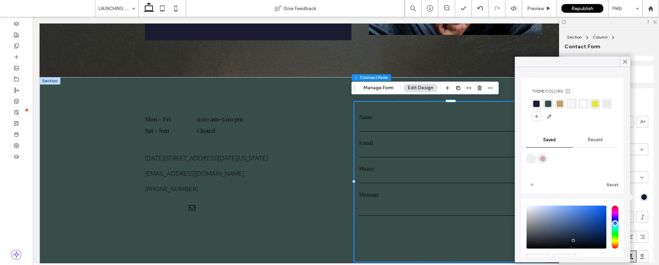
click at [559, 104] on div "rgba(192, 160, 96, 1)" at bounding box center [560, 104] width 6 height 6
click at [582, 106] on div "rgba(255, 255, 255, 1)" at bounding box center [584, 104] width 6 height 6
click at [627, 63] on use at bounding box center [625, 62] width 3 height 4
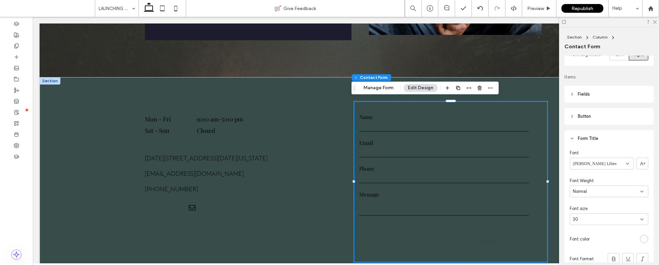
scroll to position [113, 0]
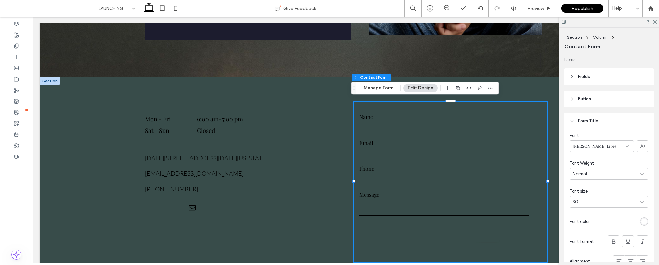
click at [573, 99] on icon at bounding box center [572, 99] width 5 height 5
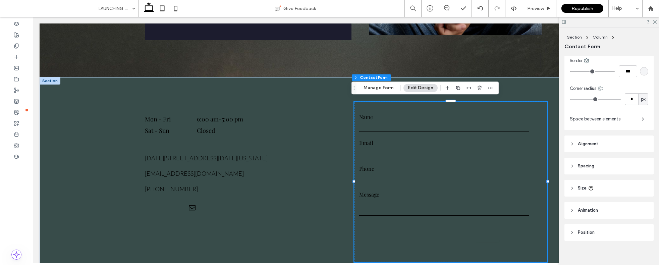
scroll to position [736, 0]
click at [527, 227] on form "**********" at bounding box center [444, 182] width 180 height 160
click at [381, 87] on button "Manage Form" at bounding box center [378, 88] width 39 height 8
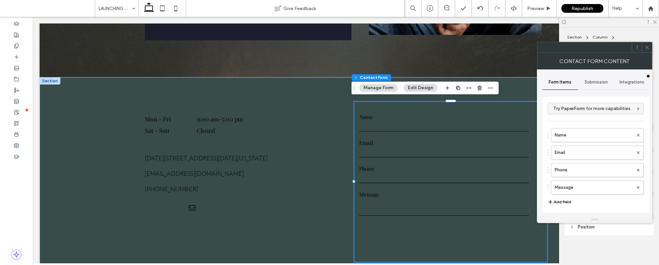
click at [595, 80] on span "Submission" at bounding box center [596, 81] width 23 height 5
click at [629, 81] on span "Integrations" at bounding box center [632, 81] width 25 height 5
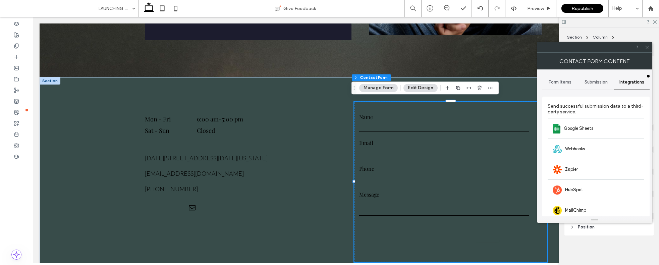
click at [644, 46] on div at bounding box center [647, 47] width 10 height 10
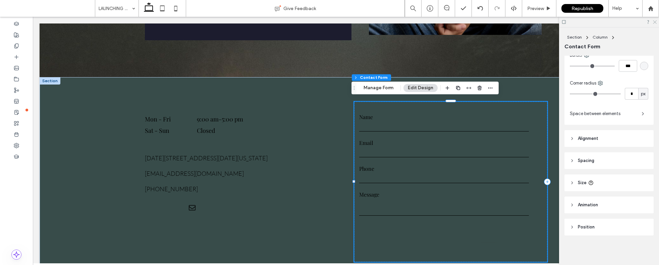
click at [654, 22] on icon at bounding box center [654, 21] width 4 height 4
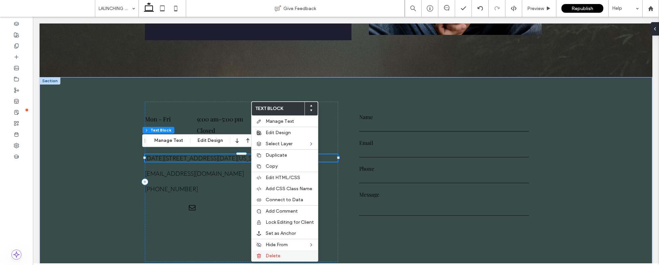
click at [283, 253] on div "Delete" at bounding box center [285, 255] width 66 height 11
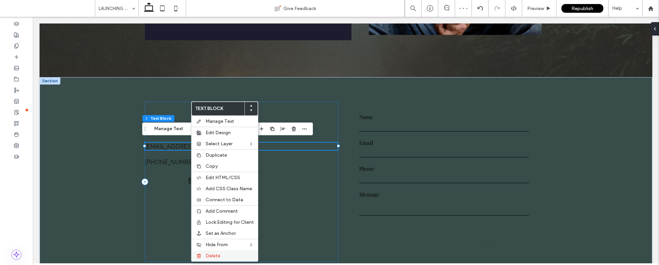
drag, startPoint x: 232, startPoint y: 255, endPoint x: 153, endPoint y: 153, distance: 128.7
click at [232, 255] on label "Delete" at bounding box center [230, 256] width 48 height 6
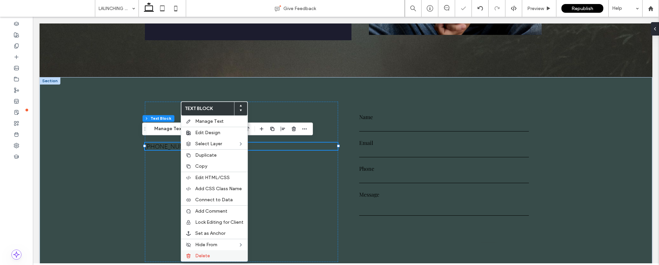
click at [214, 258] on label "Delete" at bounding box center [219, 256] width 48 height 6
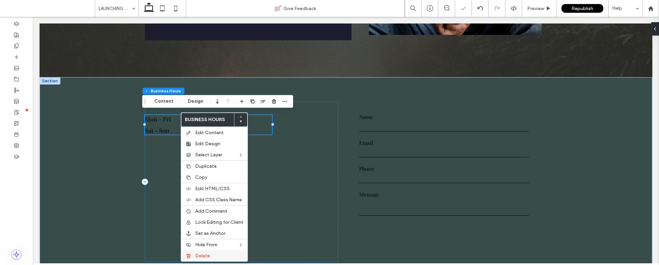
click at [205, 253] on span "Delete" at bounding box center [202, 256] width 15 height 6
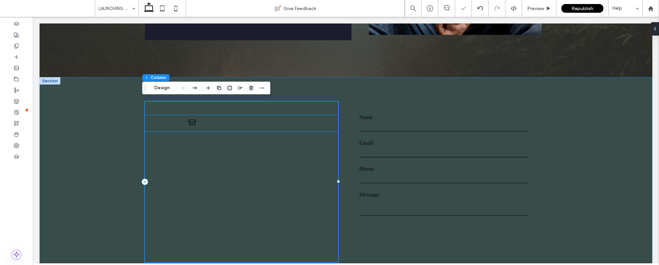
click at [176, 116] on div at bounding box center [192, 123] width 95 height 16
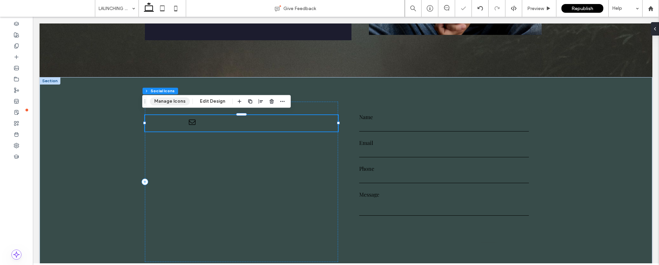
click at [173, 102] on button "Manage Icons" at bounding box center [170, 101] width 40 height 8
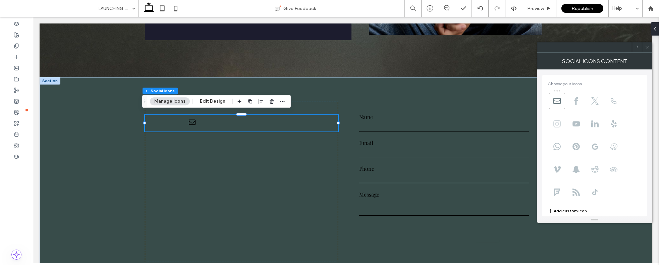
click at [556, 118] on span at bounding box center [557, 124] width 16 height 16
drag, startPoint x: 559, startPoint y: 125, endPoint x: 549, endPoint y: 99, distance: 27.8
drag, startPoint x: 595, startPoint y: 193, endPoint x: 576, endPoint y: 73, distance: 121.3
click at [576, 73] on span "**********" at bounding box center [594, 184] width 105 height 230
click at [573, 99] on icon at bounding box center [576, 100] width 7 height 7
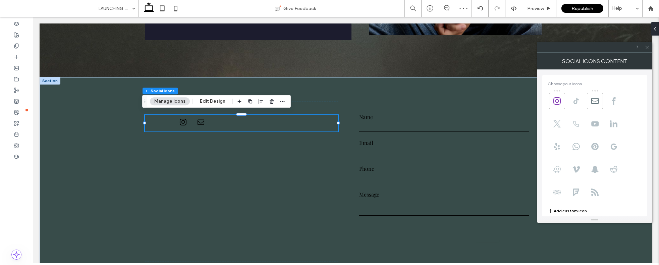
type input "*"
type input "***"
click at [646, 45] on icon at bounding box center [647, 47] width 5 height 5
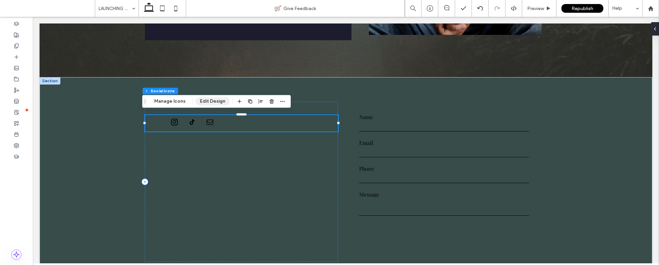
click at [206, 99] on button "Edit Design" at bounding box center [213, 101] width 34 height 8
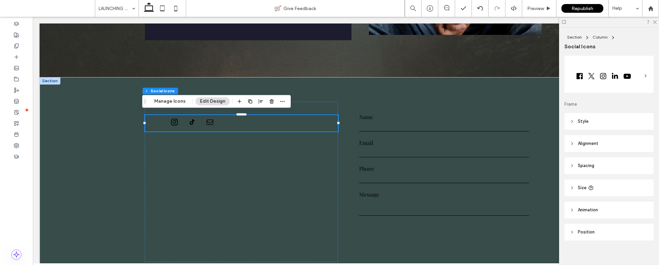
scroll to position [16, 0]
click at [582, 120] on header "Style" at bounding box center [608, 116] width 89 height 17
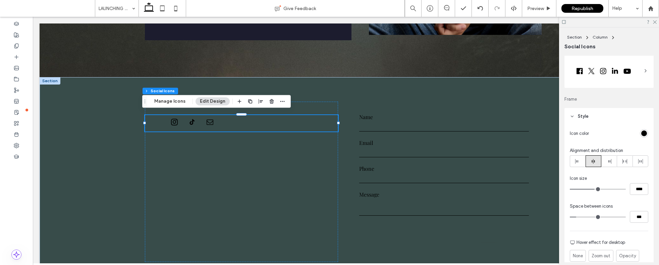
click at [640, 136] on div "rgb(0, 0, 0)" at bounding box center [644, 133] width 8 height 8
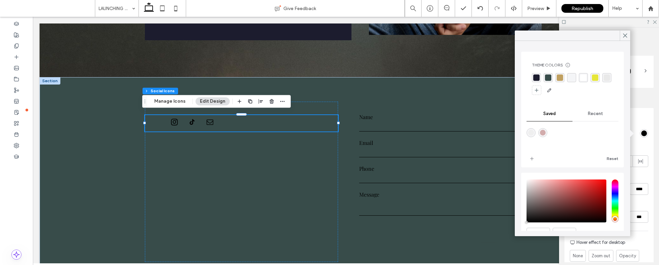
click at [563, 78] on div "rgba(192, 160, 96, 1)" at bounding box center [559, 77] width 9 height 9
click at [623, 35] on icon at bounding box center [625, 36] width 6 height 6
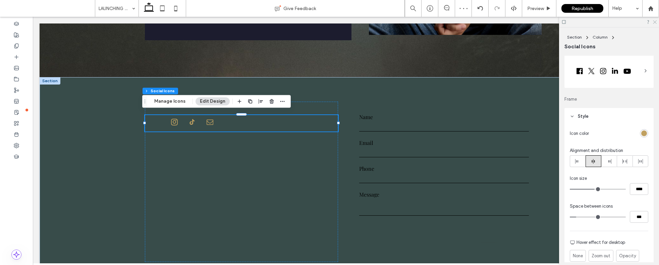
click at [654, 21] on icon at bounding box center [654, 21] width 4 height 4
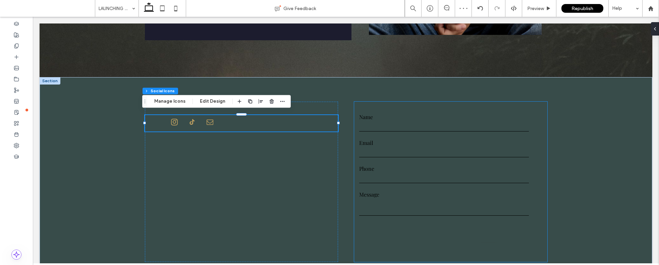
click at [504, 173] on input "tel" at bounding box center [444, 178] width 170 height 10
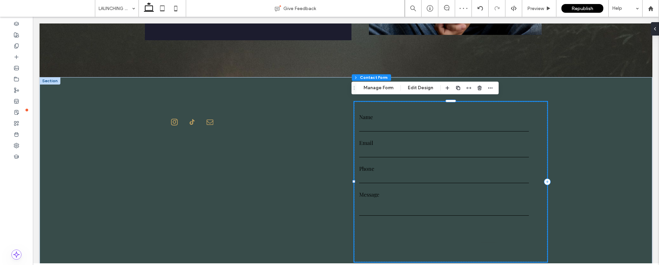
type input "*"
type input "***"
click at [427, 91] on button "Edit Design" at bounding box center [420, 88] width 34 height 8
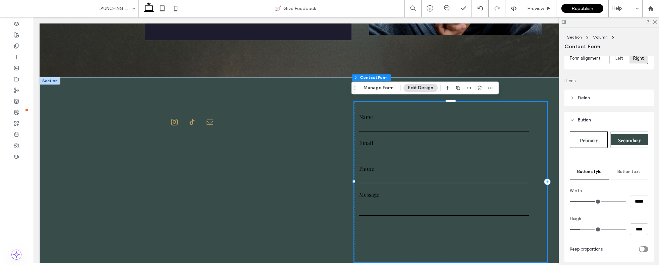
scroll to position [71, 0]
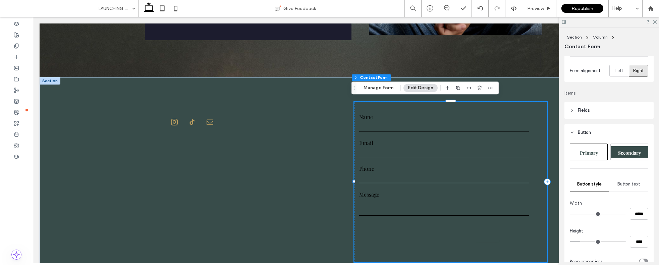
click at [628, 184] on span "Button text" at bounding box center [628, 183] width 23 height 5
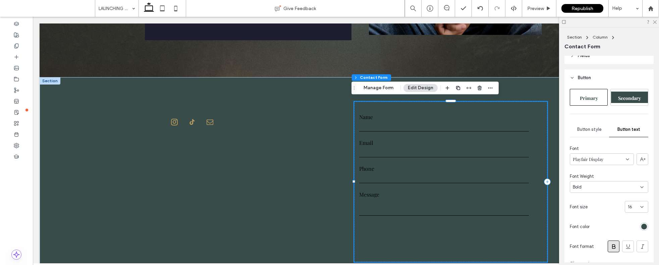
scroll to position [135, 0]
click at [641, 226] on div "rgb(56, 76, 74)" at bounding box center [644, 226] width 6 height 6
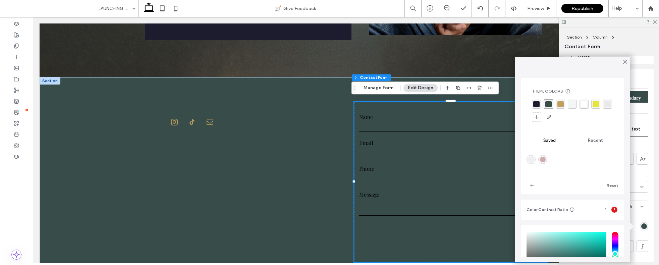
click at [563, 105] on div "rgba(192, 160, 96, 1)" at bounding box center [560, 104] width 6 height 6
click at [584, 104] on div "rgba(255, 255, 255, 1)" at bounding box center [584, 104] width 6 height 6
click at [628, 62] on div at bounding box center [625, 62] width 10 height 10
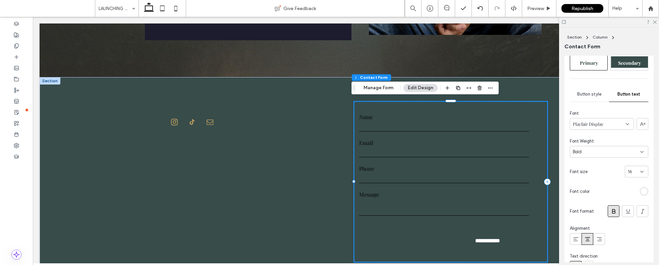
scroll to position [172, 0]
click at [589, 90] on span "Button style" at bounding box center [589, 91] width 24 height 5
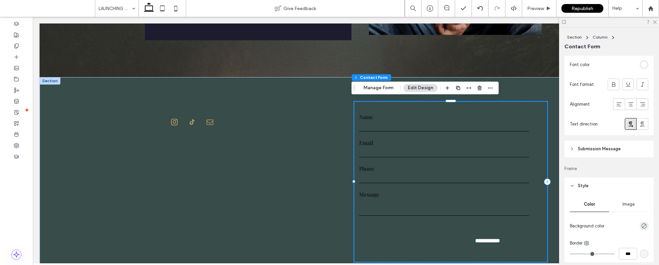
scroll to position [469, 0]
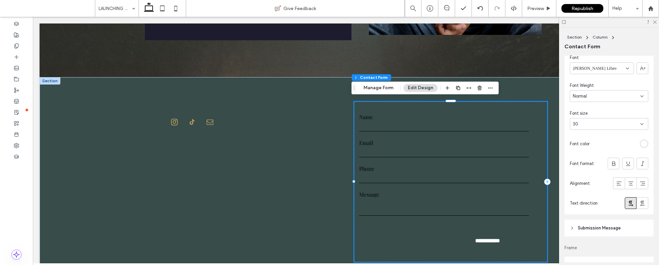
click at [641, 143] on div "rgb(255, 255, 255)" at bounding box center [644, 144] width 6 height 6
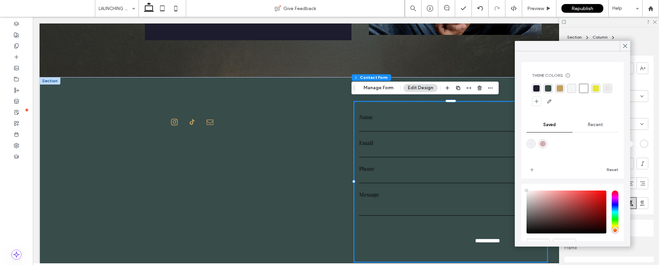
click at [560, 88] on div "rgba(192, 160, 96, 1)" at bounding box center [560, 88] width 6 height 6
click at [545, 89] on div "rgba(56, 76, 74, 1)" at bounding box center [548, 88] width 6 height 6
click at [538, 89] on div "rgba(28, 28, 46, 1)" at bounding box center [536, 88] width 6 height 6
click at [563, 88] on div "rgba(192, 160, 96, 1)" at bounding box center [560, 88] width 6 height 6
click at [564, 88] on div "rgba(192, 160, 96, 1)" at bounding box center [560, 89] width 10 height 10
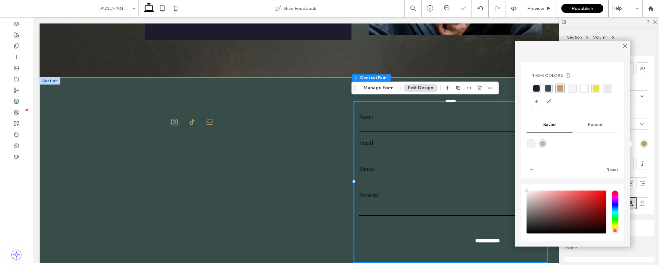
click at [573, 88] on div "rgba(244, 245, 247, 1)" at bounding box center [572, 88] width 6 height 6
click at [623, 46] on icon at bounding box center [625, 46] width 6 height 6
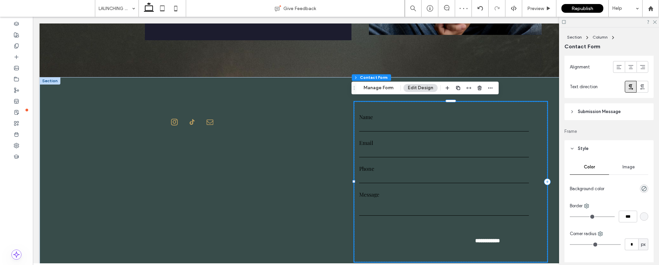
scroll to position [624, 0]
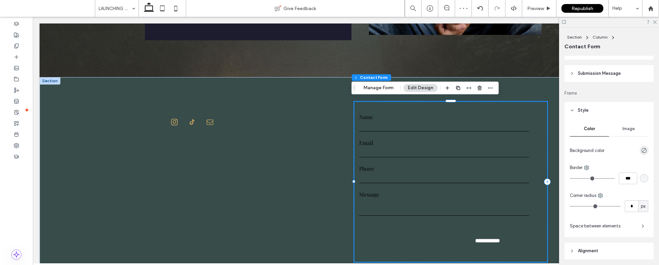
click at [612, 75] on span "Submission Message" at bounding box center [599, 73] width 43 height 7
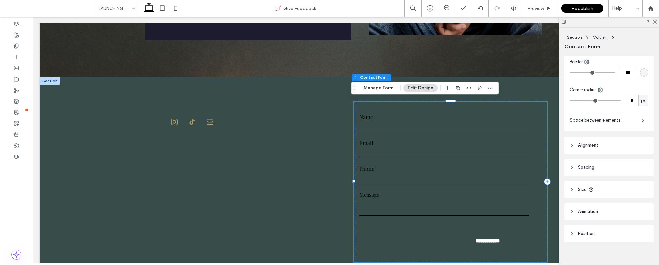
scroll to position [899, 0]
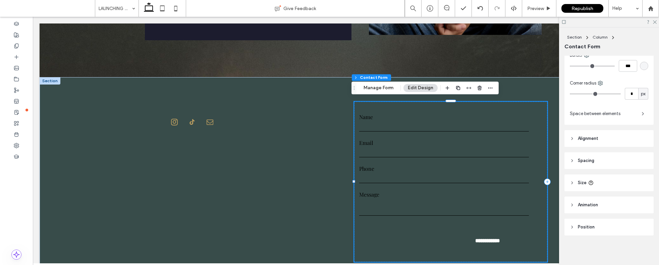
click at [601, 143] on header "Alignment" at bounding box center [608, 138] width 89 height 17
click at [597, 183] on header "Spacing" at bounding box center [608, 180] width 89 height 17
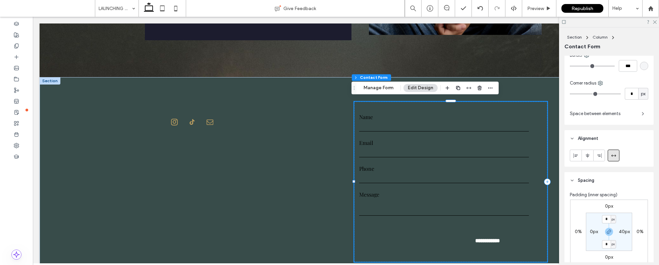
scroll to position [1014, 0]
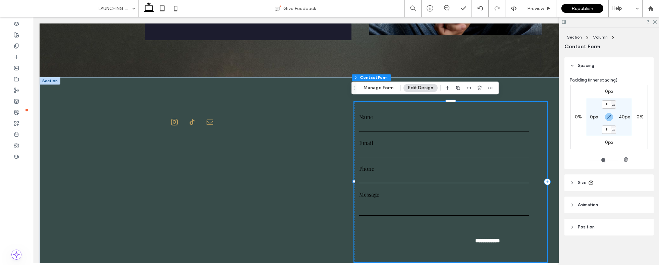
click at [595, 204] on span "Animation" at bounding box center [588, 205] width 20 height 7
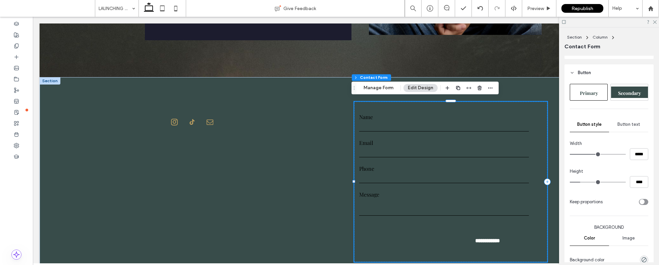
click at [620, 123] on span "Button text" at bounding box center [628, 124] width 23 height 5
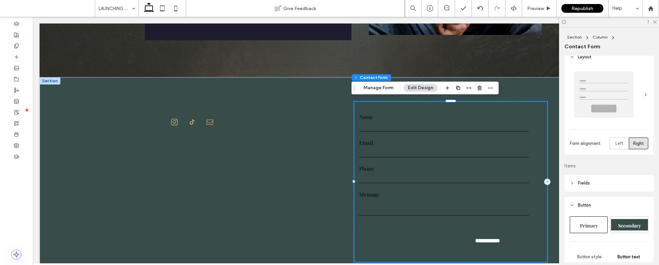
scroll to position [0, 0]
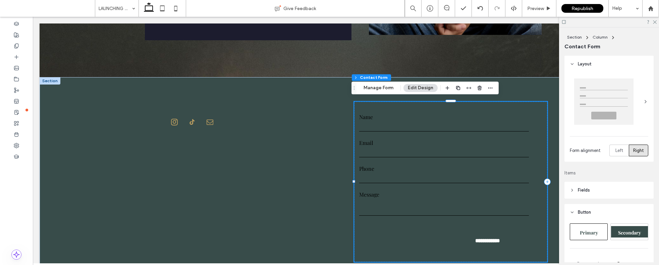
click at [603, 192] on header "Fields" at bounding box center [608, 190] width 89 height 17
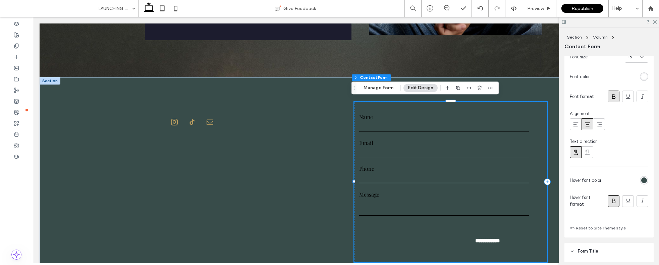
scroll to position [385, 0]
click at [644, 180] on div at bounding box center [644, 178] width 8 height 8
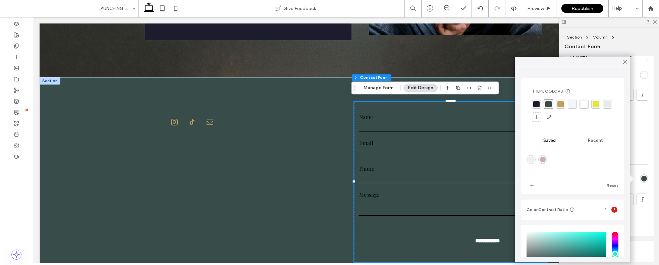
click at [581, 102] on div "rgba(255, 255, 255, 1)" at bounding box center [584, 104] width 6 height 6
click at [549, 105] on div "rgba(56, 76, 74, 1)" at bounding box center [548, 104] width 6 height 6
click at [557, 105] on div "rgba(192, 160, 96, 1)" at bounding box center [560, 104] width 6 height 6
click at [625, 62] on use at bounding box center [625, 62] width 3 height 4
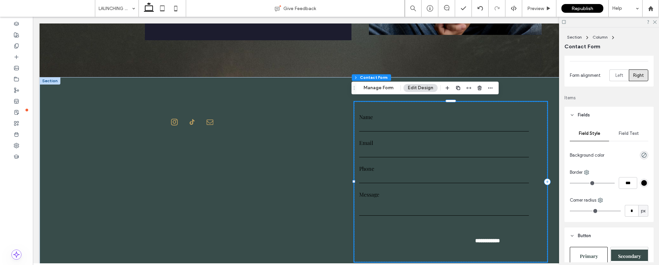
scroll to position [74, 0]
click at [624, 130] on div "Field Text" at bounding box center [628, 134] width 39 height 15
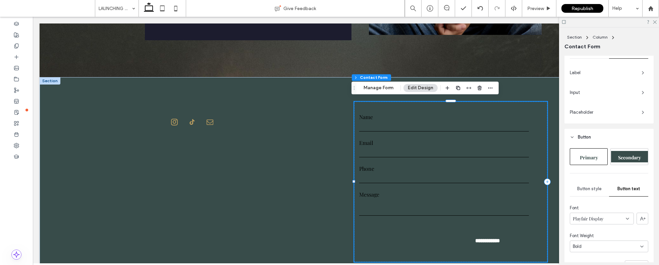
scroll to position [134, 0]
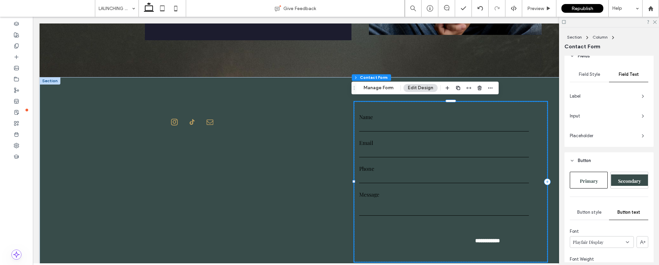
click at [597, 97] on span "Label" at bounding box center [603, 96] width 66 height 7
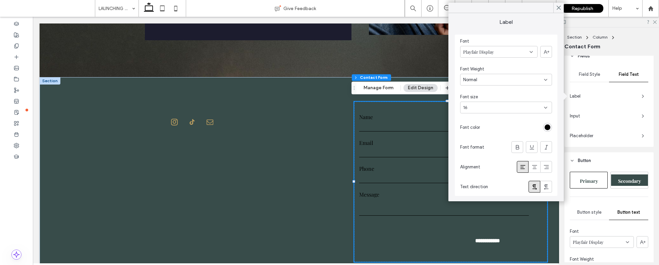
click at [544, 128] on div "rgb(0, 0, 0)" at bounding box center [547, 127] width 9 height 9
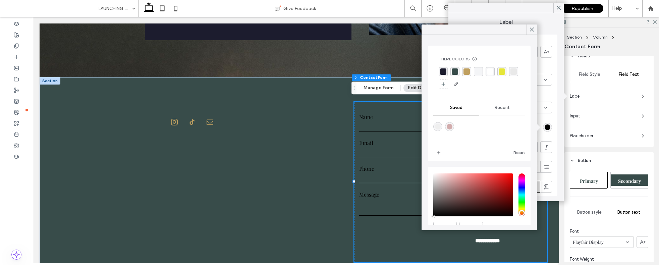
click at [467, 72] on div "rgba(192, 160, 96, 1)" at bounding box center [467, 71] width 6 height 6
click at [541, 95] on div "Font size" at bounding box center [506, 97] width 92 height 7
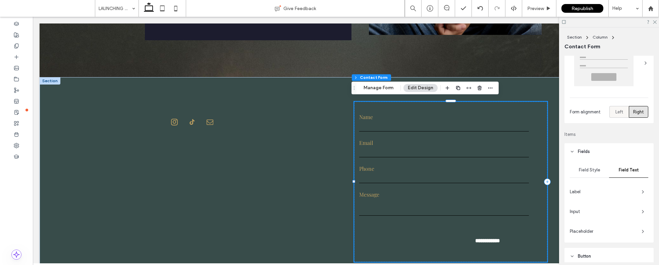
scroll to position [138, 0]
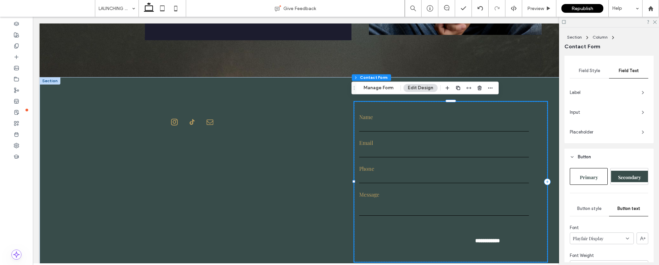
click at [592, 72] on span "Field Style" at bounding box center [589, 70] width 21 height 5
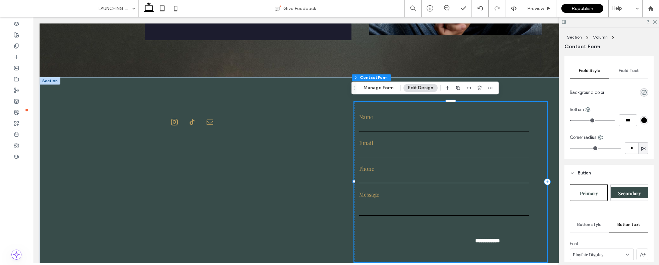
click at [625, 70] on span "Field Text" at bounding box center [629, 70] width 20 height 5
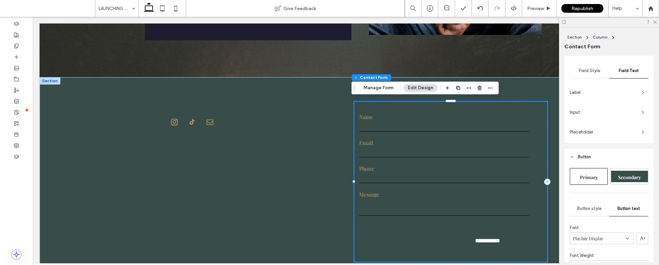
click at [595, 135] on span "Placeholder" at bounding box center [603, 132] width 66 height 7
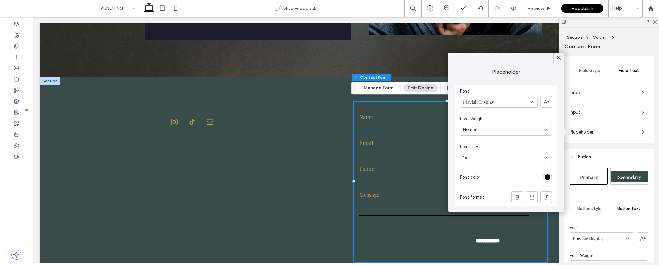
click at [545, 174] on div "rgb(0, 0, 0)" at bounding box center [548, 177] width 6 height 6
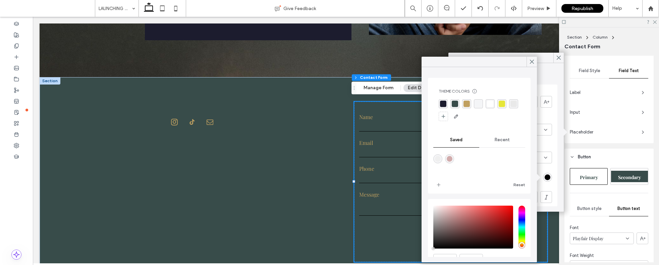
click at [488, 104] on div "rgba(255, 255, 255, 1)" at bounding box center [490, 104] width 6 height 6
click at [490, 103] on div "rgba(255, 255, 255, 1)" at bounding box center [490, 104] width 6 height 6
click at [481, 105] on div "rgba(244, 245, 247, 1)" at bounding box center [478, 104] width 6 height 6
click at [528, 63] on div at bounding box center [532, 62] width 10 height 10
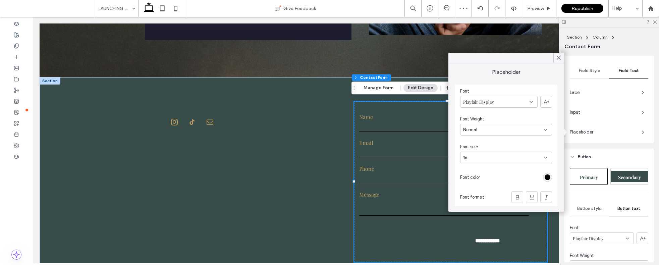
click at [616, 151] on header "Button" at bounding box center [608, 157] width 89 height 17
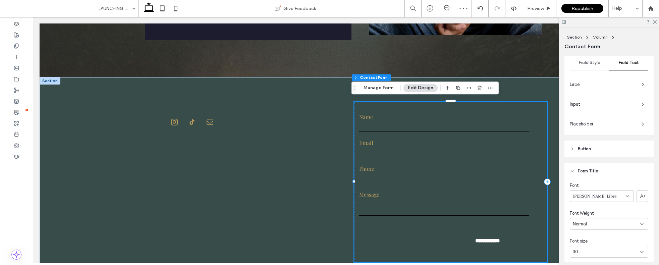
scroll to position [147, 0]
click at [582, 148] on span "Button" at bounding box center [584, 147] width 13 height 7
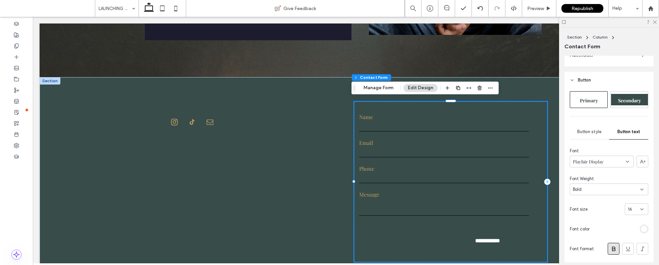
scroll to position [254, 0]
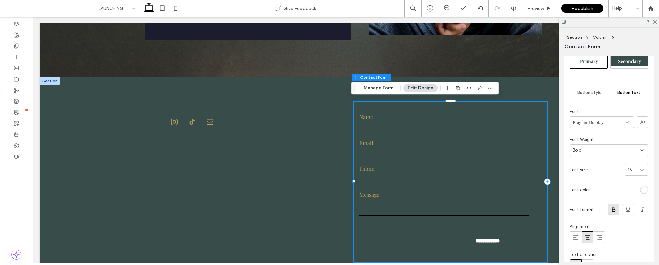
click at [483, 149] on input "email" at bounding box center [444, 152] width 170 height 10
drag, startPoint x: 656, startPoint y: 22, endPoint x: 615, endPoint y: 5, distance: 44.5
click at [656, 22] on icon at bounding box center [654, 21] width 4 height 4
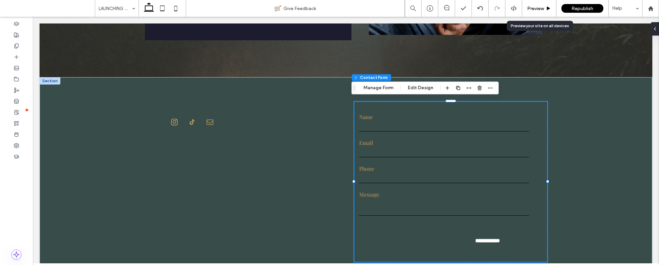
click at [534, 14] on div "Preview" at bounding box center [539, 8] width 34 height 17
click at [547, 7] on use at bounding box center [548, 8] width 3 height 4
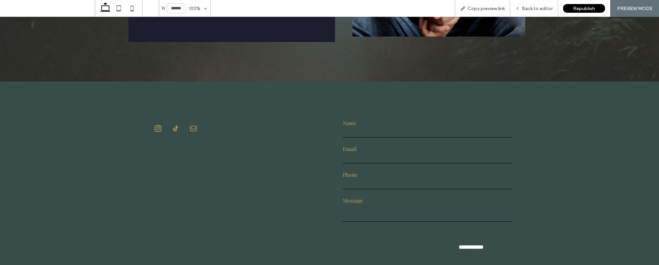
scroll to position [587, 0]
click at [383, 126] on input "text" at bounding box center [428, 131] width 170 height 10
type input "*"
click at [542, 12] on div "Back to editor" at bounding box center [534, 8] width 48 height 17
click at [533, 8] on span "Back to editor" at bounding box center [537, 9] width 31 height 6
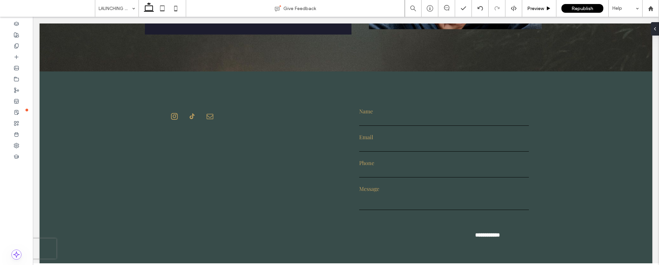
scroll to position [582, 0]
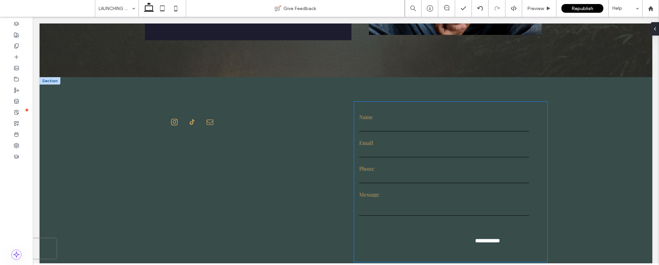
click at [444, 134] on form "**********" at bounding box center [444, 182] width 180 height 160
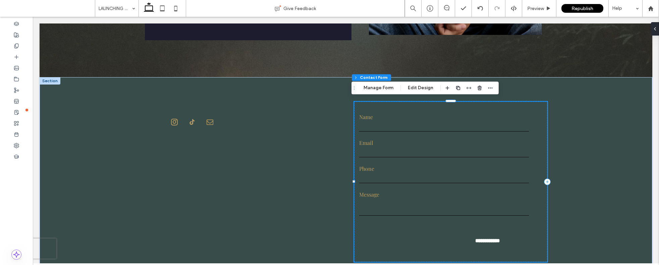
type input "*"
type input "***"
click at [407, 87] on button "Edit Design" at bounding box center [420, 88] width 34 height 8
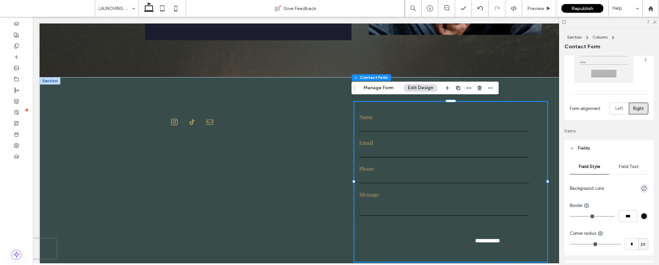
scroll to position [95, 0]
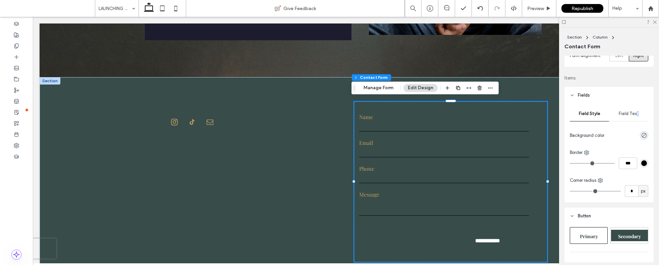
click at [633, 116] on div "Field Text" at bounding box center [628, 113] width 39 height 15
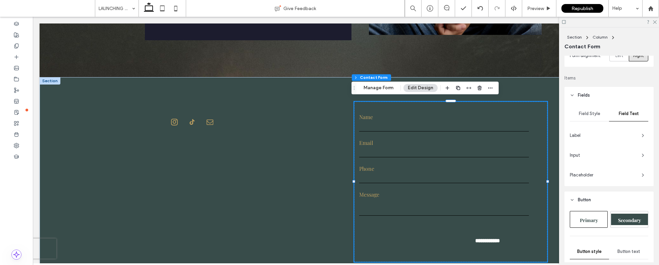
click at [587, 113] on span "Field Style" at bounding box center [589, 113] width 21 height 5
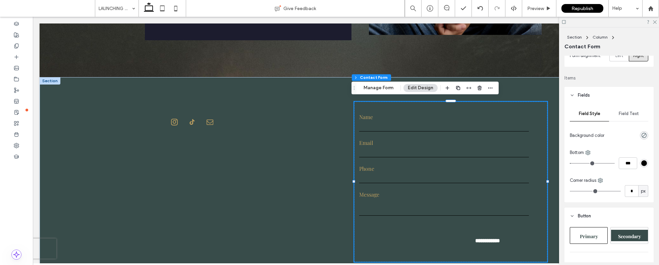
click at [641, 165] on div "rgb(0, 0, 0)" at bounding box center [644, 163] width 6 height 6
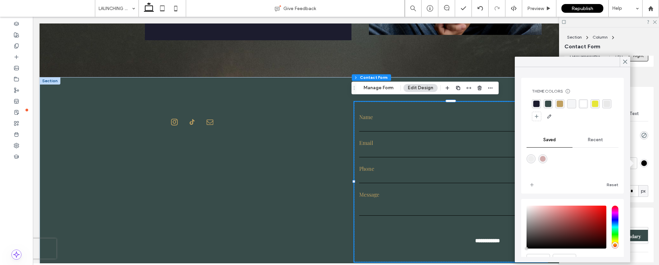
click at [583, 105] on div "rgba(255, 255, 255, 1)" at bounding box center [583, 104] width 6 height 6
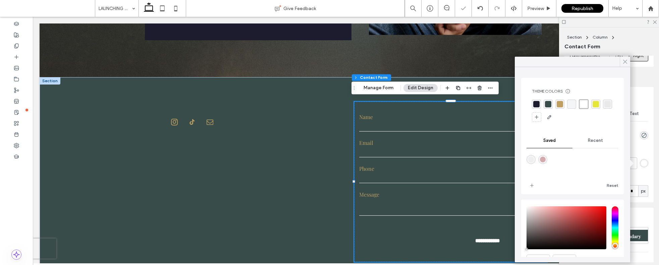
click at [623, 64] on icon at bounding box center [625, 62] width 6 height 6
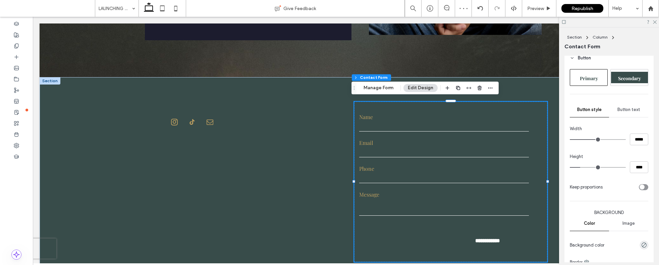
scroll to position [258, 0]
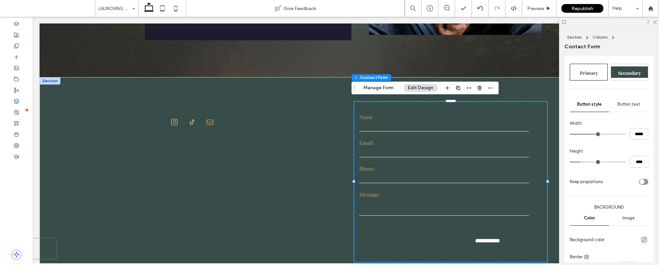
click at [623, 106] on span "Button text" at bounding box center [628, 104] width 23 height 5
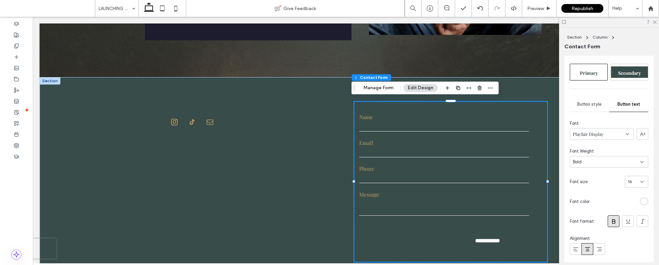
click at [591, 104] on span "Button style" at bounding box center [589, 104] width 24 height 5
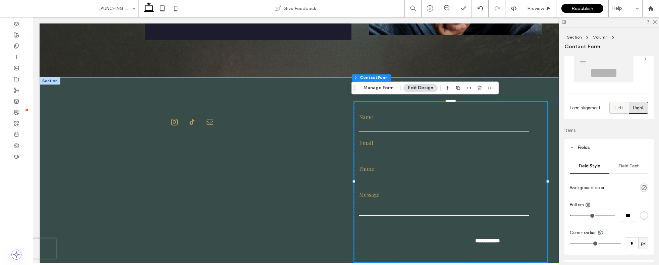
scroll to position [134, 0]
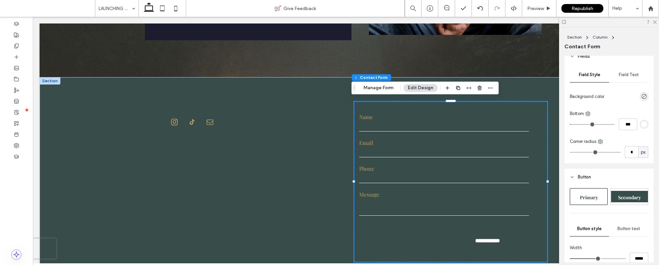
click at [621, 79] on div "Field Text" at bounding box center [628, 74] width 39 height 15
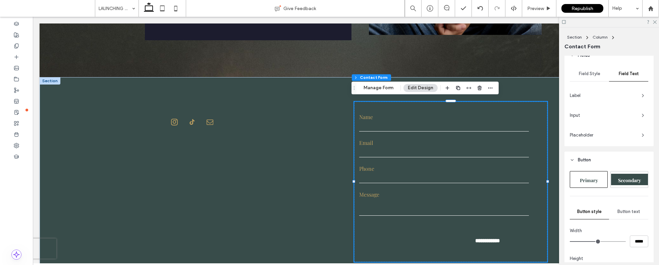
scroll to position [135, 0]
click at [610, 116] on span "Input" at bounding box center [603, 115] width 66 height 7
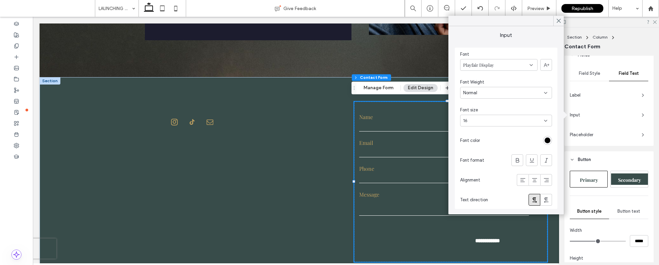
click at [546, 141] on div "rgb(0, 0, 0)" at bounding box center [548, 141] width 6 height 6
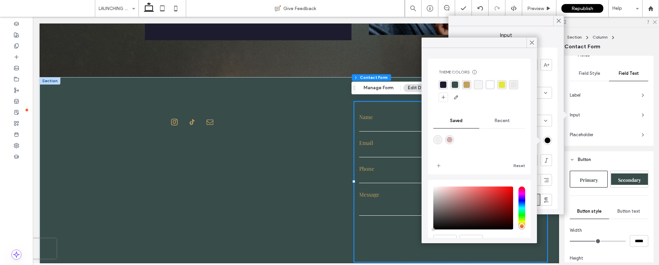
click at [486, 85] on div "rgba(255, 255, 255, 1)" at bounding box center [490, 84] width 9 height 9
click at [530, 43] on icon at bounding box center [532, 43] width 6 height 6
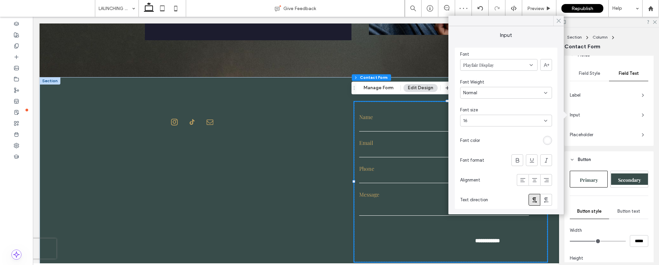
click at [559, 20] on use at bounding box center [558, 21] width 3 height 4
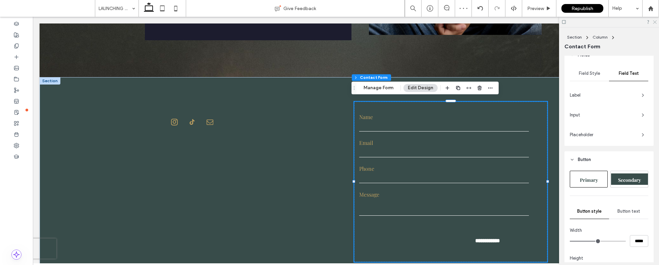
drag, startPoint x: 656, startPoint y: 22, endPoint x: 581, endPoint y: 7, distance: 76.4
click at [656, 22] on icon at bounding box center [654, 21] width 4 height 4
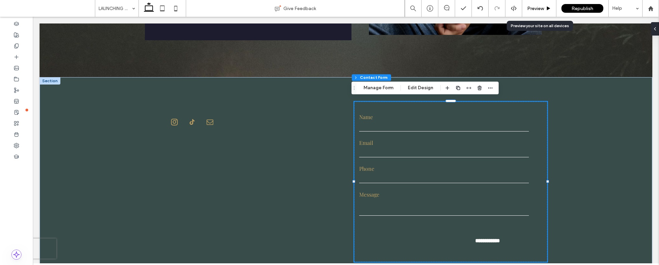
click at [540, 12] on div "Preview" at bounding box center [539, 8] width 34 height 17
click at [529, 7] on span "Preview" at bounding box center [535, 9] width 17 height 6
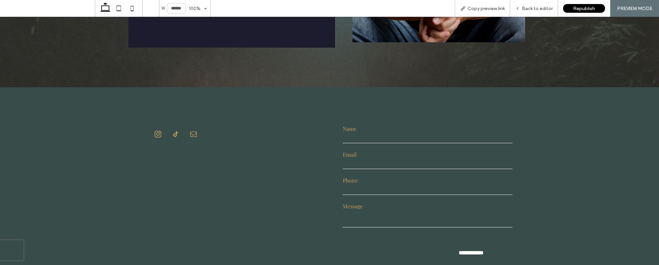
scroll to position [587, 0]
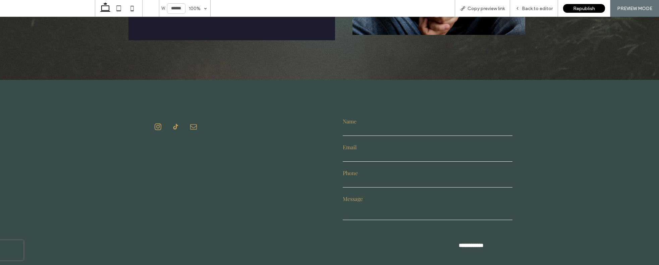
click at [424, 126] on input "text" at bounding box center [428, 131] width 170 height 10
type input "*"
click at [536, 8] on span "Back to editor" at bounding box center [537, 9] width 31 height 6
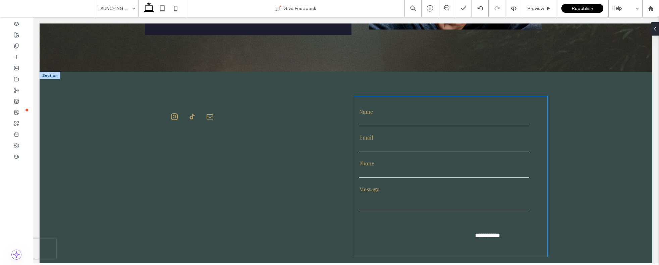
scroll to position [582, 0]
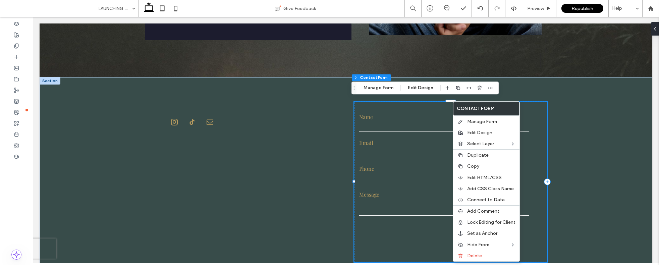
type input "*"
type input "***"
click at [367, 89] on button "Manage Form" at bounding box center [378, 88] width 39 height 8
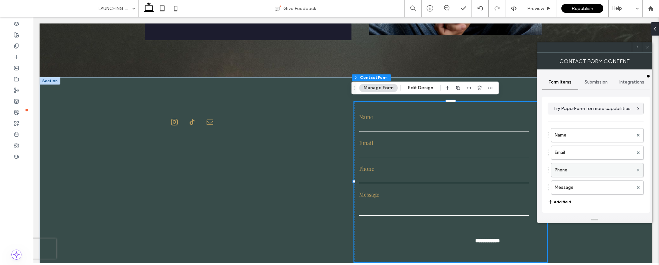
click at [637, 170] on icon at bounding box center [638, 170] width 3 height 3
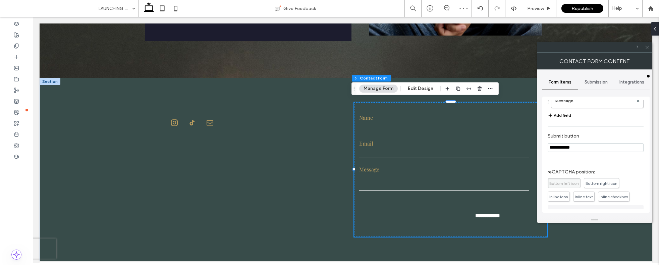
scroll to position [70, 0]
click at [562, 146] on input "**********" at bounding box center [596, 146] width 96 height 9
type input "******"
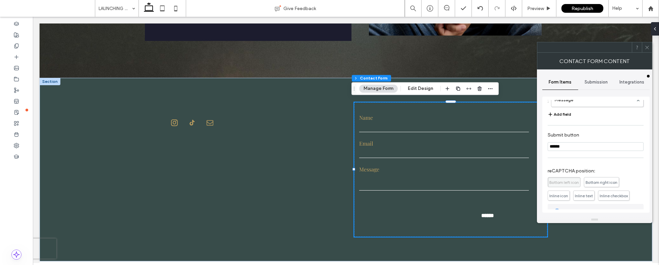
type input "*******"
type input "*********"
type input "**********"
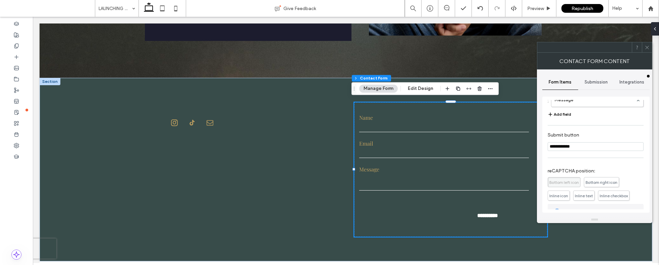
type input "**********"
click at [647, 45] on icon at bounding box center [647, 47] width 5 height 5
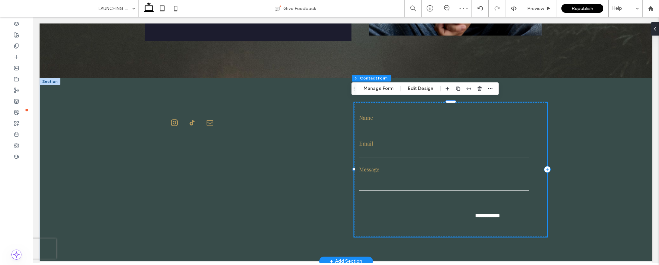
click at [471, 201] on form "**********" at bounding box center [444, 169] width 180 height 134
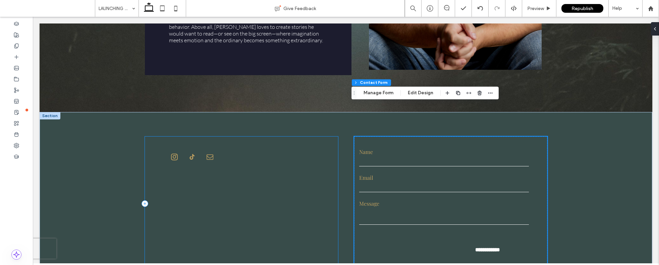
scroll to position [536, 0]
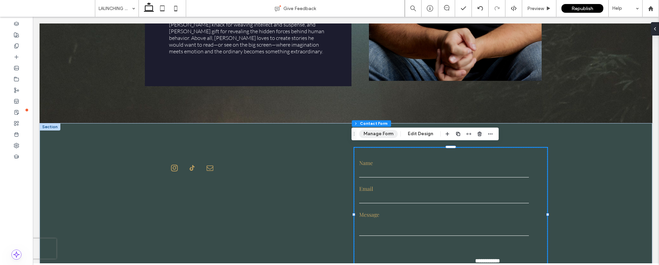
click at [370, 135] on button "Manage Form" at bounding box center [378, 134] width 39 height 8
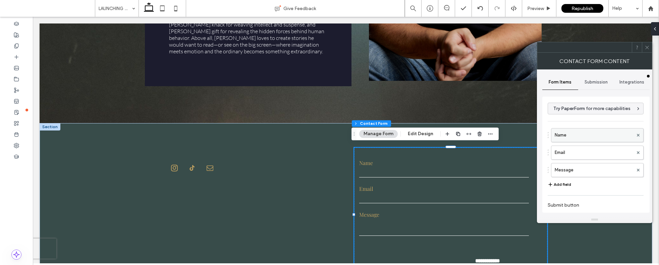
click at [583, 131] on label "Name" at bounding box center [594, 134] width 78 height 13
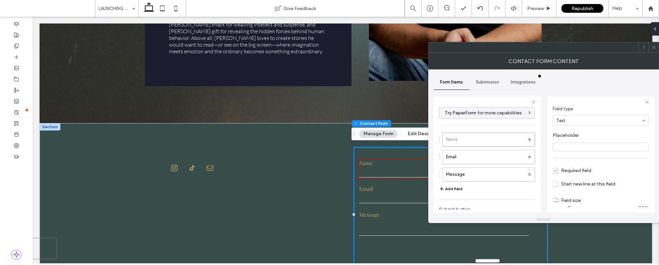
scroll to position [47, 0]
click at [484, 154] on label "Email" at bounding box center [485, 156] width 78 height 13
drag, startPoint x: 575, startPoint y: 201, endPoint x: 567, endPoint y: 201, distance: 8.1
click at [567, 201] on input "range" at bounding box center [568, 201] width 30 height 1
click at [495, 141] on label "Name" at bounding box center [485, 139] width 78 height 13
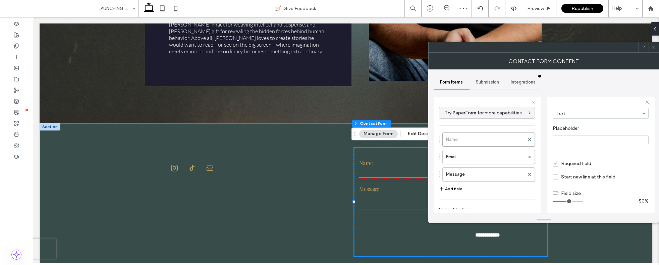
drag, startPoint x: 570, startPoint y: 201, endPoint x: 567, endPoint y: 200, distance: 3.4
type input "*"
click at [567, 201] on input "range" at bounding box center [568, 201] width 30 height 1
click at [654, 49] on icon at bounding box center [653, 47] width 5 height 5
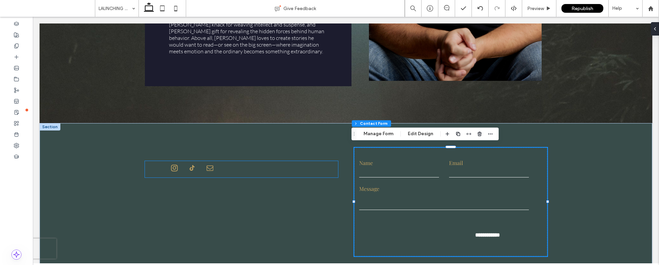
click at [199, 167] on div at bounding box center [192, 169] width 95 height 16
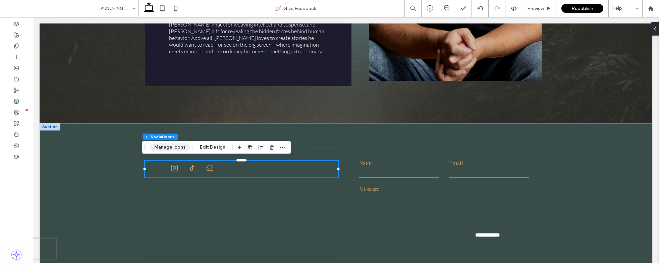
click at [174, 146] on button "Manage Icons" at bounding box center [170, 147] width 40 height 8
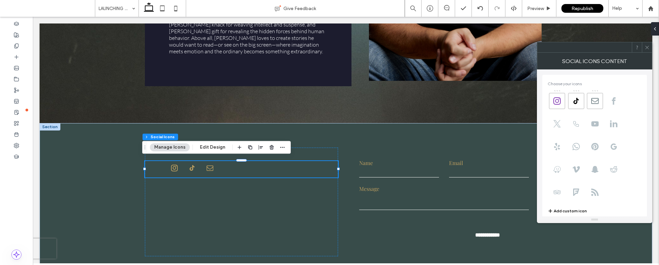
scroll to position [119, 0]
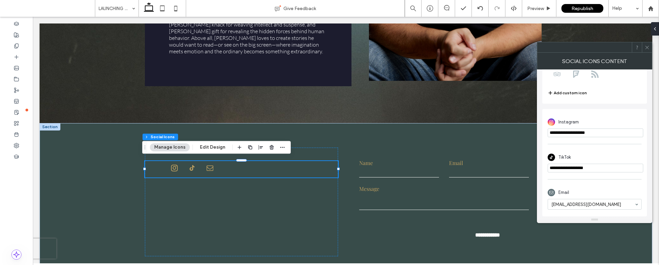
click at [609, 131] on input "**********" at bounding box center [596, 132] width 96 height 9
type input "**********"
click at [619, 164] on input "**********" at bounding box center [596, 168] width 96 height 9
click at [614, 169] on input "**********" at bounding box center [596, 168] width 96 height 9
type input "**********"
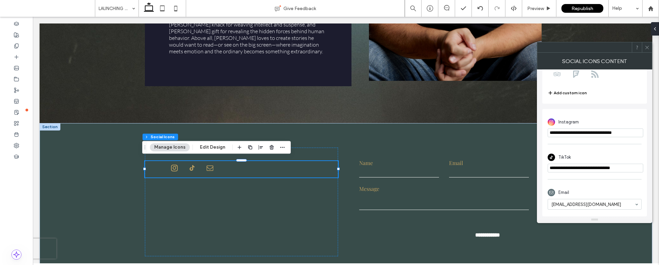
click at [648, 46] on icon at bounding box center [647, 47] width 5 height 5
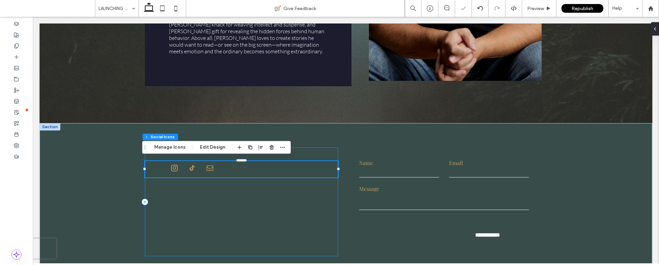
click at [301, 210] on div at bounding box center [241, 202] width 193 height 109
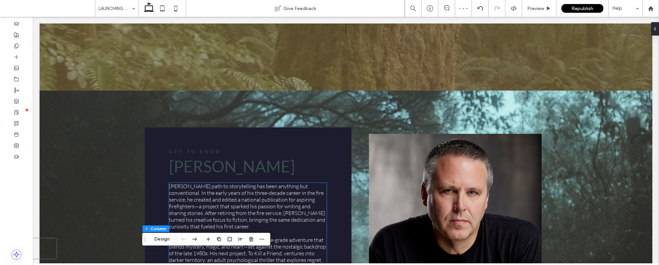
scroll to position [0, 0]
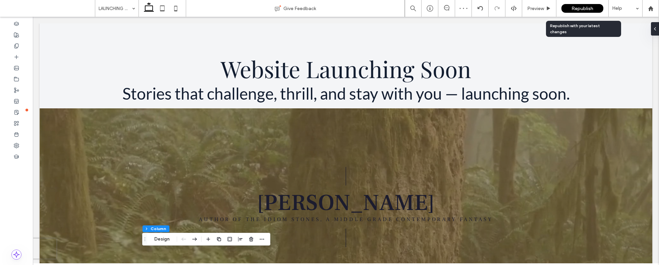
click at [579, 9] on span "Republish" at bounding box center [583, 9] width 22 height 6
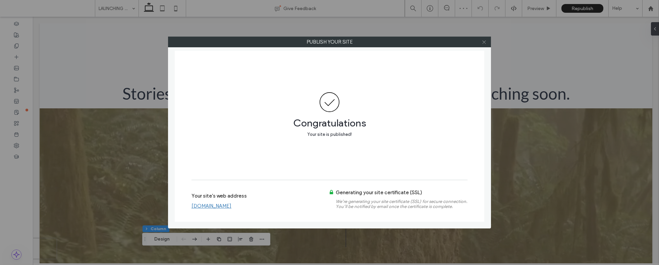
click at [484, 44] on icon at bounding box center [484, 42] width 5 height 5
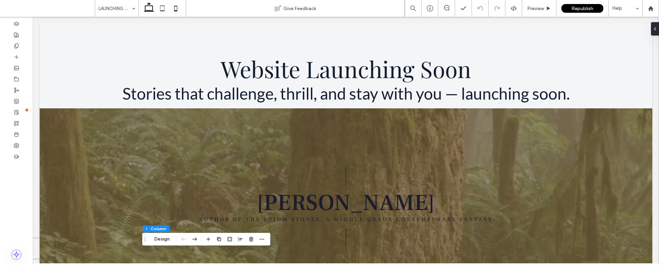
click at [180, 10] on icon at bounding box center [175, 8] width 13 height 13
type input "*"
type input "***"
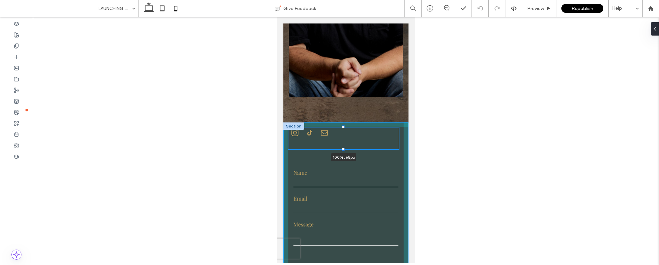
scroll to position [771, 0]
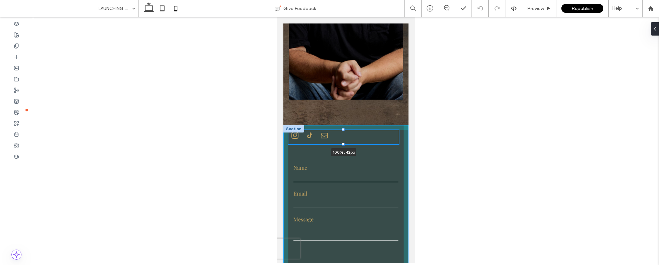
drag, startPoint x: 342, startPoint y: 170, endPoint x: 348, endPoint y: 104, distance: 66.4
click at [349, 125] on div "**********" at bounding box center [345, 208] width 125 height 167
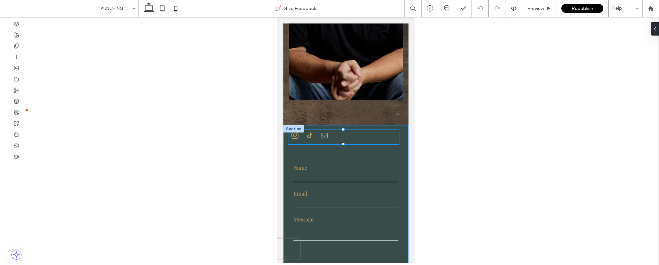
type input "**"
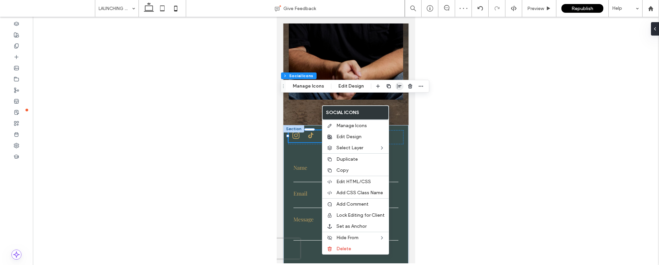
click at [397, 87] on icon "button" at bounding box center [399, 86] width 5 height 5
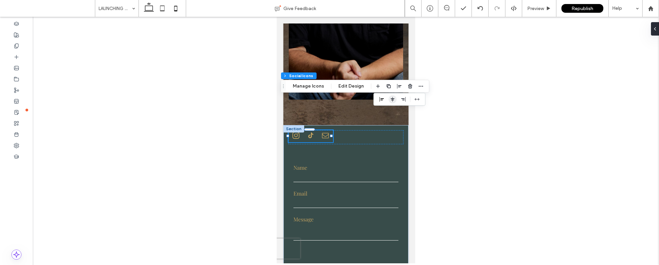
click at [391, 98] on use "center" at bounding box center [393, 99] width 4 height 5
click at [371, 152] on form "**********" at bounding box center [345, 219] width 115 height 134
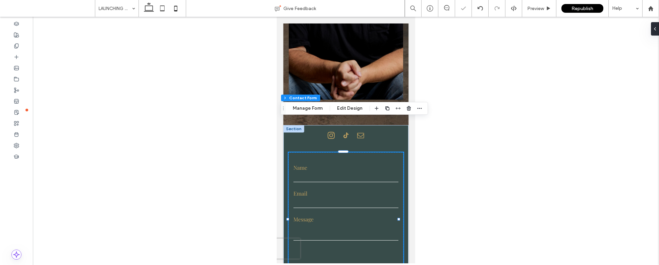
type input "*"
type input "***"
click at [450, 150] on div at bounding box center [346, 140] width 626 height 247
click at [394, 130] on div at bounding box center [345, 137] width 115 height 14
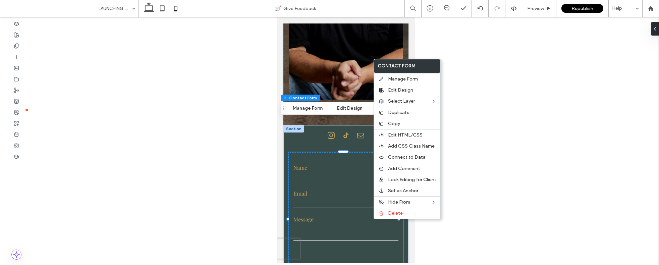
type input "*"
type input "***"
click at [344, 224] on textarea at bounding box center [345, 232] width 105 height 17
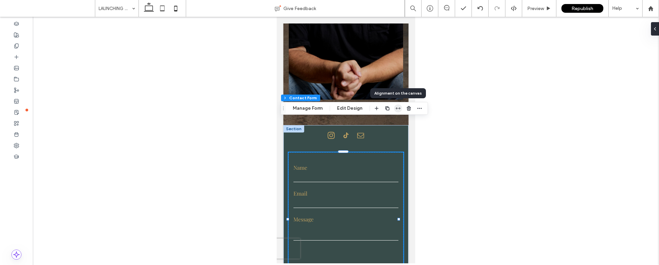
click at [398, 108] on icon "button" at bounding box center [397, 108] width 5 height 5
click at [392, 123] on icon "center" at bounding box center [391, 121] width 5 height 5
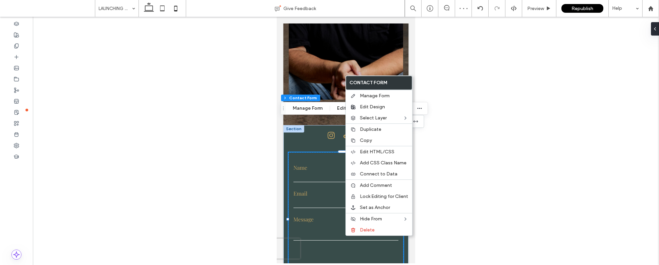
click at [319, 259] on input "**********" at bounding box center [349, 264] width 103 height 10
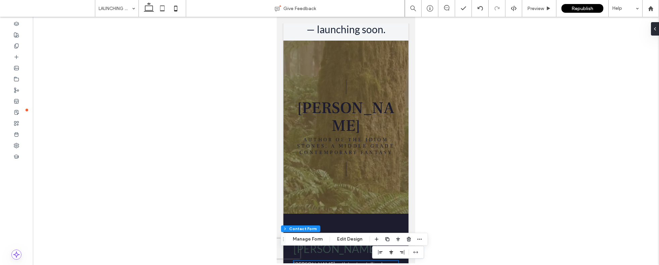
scroll to position [0, 0]
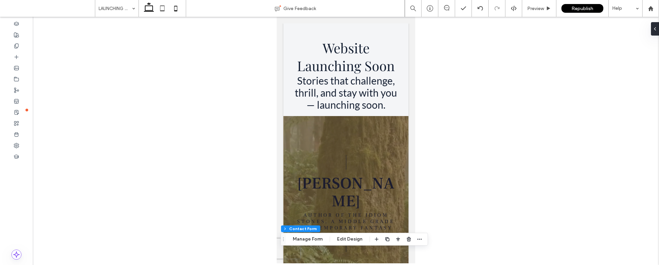
click at [151, 9] on icon at bounding box center [148, 8] width 13 height 13
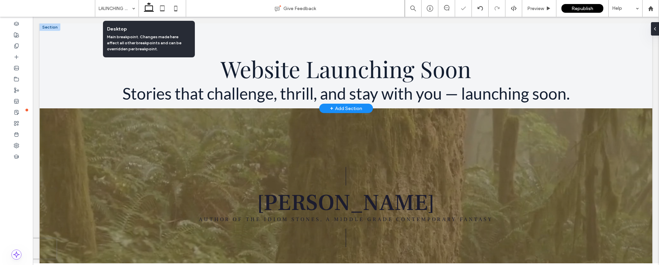
type input "***"
type input "*****"
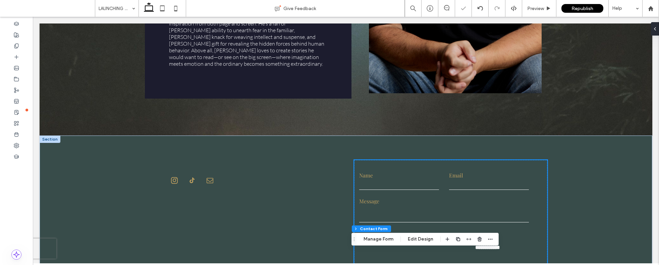
scroll to position [555, 0]
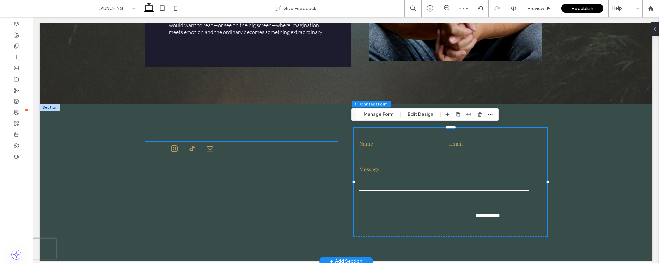
click at [245, 147] on div at bounding box center [241, 150] width 193 height 16
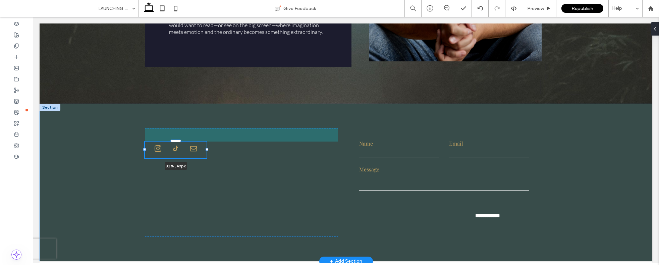
drag, startPoint x: 336, startPoint y: 148, endPoint x: 196, endPoint y: 151, distance: 140.2
click at [204, 151] on div "**********" at bounding box center [346, 183] width 402 height 158
type input "**"
type input "****"
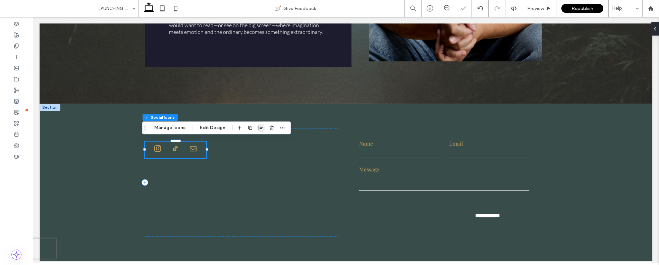
click at [259, 128] on use "button" at bounding box center [261, 127] width 4 height 5
click at [253, 141] on use "center" at bounding box center [254, 141] width 4 height 5
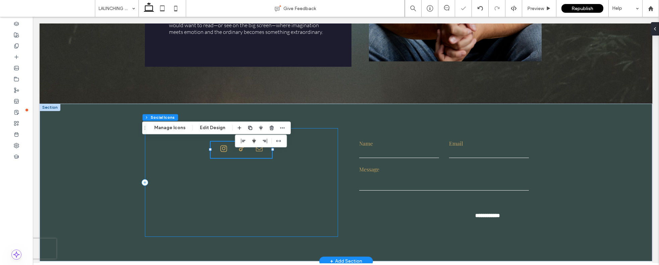
click at [264, 186] on div "32% , 49px" at bounding box center [241, 182] width 193 height 109
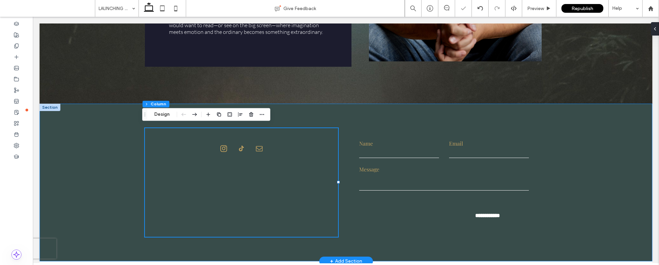
click at [349, 222] on div "**********" at bounding box center [346, 183] width 402 height 158
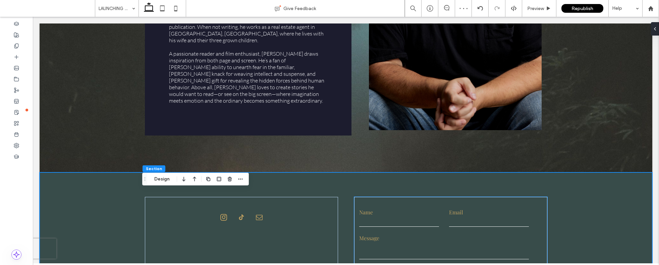
scroll to position [441, 0]
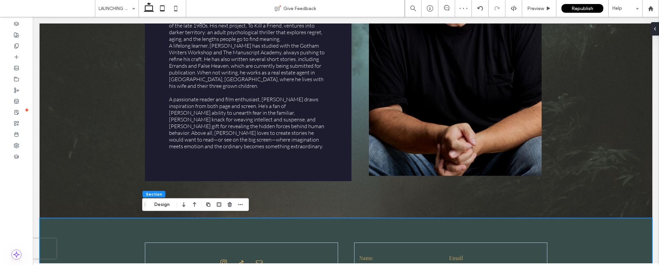
click at [167, 7] on icon at bounding box center [162, 8] width 13 height 13
type input "***"
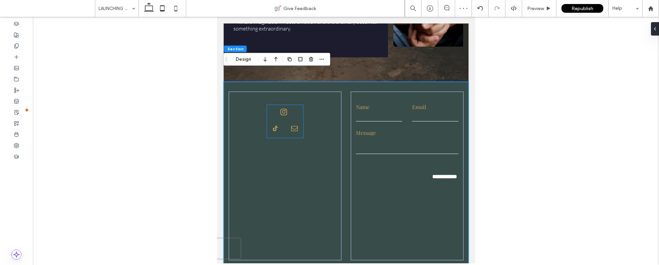
click at [277, 121] on span "tiktok" at bounding box center [275, 128] width 15 height 15
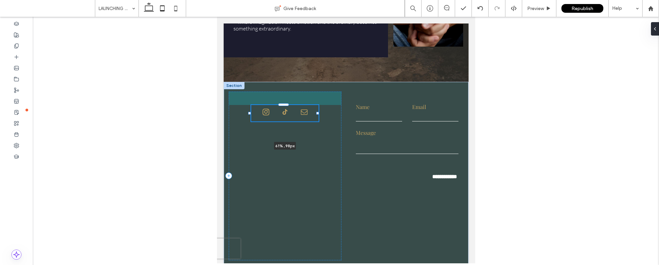
drag, startPoint x: 266, startPoint y: 109, endPoint x: 250, endPoint y: 109, distance: 16.1
click at [250, 109] on div "**********" at bounding box center [345, 176] width 245 height 188
type input "**"
type input "****"
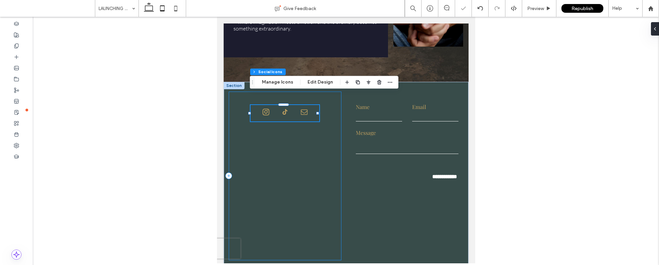
click at [267, 142] on div "61% , 98px" at bounding box center [284, 176] width 113 height 169
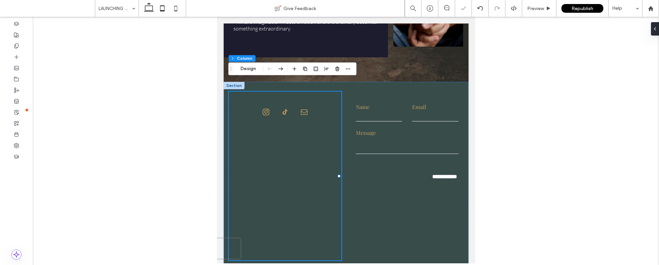
click at [160, 9] on icon at bounding box center [162, 8] width 13 height 13
click at [178, 8] on icon at bounding box center [175, 8] width 13 height 13
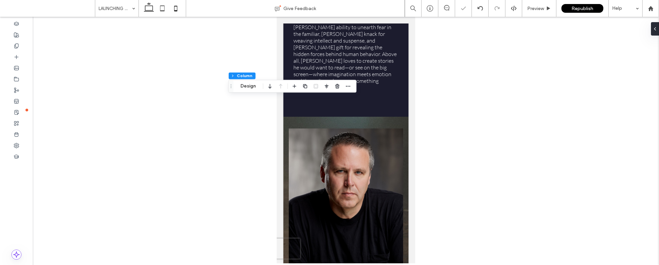
type input "*"
type input "**"
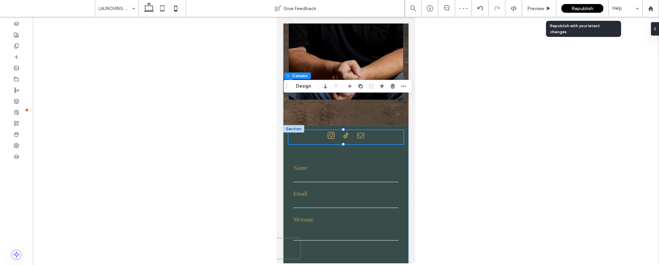
click at [573, 10] on span "Republish" at bounding box center [583, 9] width 22 height 6
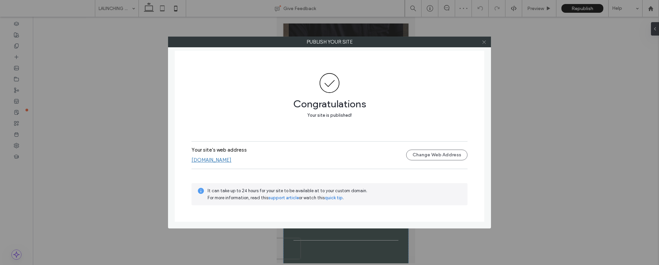
click at [484, 40] on icon at bounding box center [484, 42] width 5 height 5
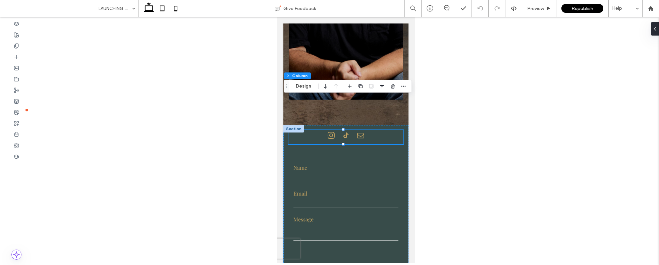
click at [151, 8] on icon at bounding box center [148, 8] width 13 height 13
type input "**"
type input "***"
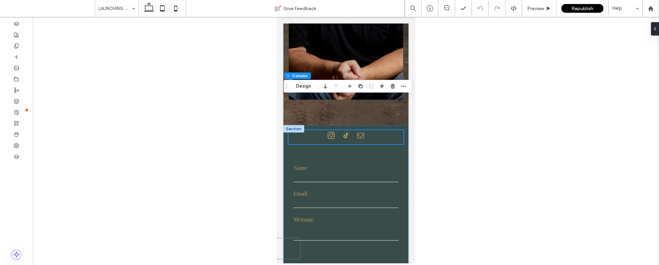
scroll to position [555, 0]
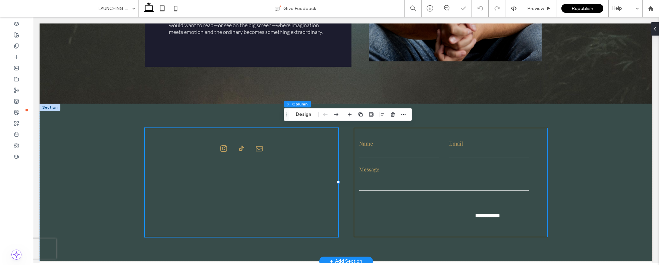
click at [454, 169] on label "Message" at bounding box center [444, 169] width 170 height 7
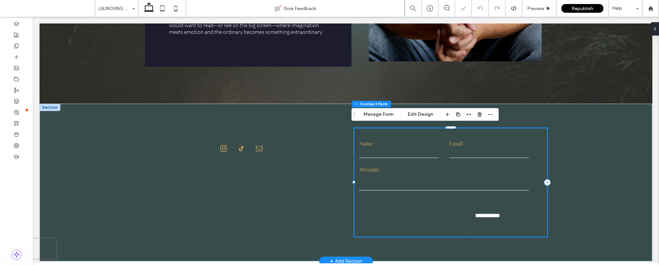
type input "*"
type input "***"
click at [388, 117] on button "Manage Form" at bounding box center [378, 114] width 39 height 8
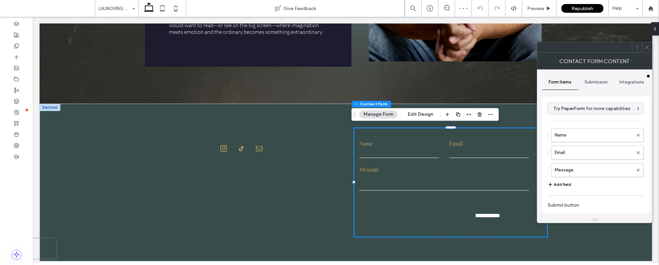
click at [598, 79] on span "Submission" at bounding box center [596, 81] width 23 height 5
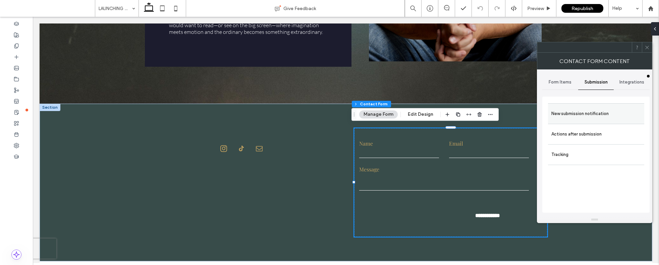
click at [592, 118] on label "New submission notification" at bounding box center [596, 113] width 90 height 13
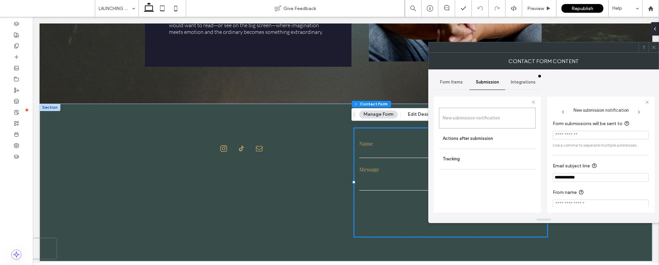
click at [594, 134] on input "Form submissions will be sent to" at bounding box center [601, 135] width 96 height 9
type input "**********"
type input "*"
type input "**********"
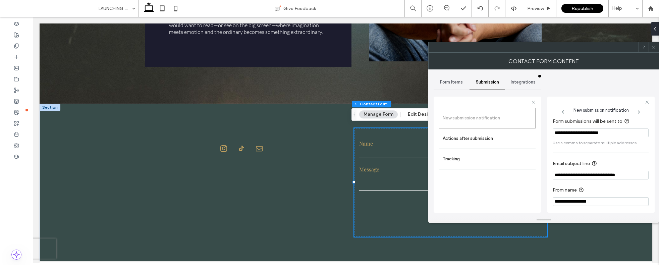
type input "**********"
drag, startPoint x: 597, startPoint y: 173, endPoint x: 523, endPoint y: 174, distance: 73.8
click at [523, 173] on div "**********" at bounding box center [487, 153] width 107 height 125
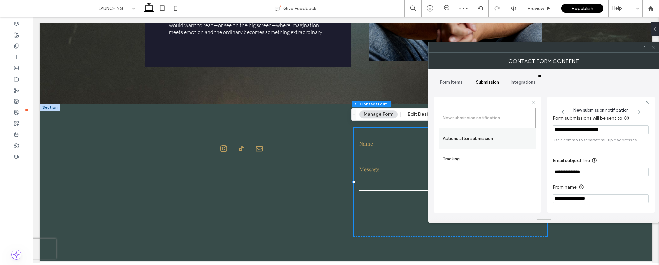
type input "**********"
click at [502, 141] on label "Actions after submission" at bounding box center [488, 138] width 90 height 13
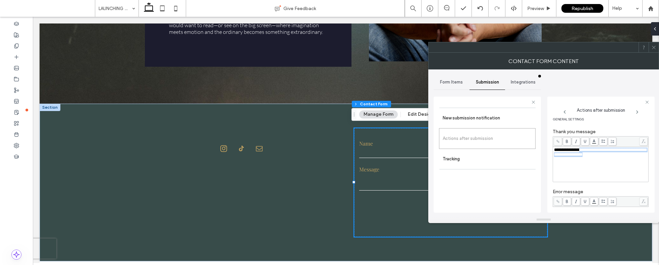
drag, startPoint x: 614, startPoint y: 157, endPoint x: 582, endPoint y: 153, distance: 31.8
click at [584, 150] on div "**********" at bounding box center [601, 152] width 94 height 9
drag, startPoint x: 621, startPoint y: 158, endPoint x: 539, endPoint y: 147, distance: 83.2
click at [538, 147] on div "**********" at bounding box center [487, 153] width 107 height 125
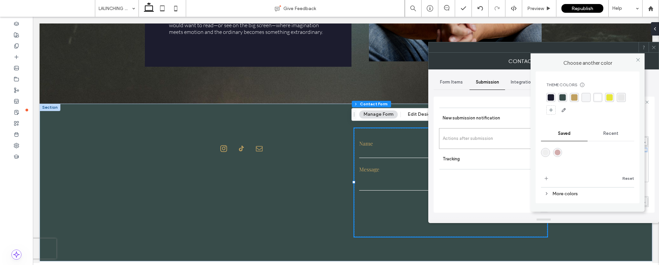
click at [598, 141] on body ".wqwq-1{fill:#231f20;} .cls-1q, .cls-2q { fill-rule: evenodd; } .cls-2q { fill:…" at bounding box center [329, 132] width 659 height 265
click at [586, 99] on div "rgba(244, 245, 247, 1)" at bounding box center [586, 97] width 6 height 6
click at [636, 58] on icon at bounding box center [638, 59] width 5 height 5
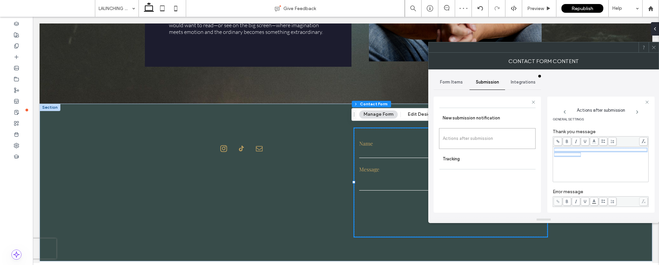
click at [613, 156] on div "**********" at bounding box center [601, 152] width 94 height 9
drag, startPoint x: 654, startPoint y: 49, endPoint x: 606, endPoint y: 24, distance: 53.6
click at [654, 49] on icon at bounding box center [653, 47] width 5 height 5
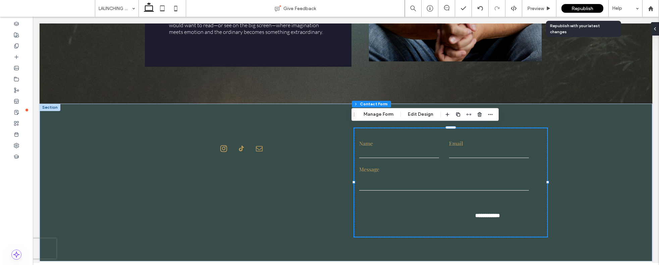
click at [574, 9] on span "Republish" at bounding box center [583, 9] width 22 height 6
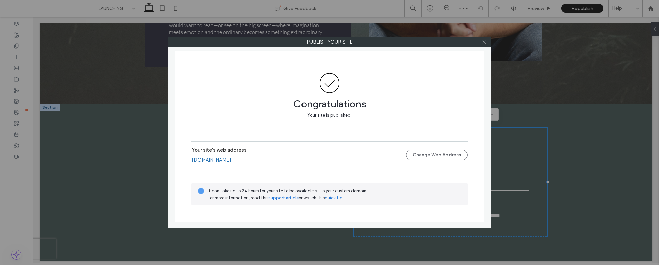
click at [483, 41] on icon at bounding box center [484, 42] width 5 height 5
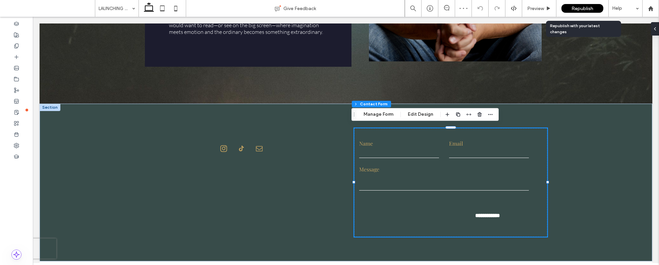
drag, startPoint x: 584, startPoint y: 11, endPoint x: 590, endPoint y: 11, distance: 6.7
click at [590, 11] on div "Republish" at bounding box center [582, 8] width 42 height 9
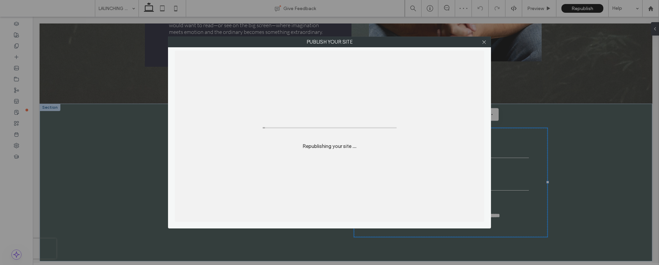
click at [590, 11] on div "Publish your site Republishing your site ..." at bounding box center [329, 132] width 659 height 265
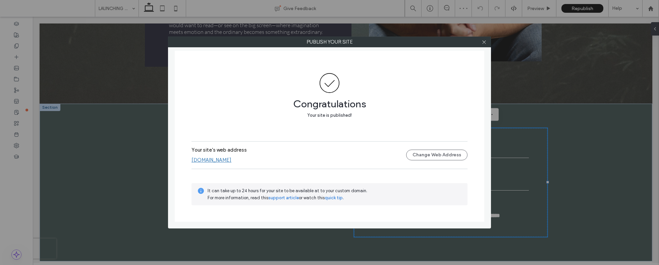
click at [231, 160] on link "[DOMAIN_NAME]" at bounding box center [212, 160] width 40 height 6
